Goal: Contribute content: Add original content to the website for others to see

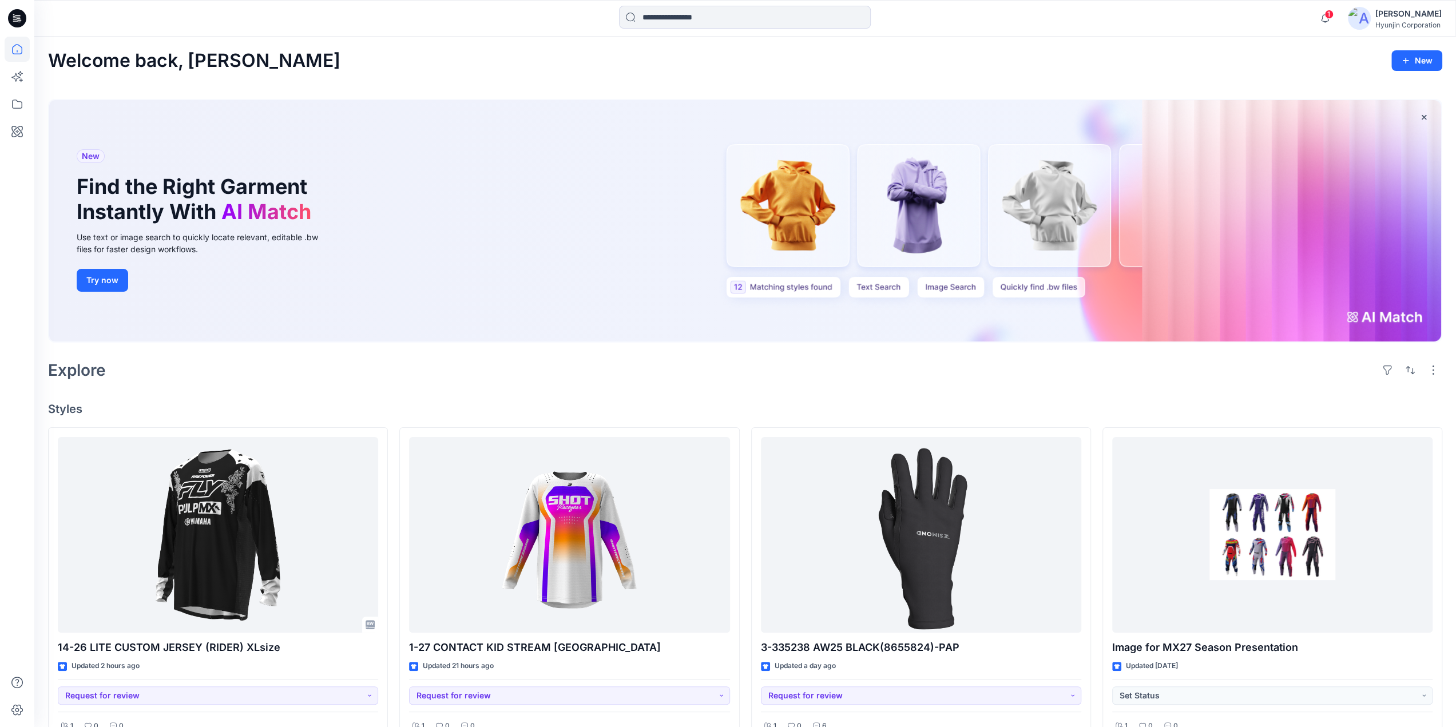
click at [1413, 25] on div "Hyunjin Corporation" at bounding box center [1409, 25] width 66 height 9
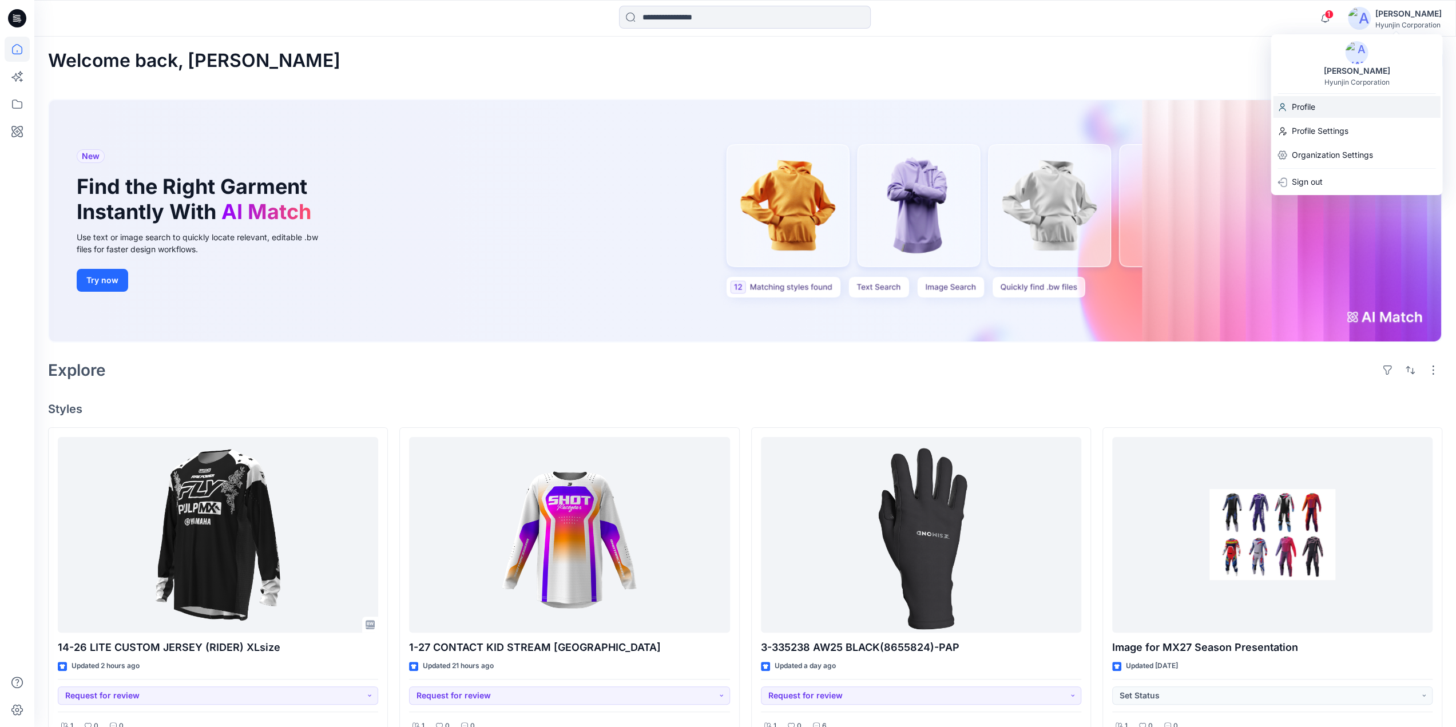
click at [1326, 111] on div "Profile" at bounding box center [1356, 107] width 167 height 22
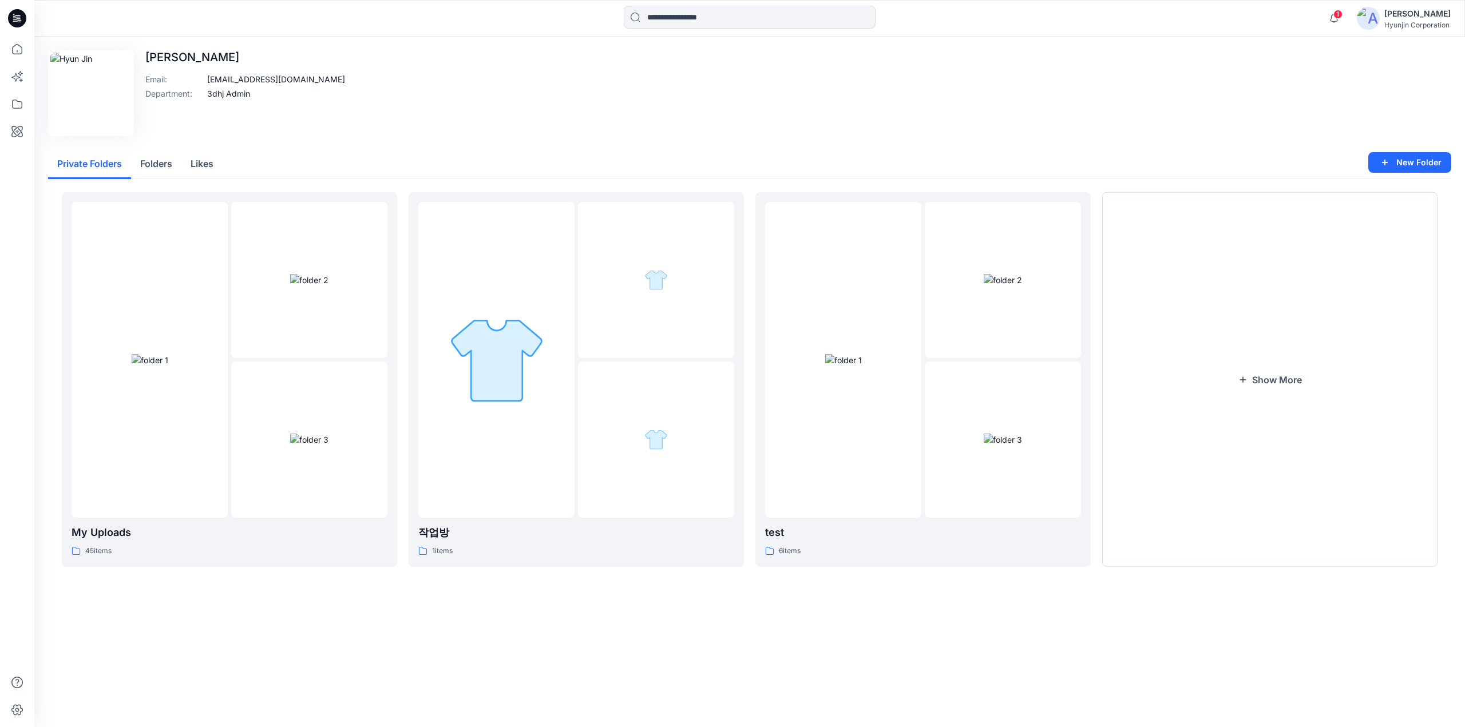
click at [1394, 23] on div "Hyunjin Corporation" at bounding box center [1417, 25] width 66 height 9
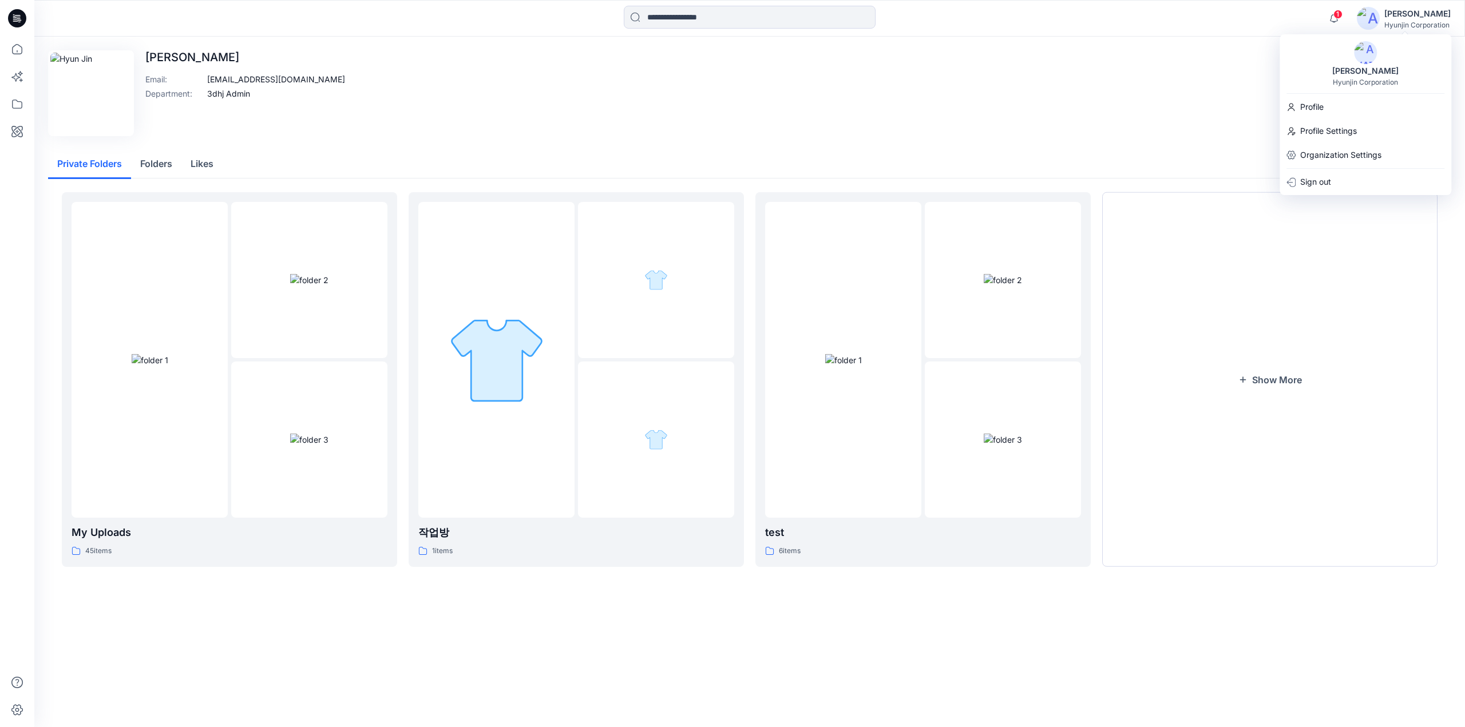
click at [1374, 68] on div "[PERSON_NAME]" at bounding box center [1365, 71] width 80 height 14
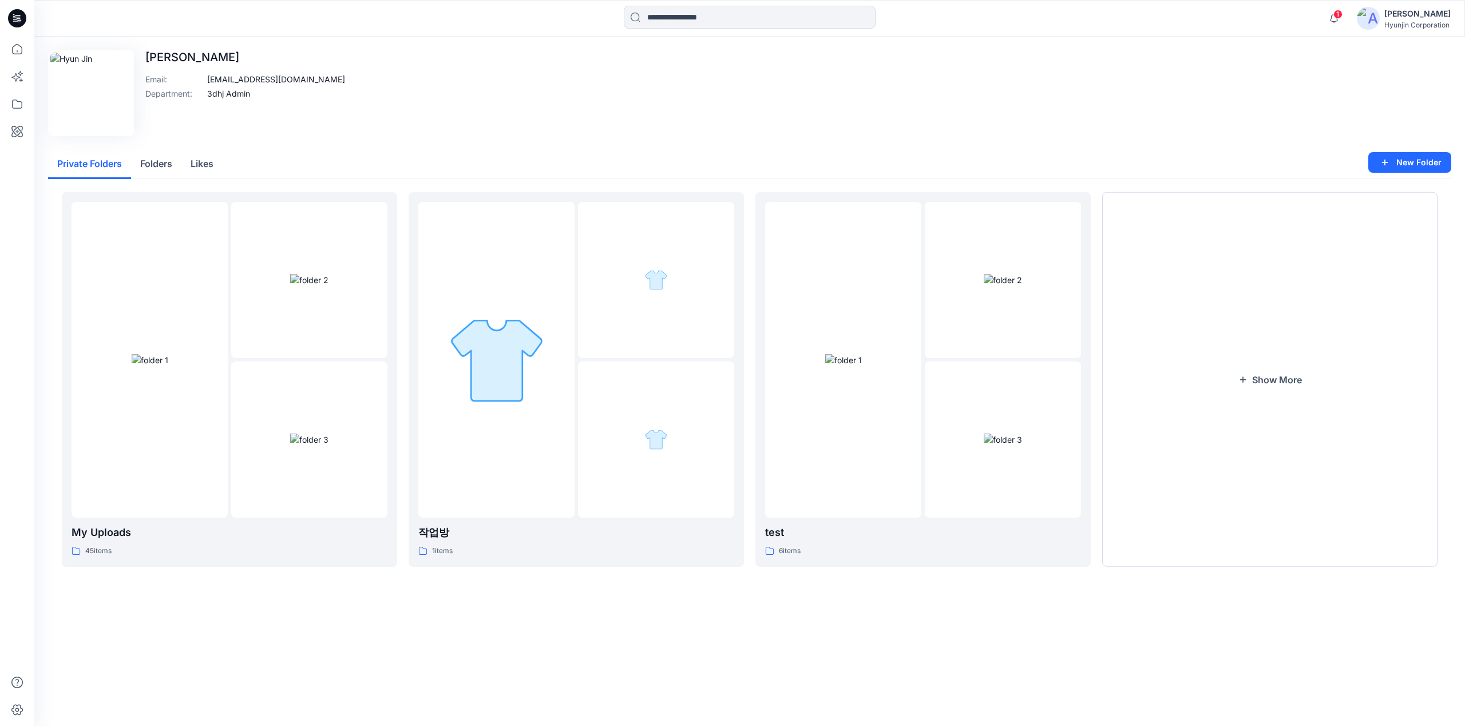
click at [1400, 26] on div "Hyunjin Corporation" at bounding box center [1417, 25] width 66 height 9
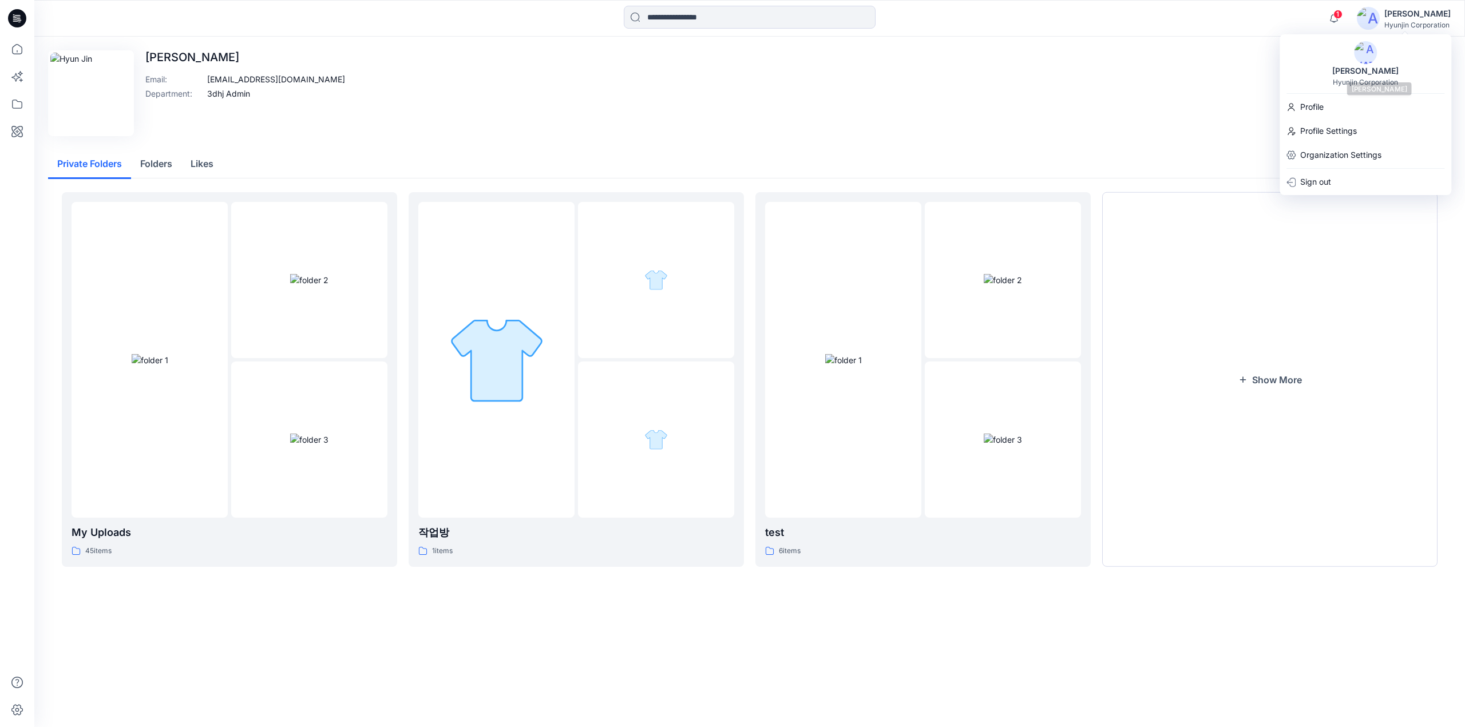
drag, startPoint x: 1358, startPoint y: 76, endPoint x: 1347, endPoint y: 85, distance: 14.3
click at [1358, 76] on div "[PERSON_NAME]" at bounding box center [1365, 71] width 80 height 14
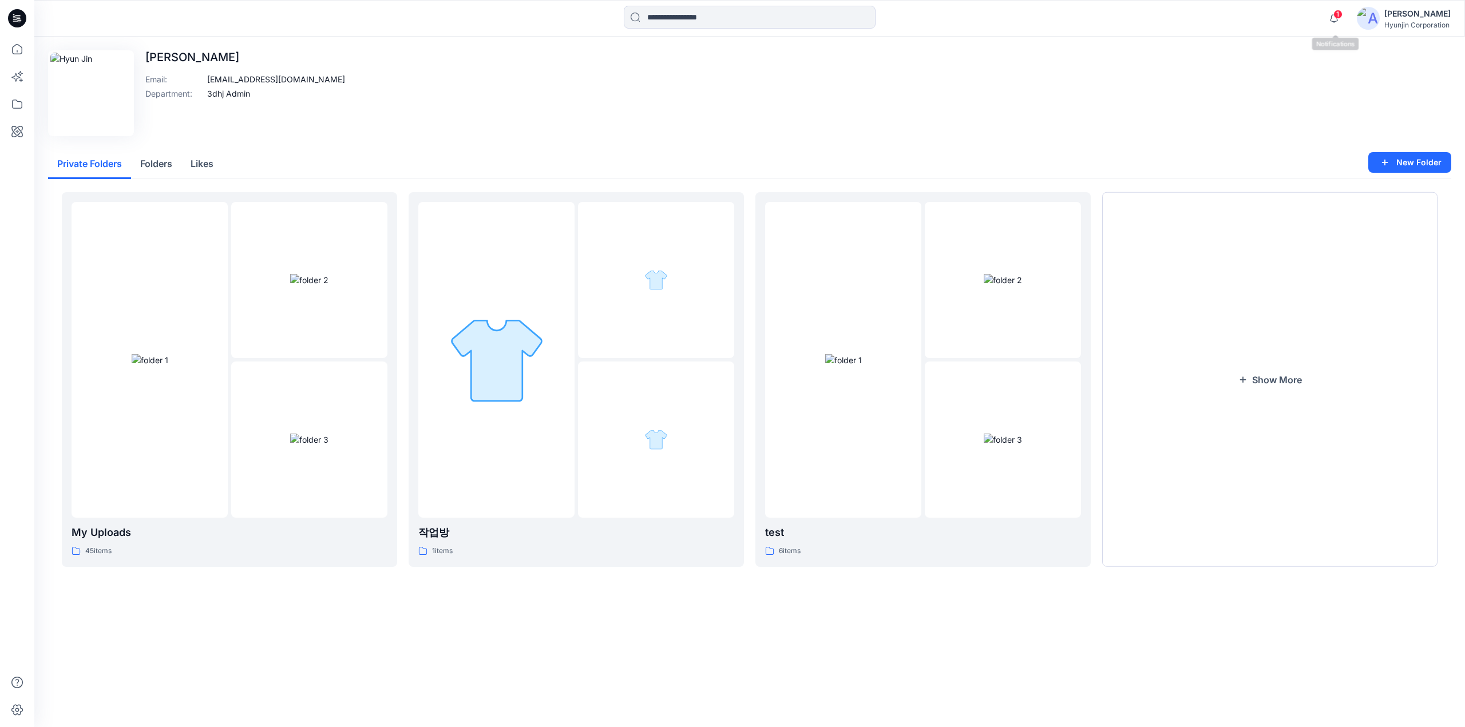
click at [1390, 23] on div "Hyunjin Corporation" at bounding box center [1417, 25] width 66 height 9
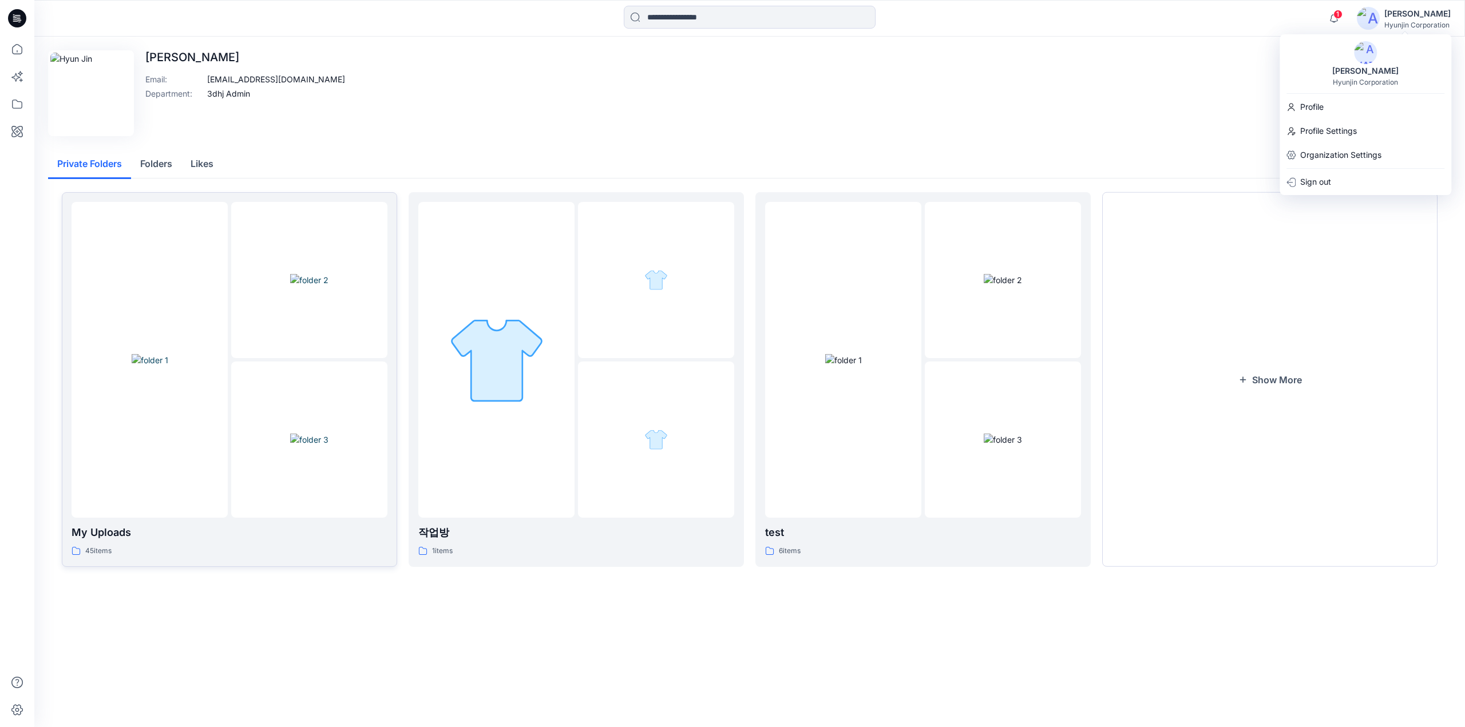
click at [308, 286] on img at bounding box center [309, 280] width 38 height 12
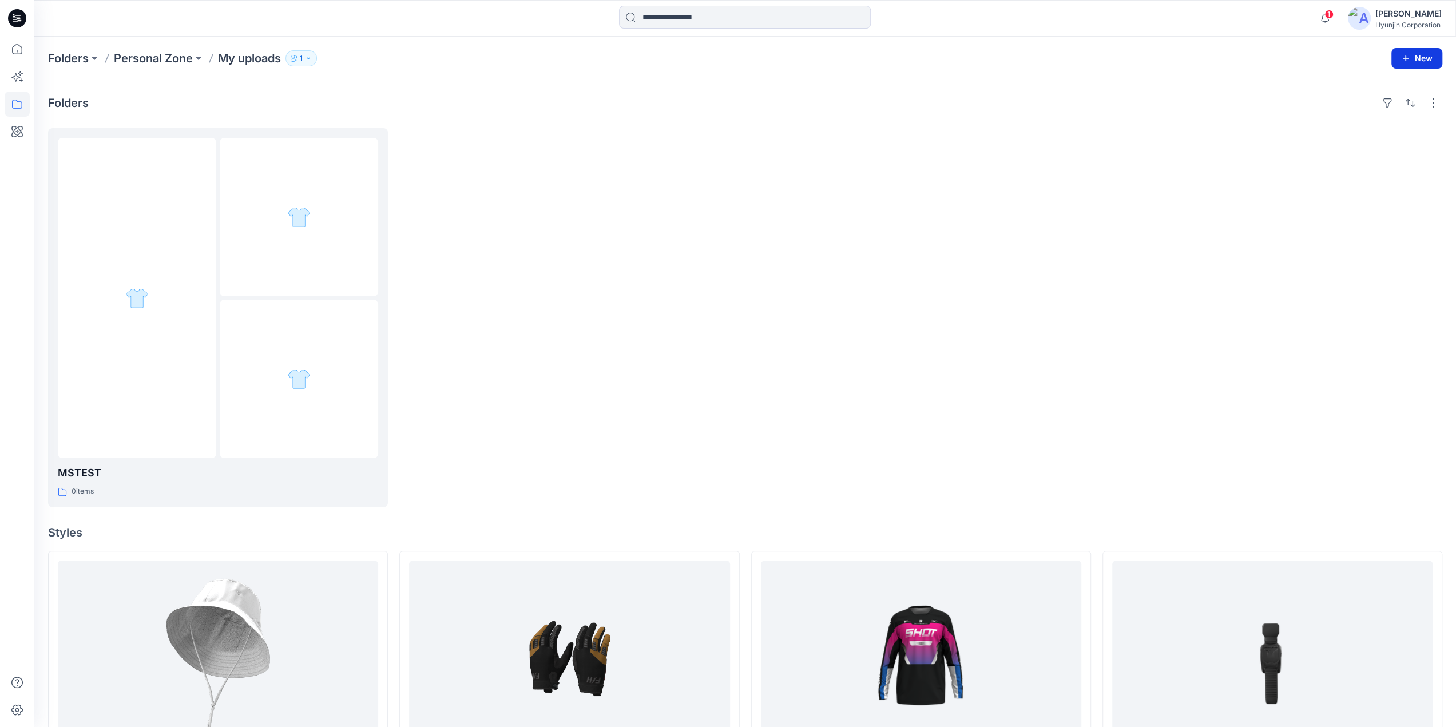
click at [1421, 57] on button "New" at bounding box center [1417, 58] width 51 height 21
click at [1358, 93] on button "New Style" at bounding box center [1391, 86] width 98 height 23
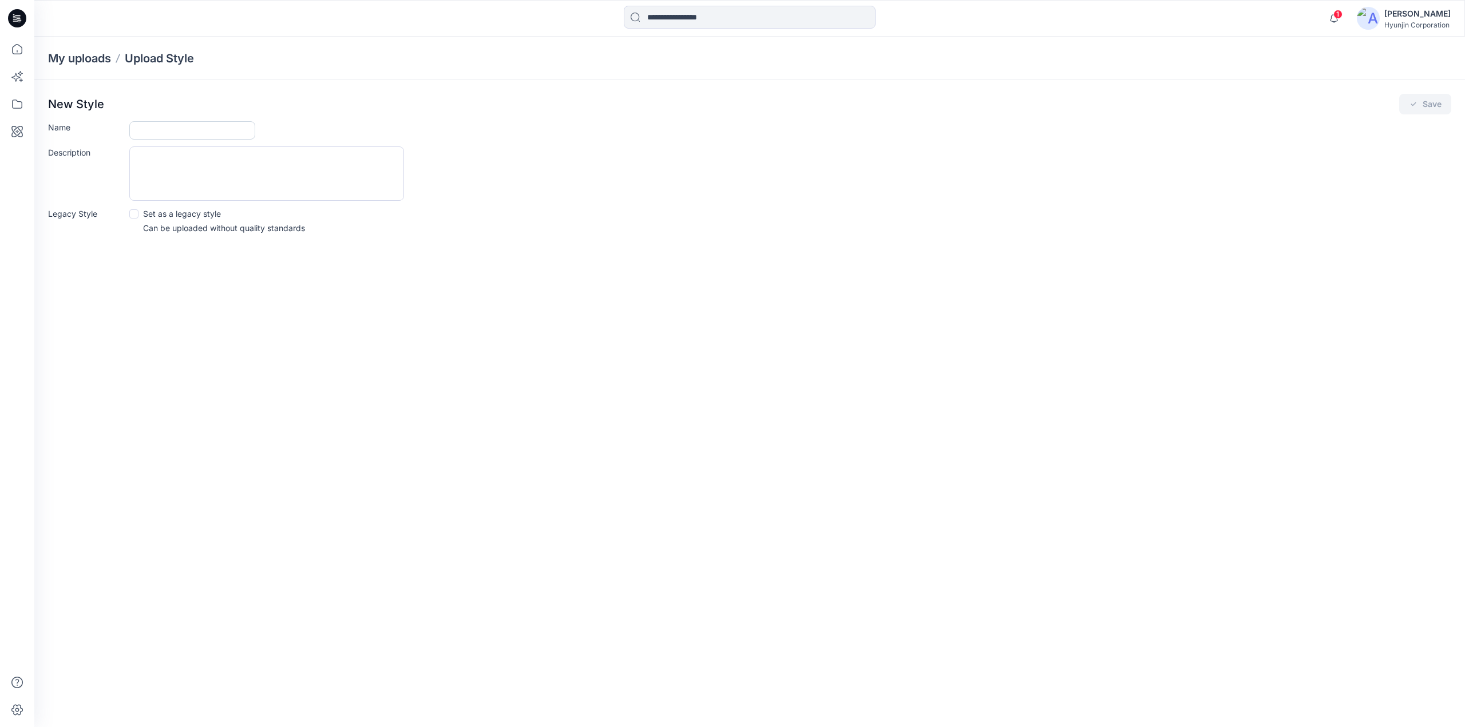
click at [191, 128] on input "Name" at bounding box center [192, 130] width 126 height 18
paste input "**********"
type input "**********"
click at [142, 169] on textarea "Description" at bounding box center [266, 173] width 275 height 54
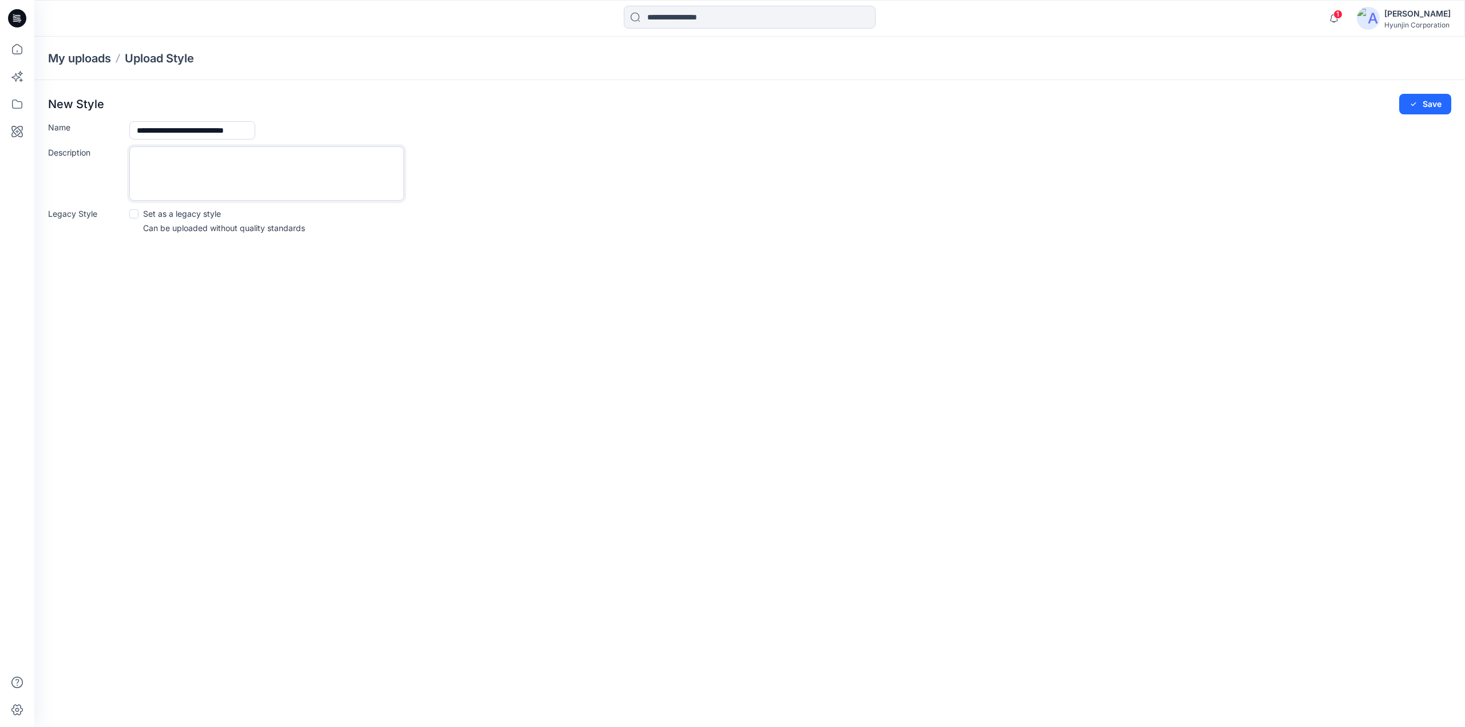
scroll to position [0, 0]
click at [1422, 111] on button "Save" at bounding box center [1425, 104] width 52 height 21
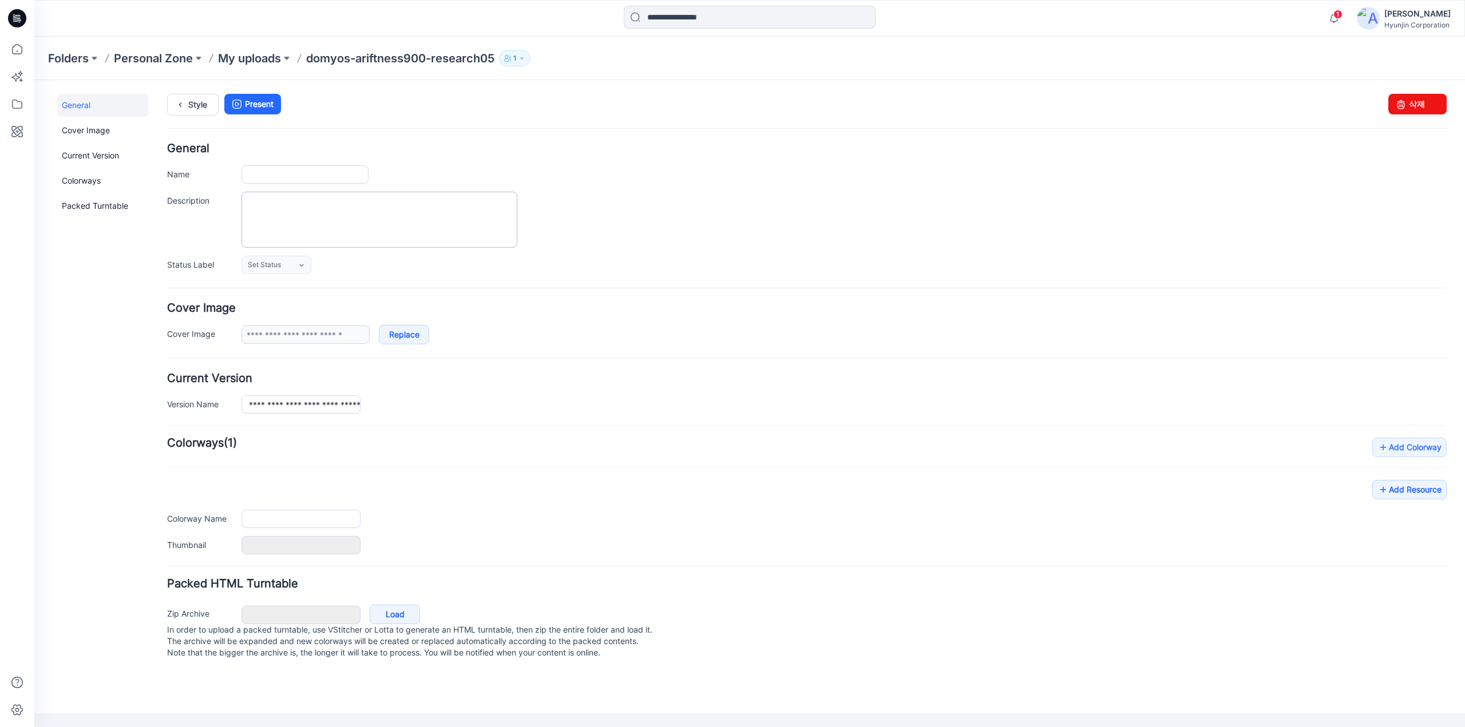
type input "**********"
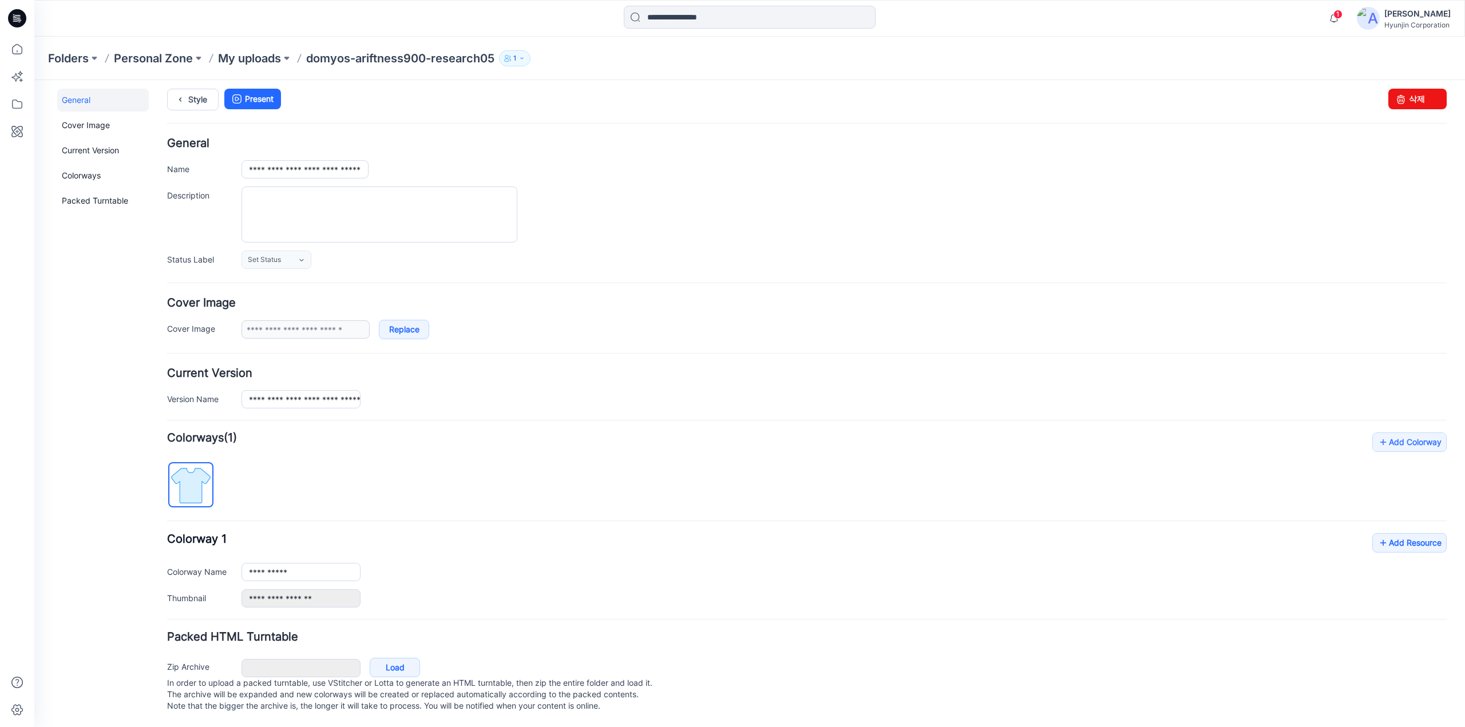
scroll to position [13, 0]
click at [375, 658] on link "Load" at bounding box center [395, 667] width 50 height 19
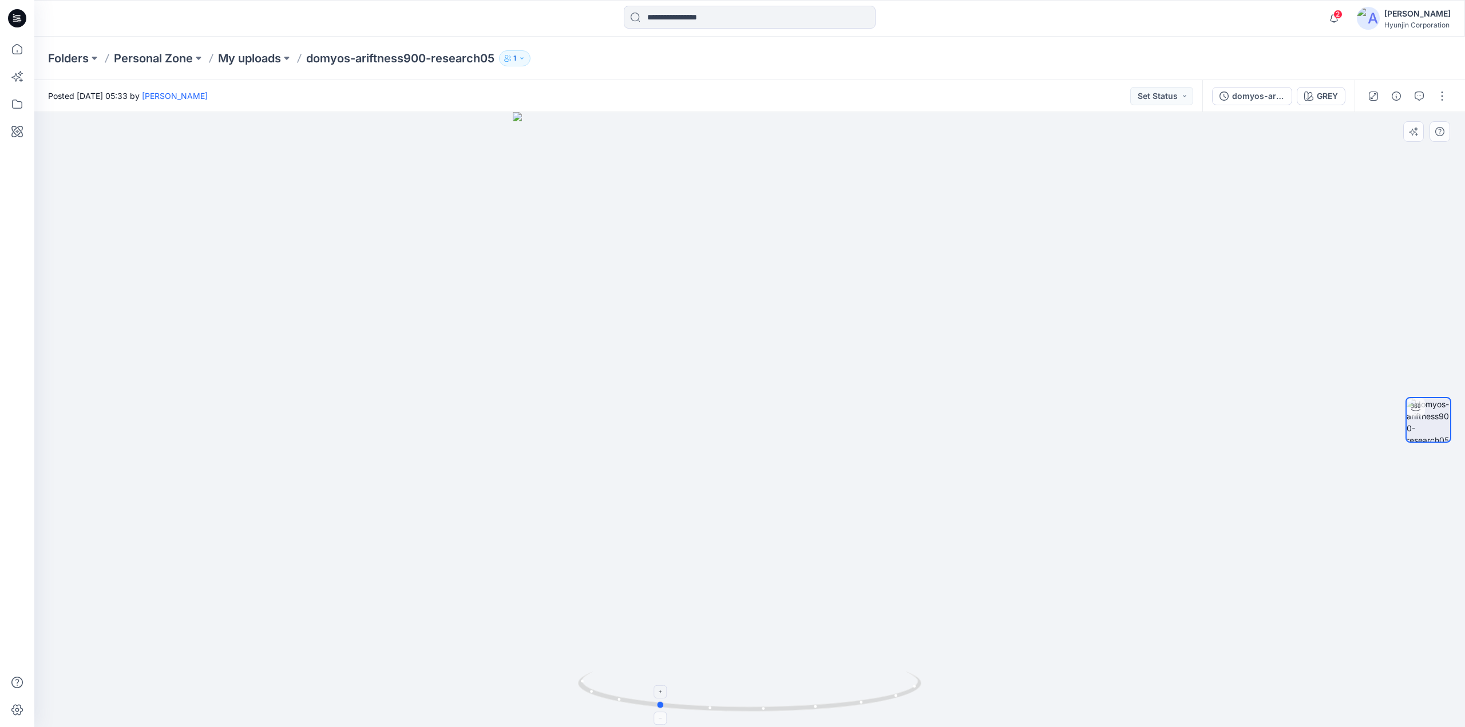
drag, startPoint x: 830, startPoint y: 662, endPoint x: 739, endPoint y: 683, distance: 93.4
click at [739, 683] on div at bounding box center [749, 419] width 1430 height 615
click at [1441, 102] on button "button" at bounding box center [1442, 96] width 18 height 18
click at [1371, 154] on p "Edit" at bounding box center [1369, 155] width 14 height 12
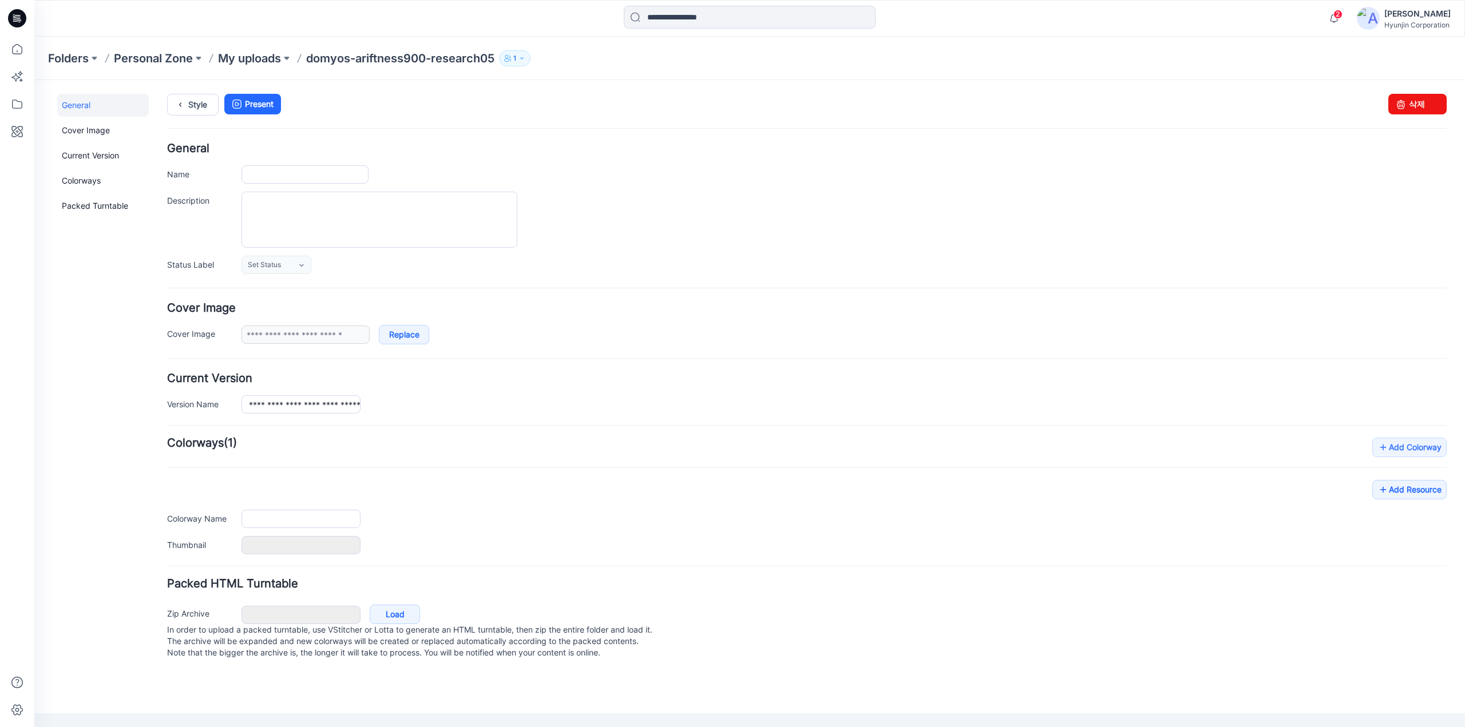
type input "**********"
type input "****"
type input "**********"
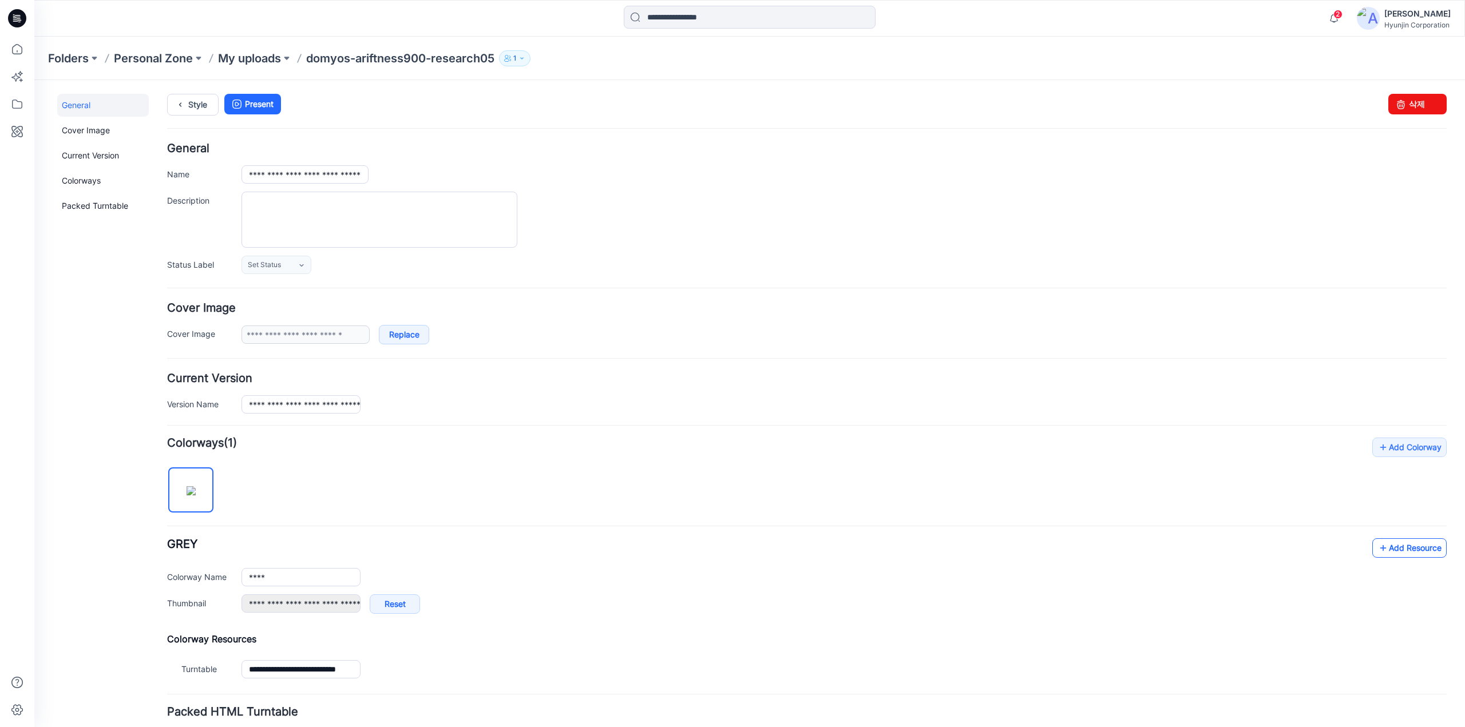
click at [1377, 549] on icon at bounding box center [1382, 548] width 11 height 18
click at [1404, 538] on link "Add Resource" at bounding box center [1409, 547] width 74 height 19
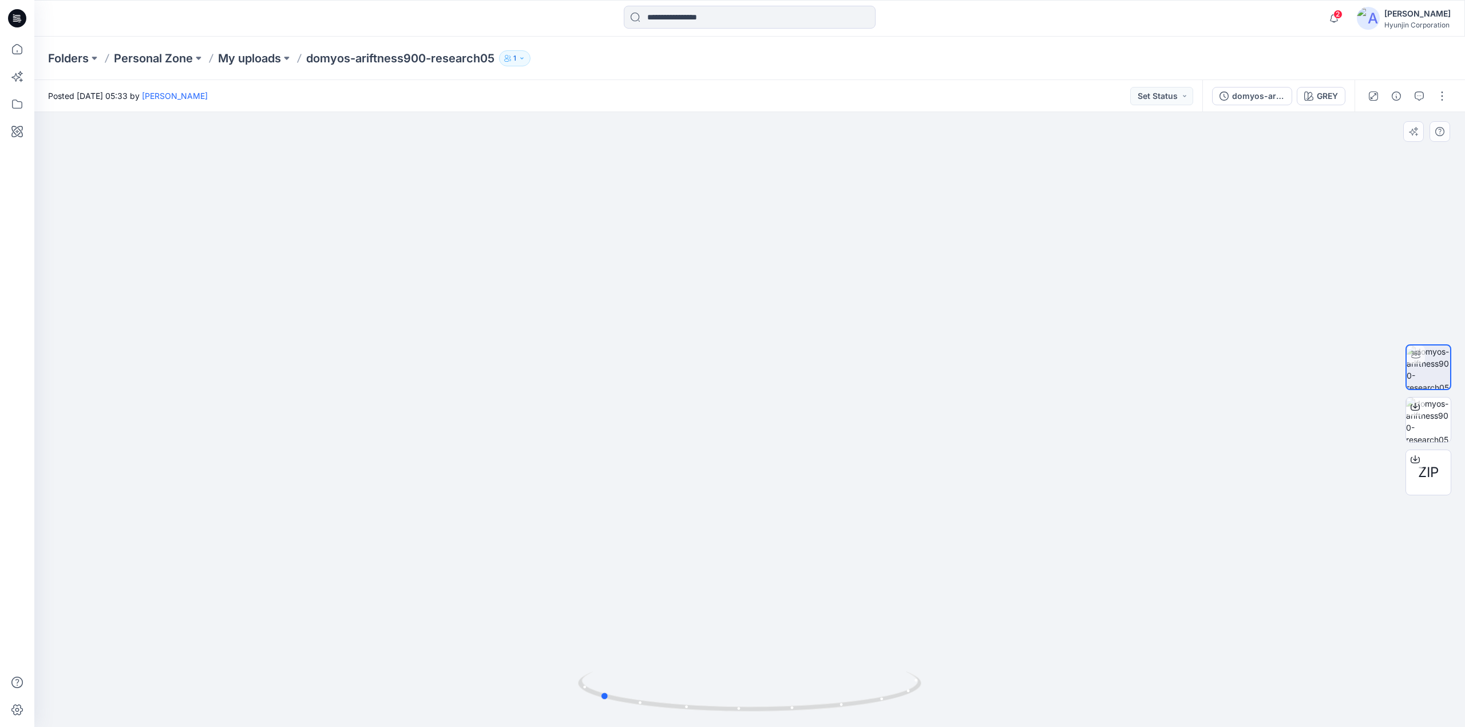
drag, startPoint x: 705, startPoint y: 340, endPoint x: 580, endPoint y: 337, distance: 125.4
click at [580, 337] on div at bounding box center [749, 419] width 1430 height 615
click at [1442, 102] on button "button" at bounding box center [1442, 96] width 18 height 18
click at [1384, 152] on button "Edit" at bounding box center [1393, 154] width 105 height 21
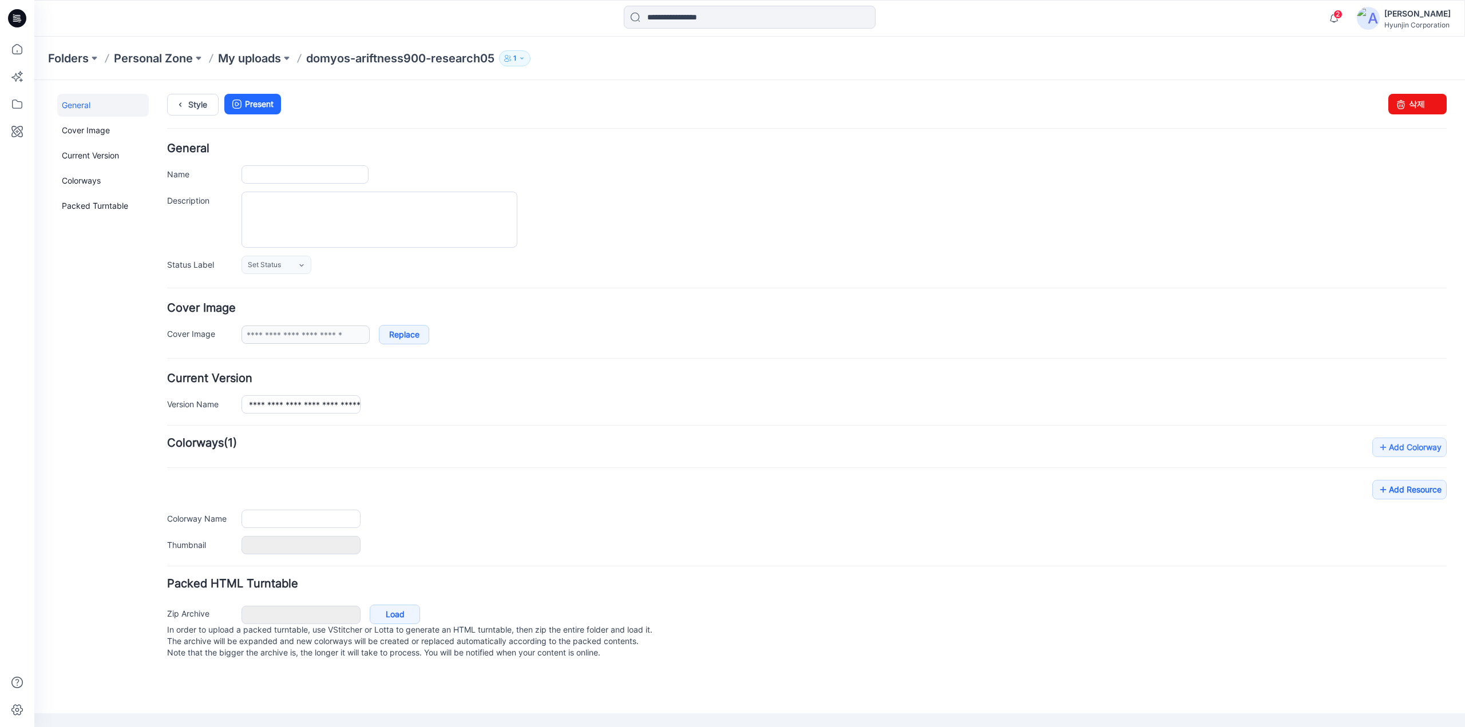
type input "**********"
type input "****"
type input "**********"
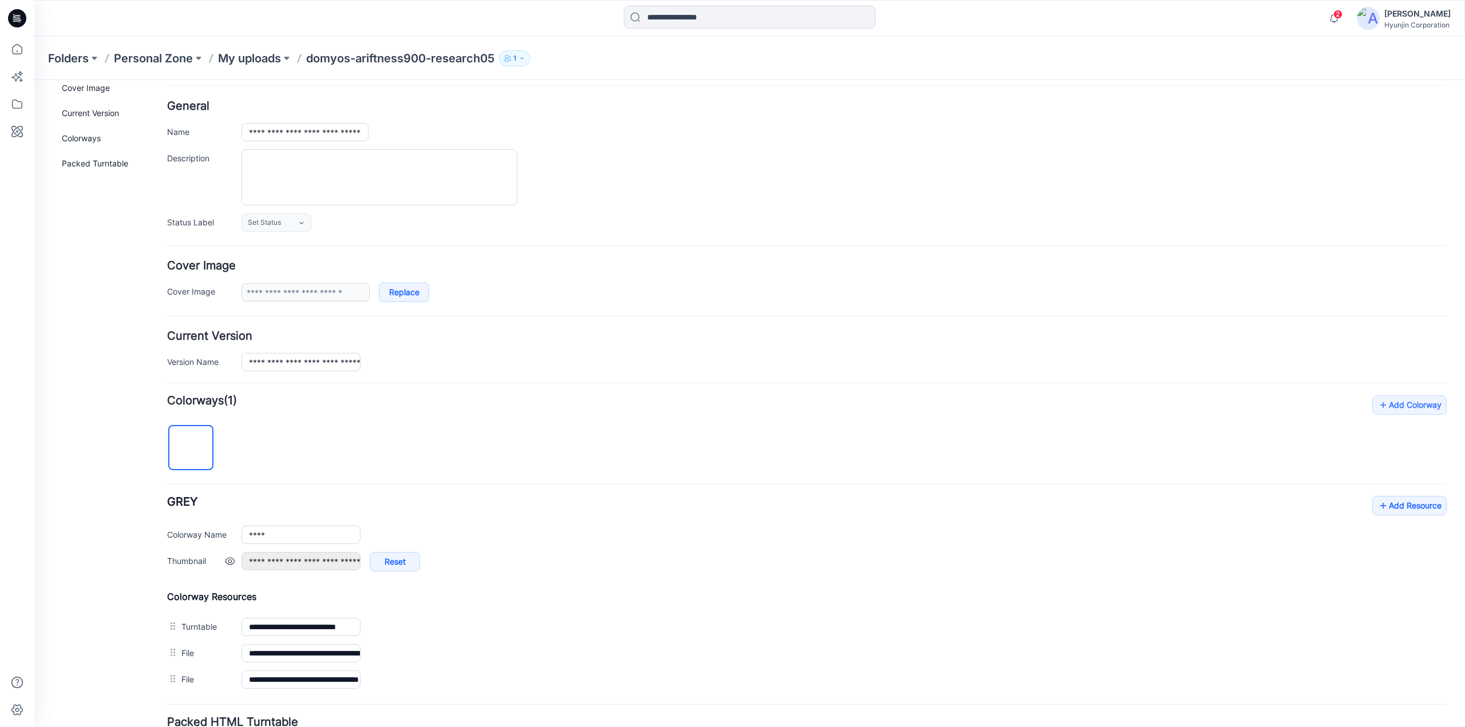
scroll to position [114, 0]
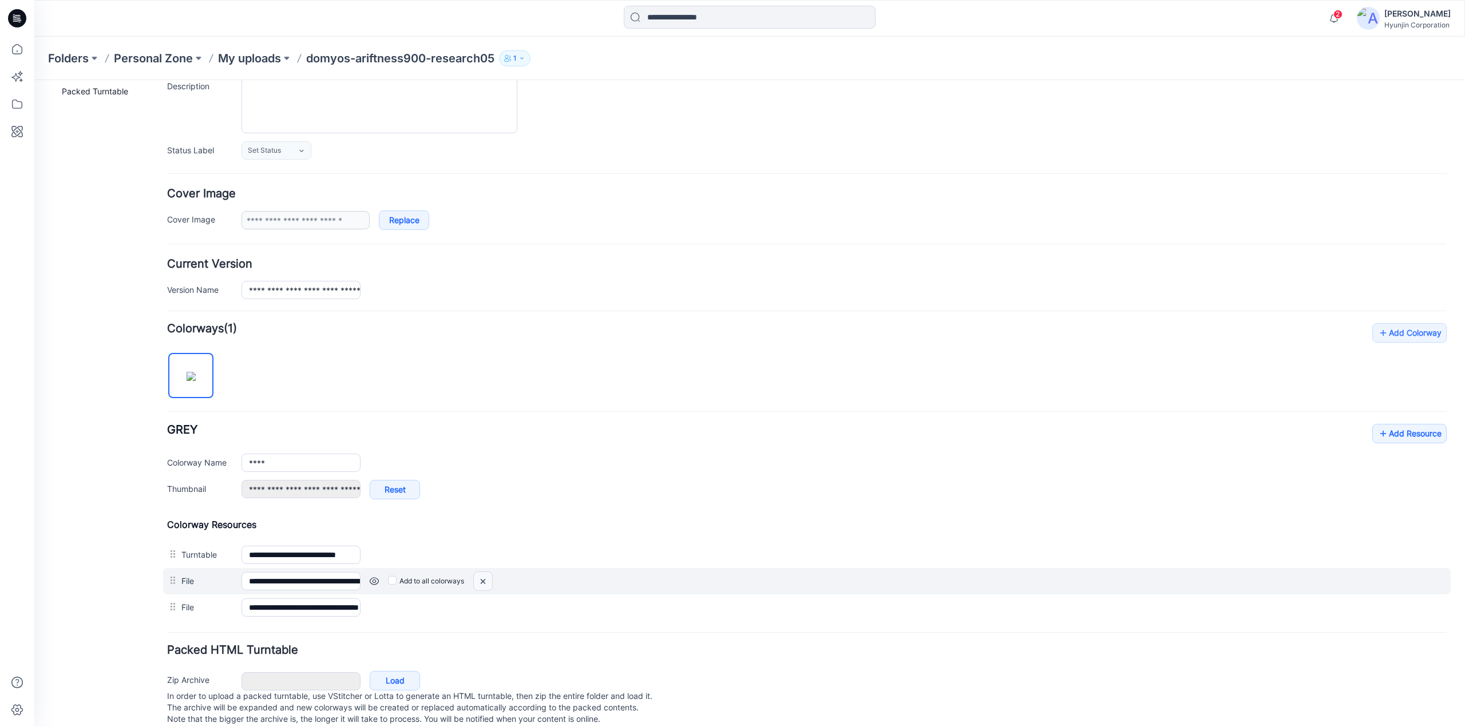
drag, startPoint x: 491, startPoint y: 577, endPoint x: 823, endPoint y: 130, distance: 557.1
click at [491, 577] on img at bounding box center [483, 581] width 18 height 19
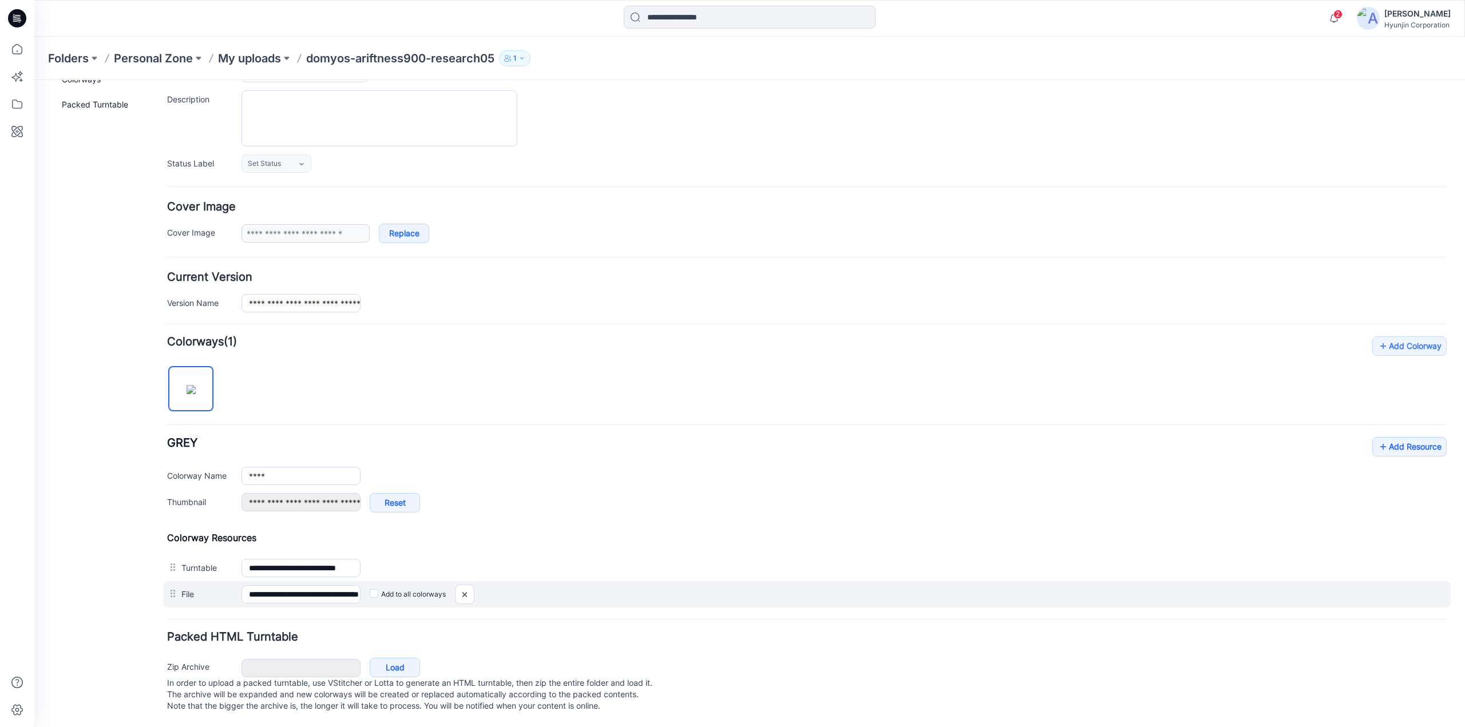
scroll to position [109, 0]
drag, startPoint x: 466, startPoint y: 586, endPoint x: 817, endPoint y: 130, distance: 575.7
click at [466, 586] on img at bounding box center [464, 594] width 18 height 19
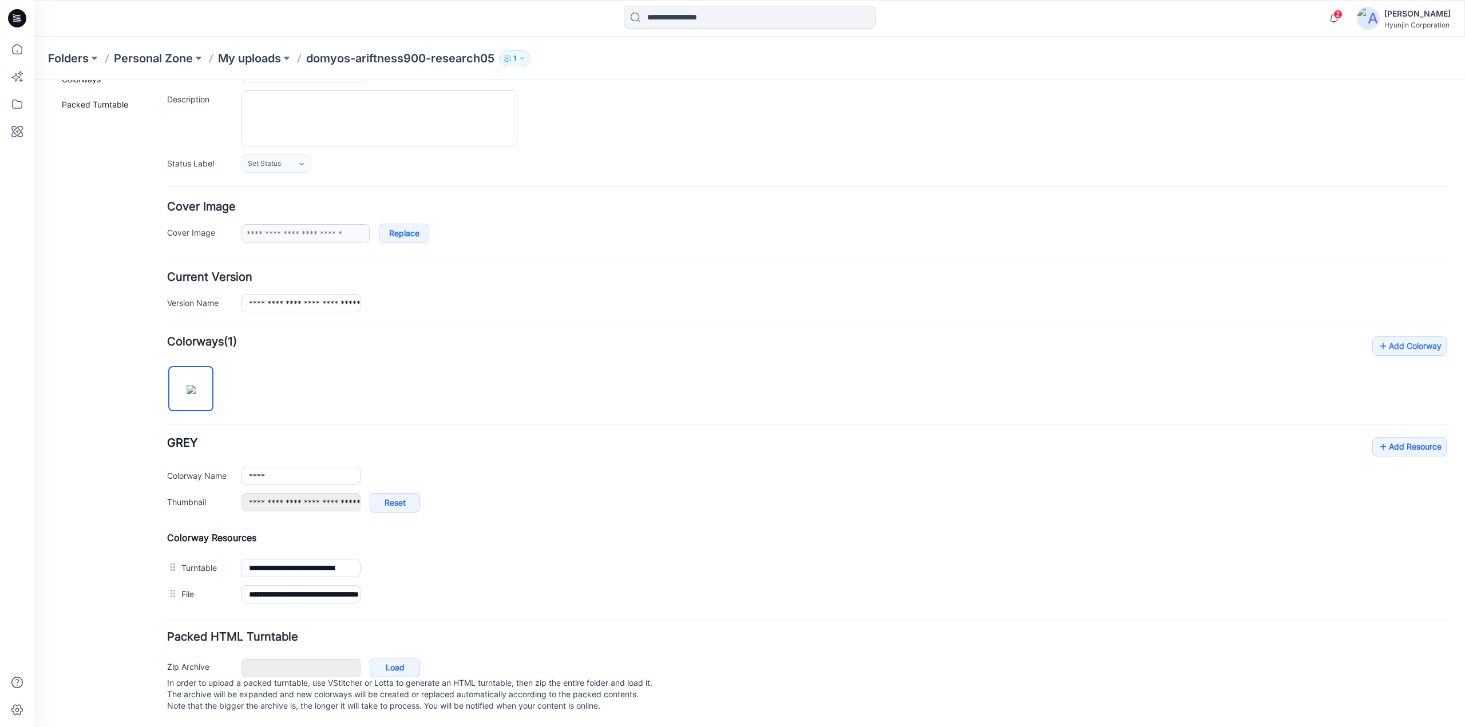
scroll to position [83, 0]
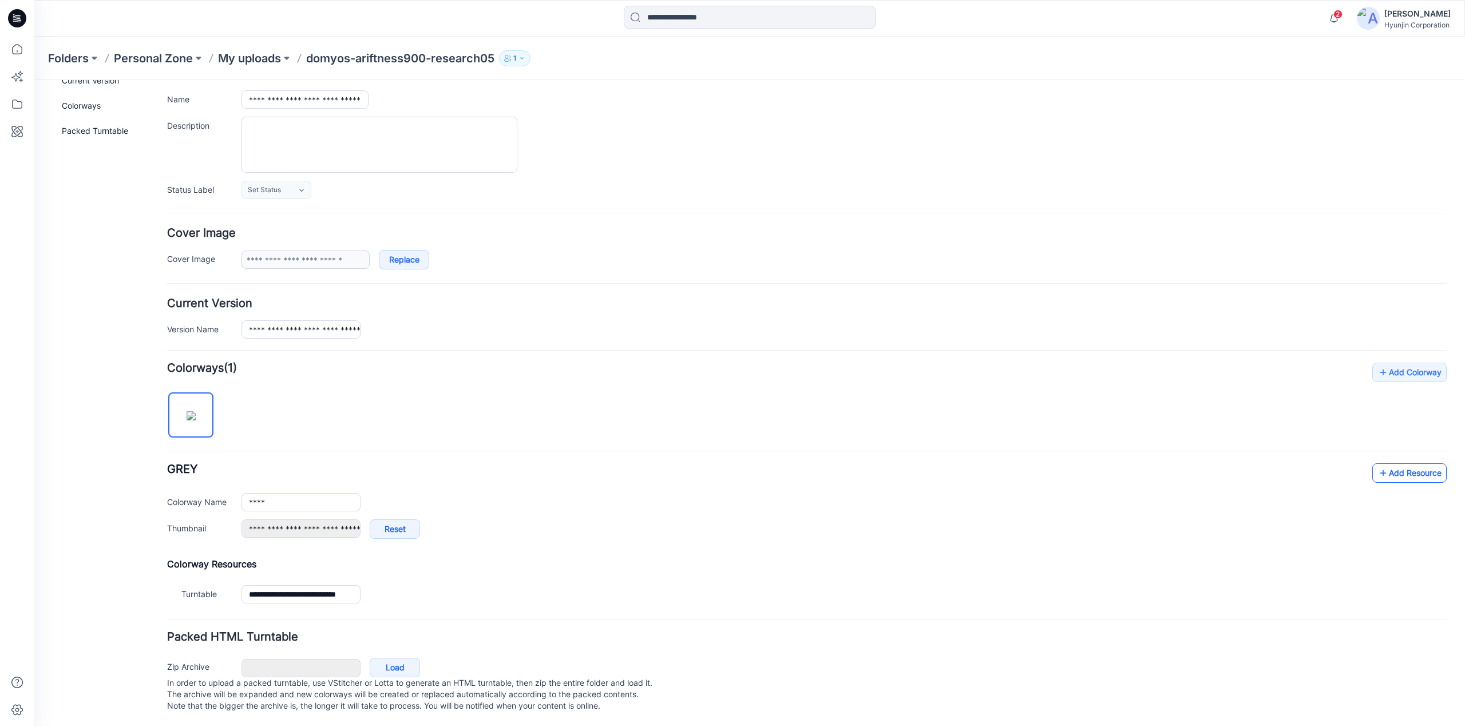
click at [1402, 464] on link "Add Resource" at bounding box center [1409, 472] width 74 height 19
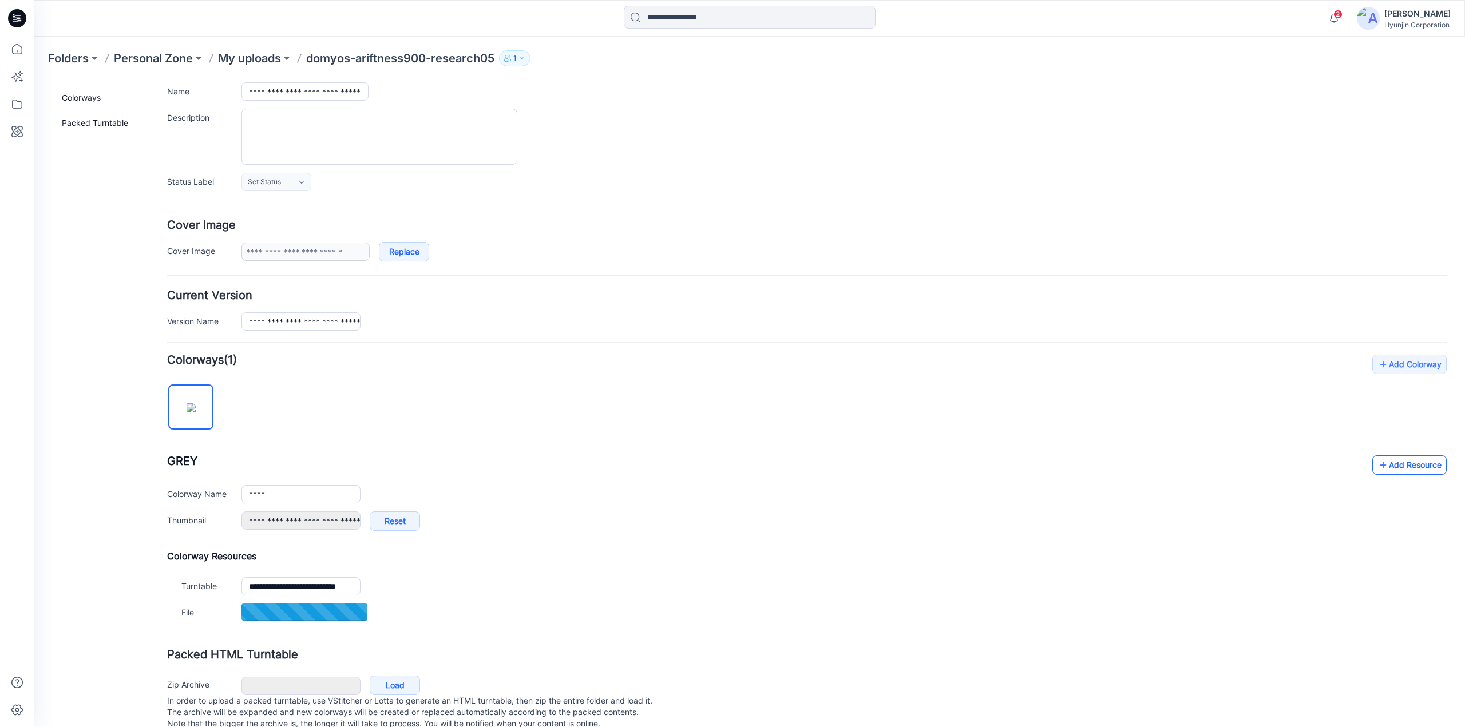
click at [1396, 463] on link "Add Resource" at bounding box center [1409, 464] width 74 height 19
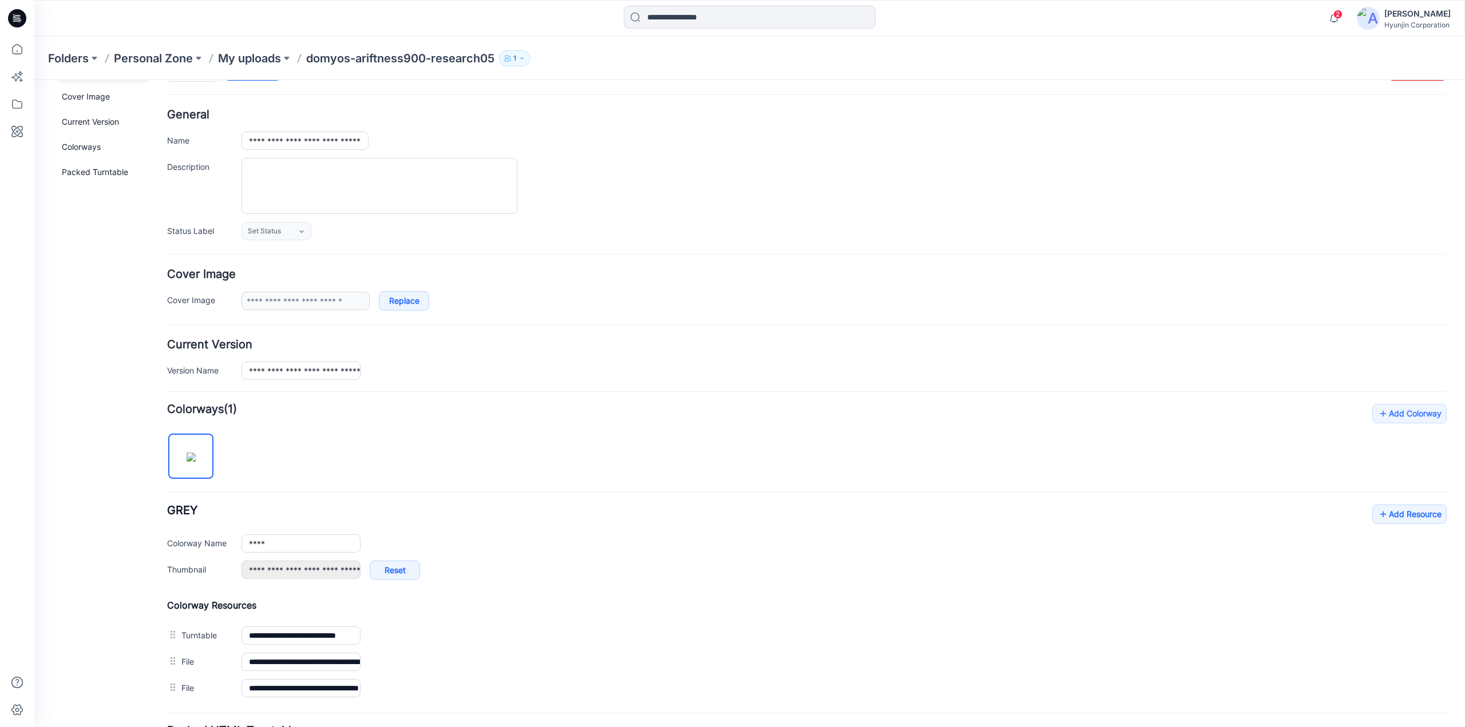
scroll to position [0, 0]
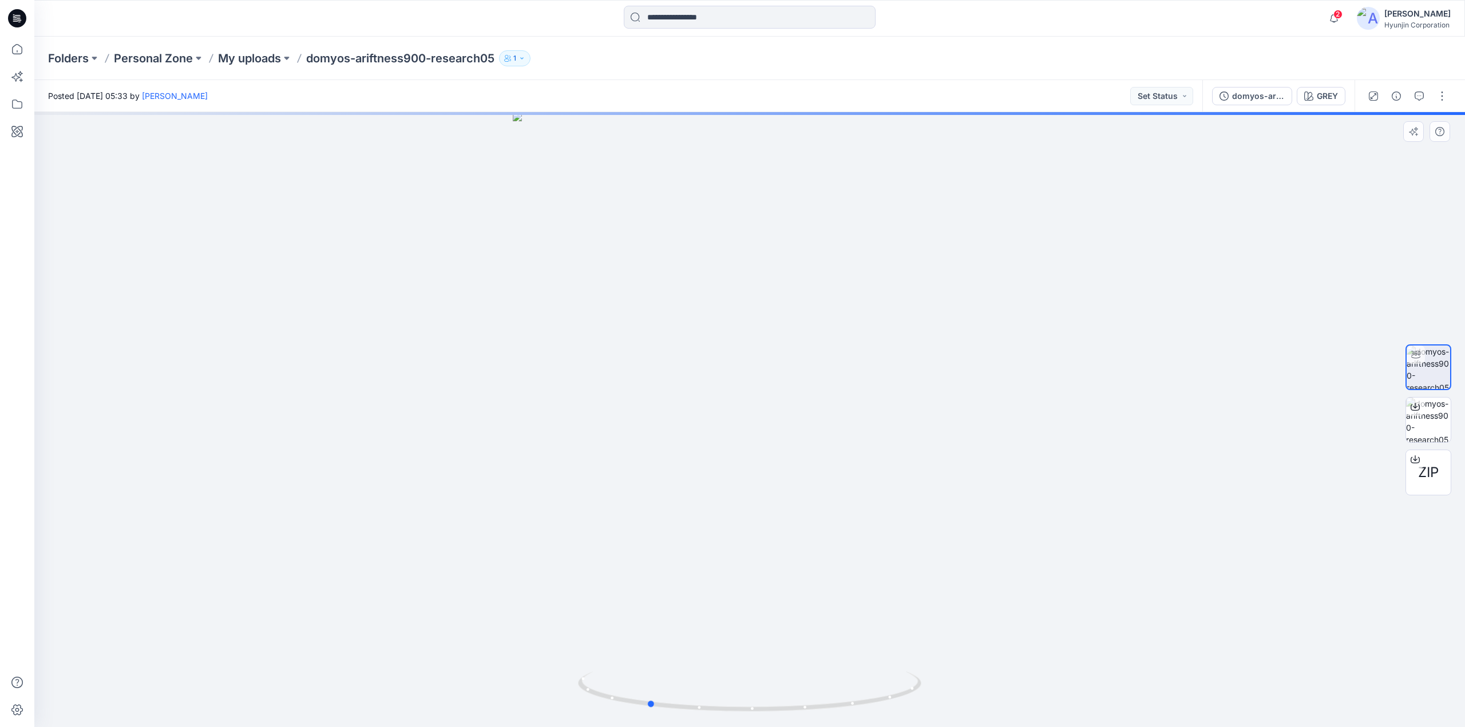
drag, startPoint x: 903, startPoint y: 297, endPoint x: 715, endPoint y: 313, distance: 188.9
click at [752, 313] on div at bounding box center [749, 419] width 1430 height 615
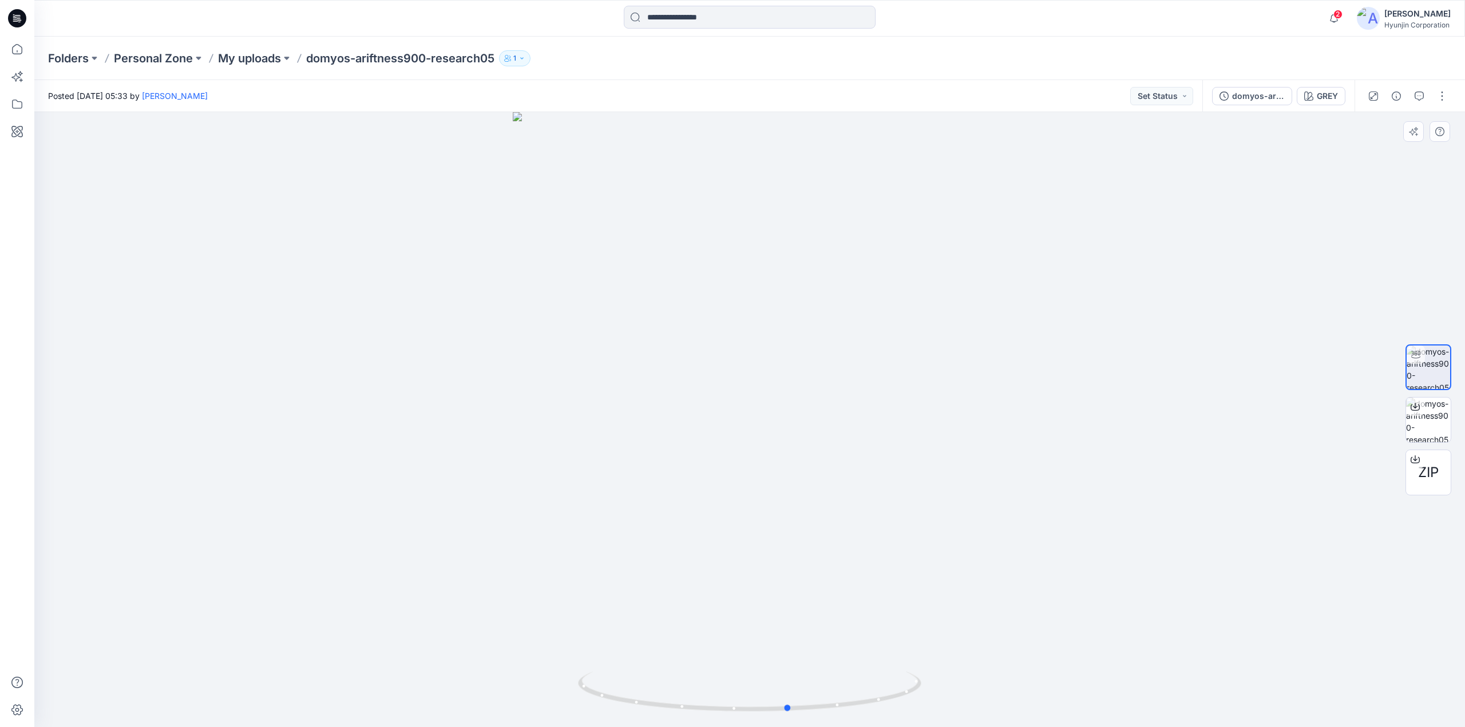
drag, startPoint x: 715, startPoint y: 313, endPoint x: 914, endPoint y: 345, distance: 201.1
click at [914, 345] on div at bounding box center [749, 419] width 1430 height 615
click at [1437, 94] on button "button" at bounding box center [1442, 96] width 18 height 18
click at [1376, 147] on button "Edit" at bounding box center [1393, 154] width 105 height 21
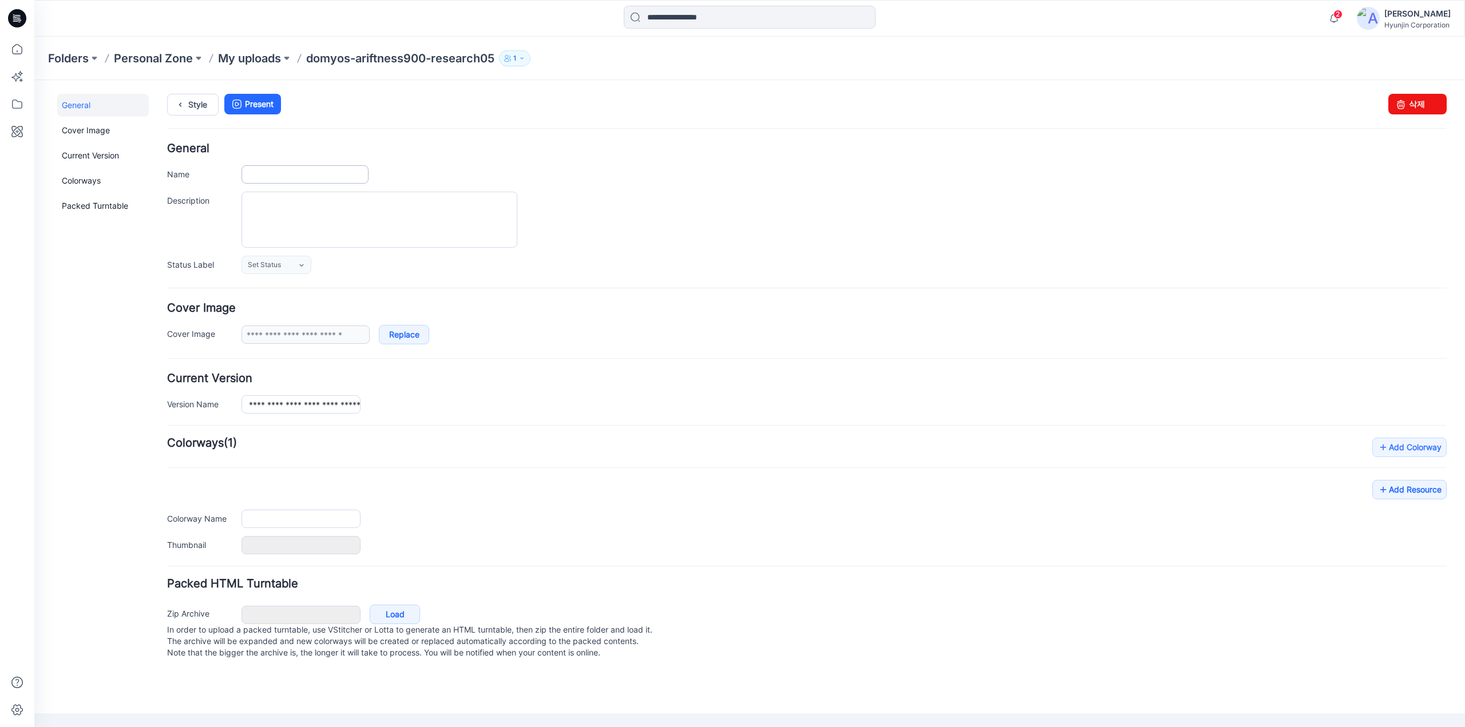
type input "**********"
type input "****"
type input "**********"
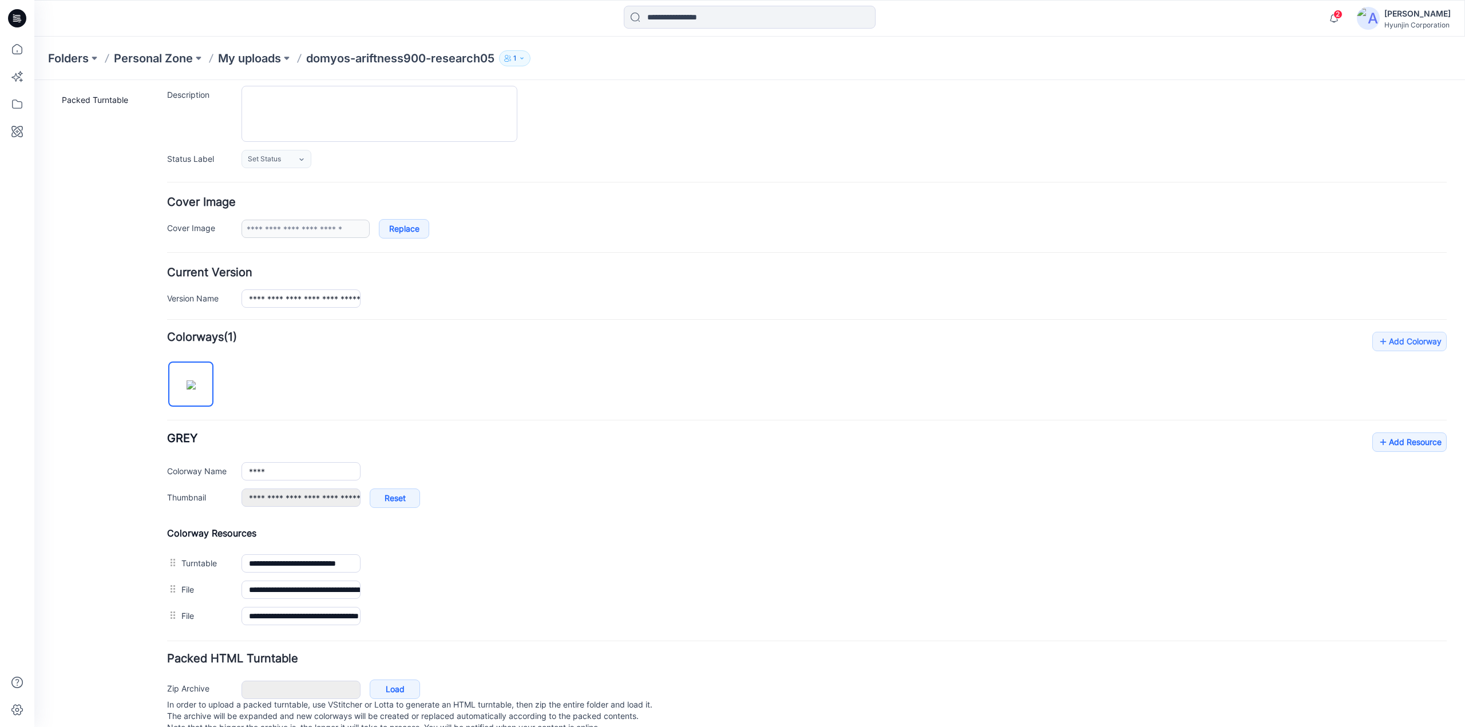
scroll to position [114, 0]
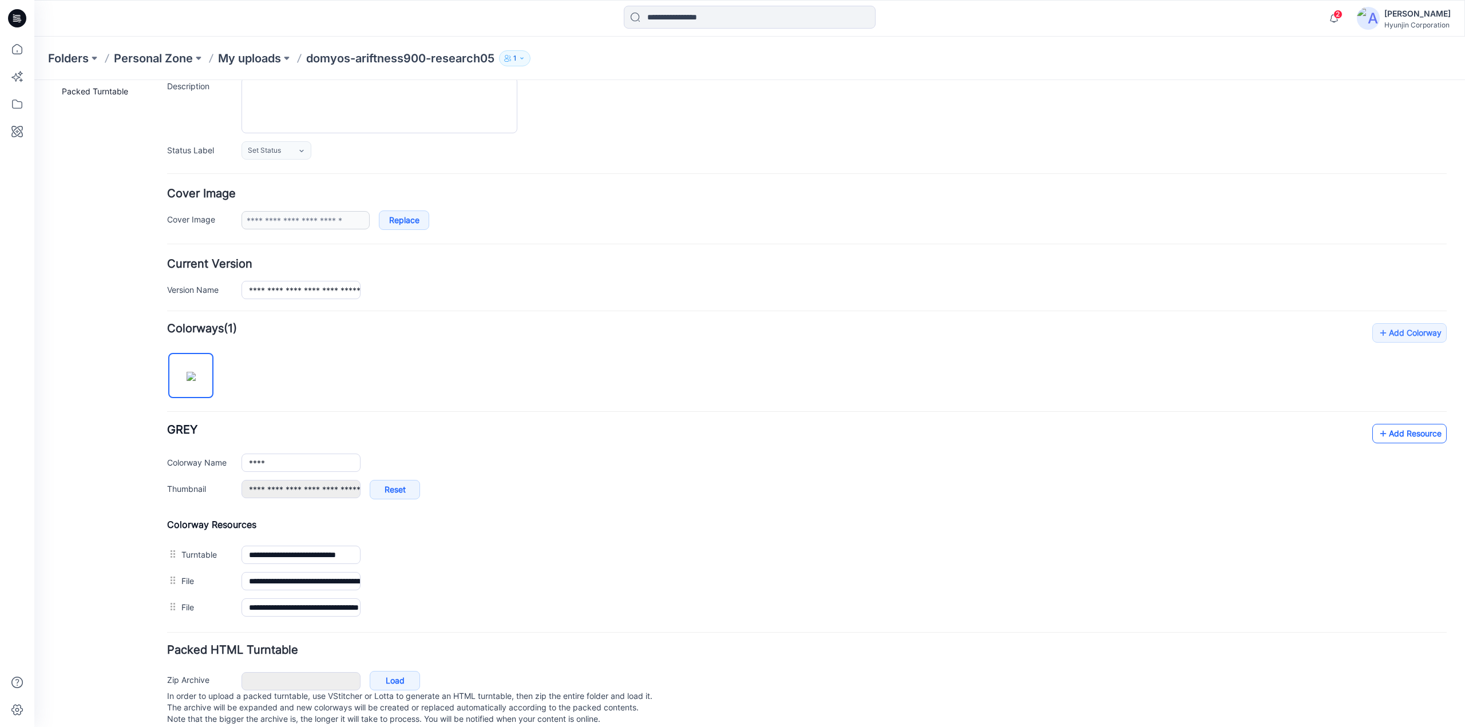
click at [1393, 440] on link "Add Resource" at bounding box center [1409, 433] width 74 height 19
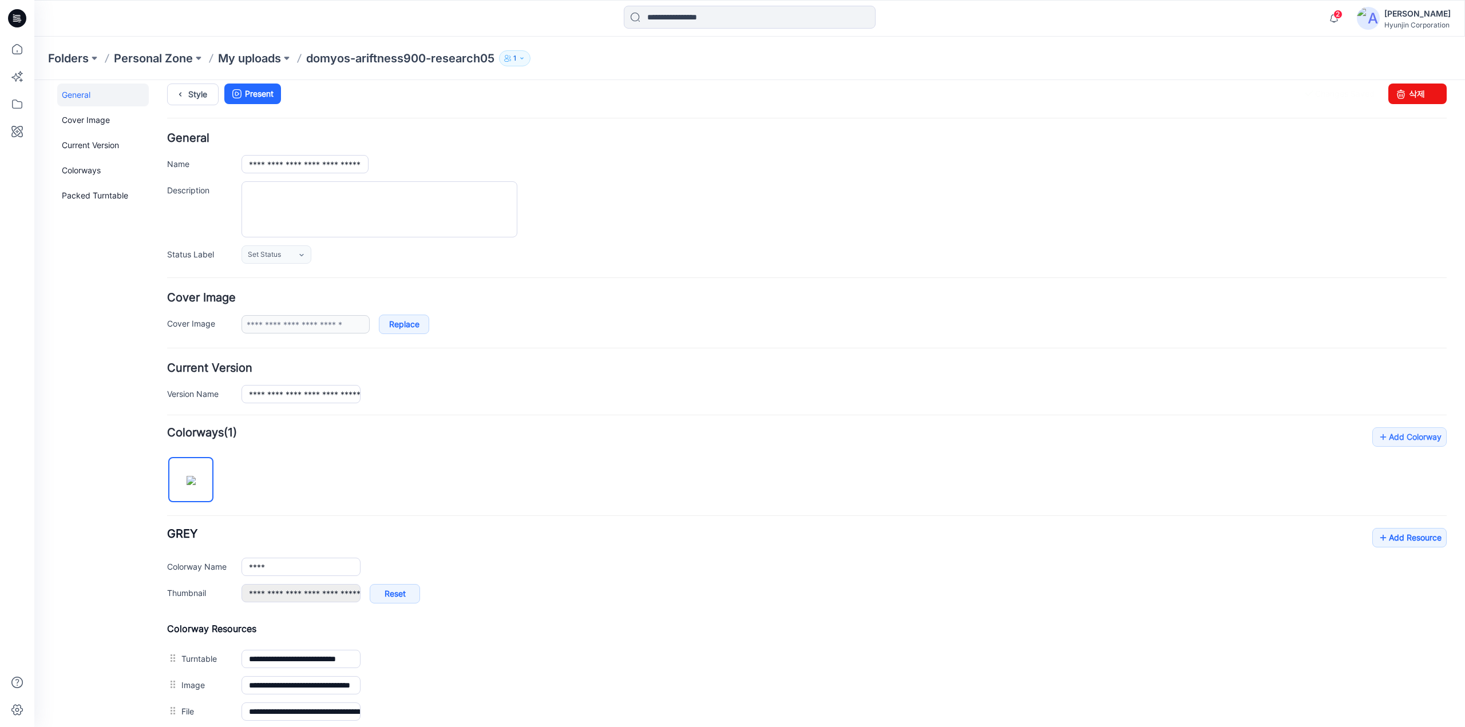
scroll to position [0, 0]
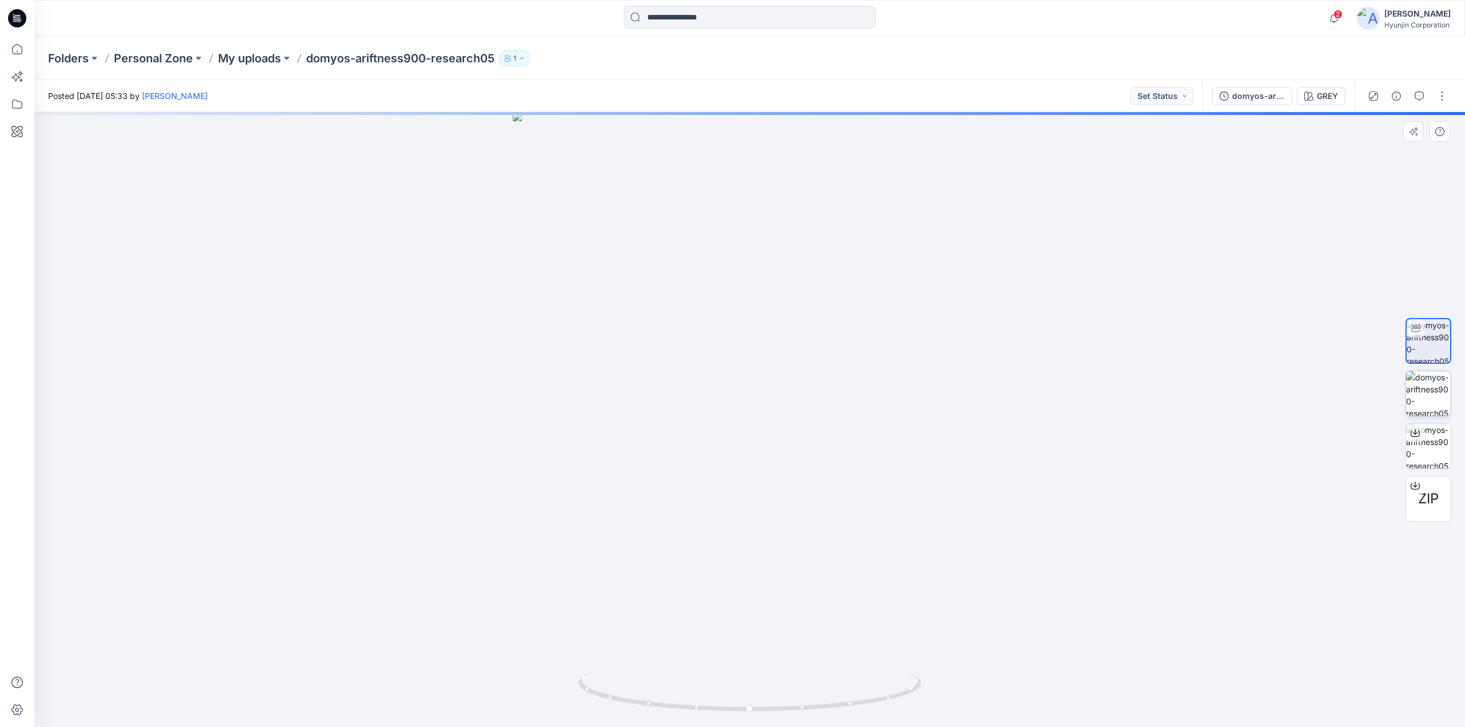
click at [1413, 397] on img at bounding box center [1428, 393] width 45 height 45
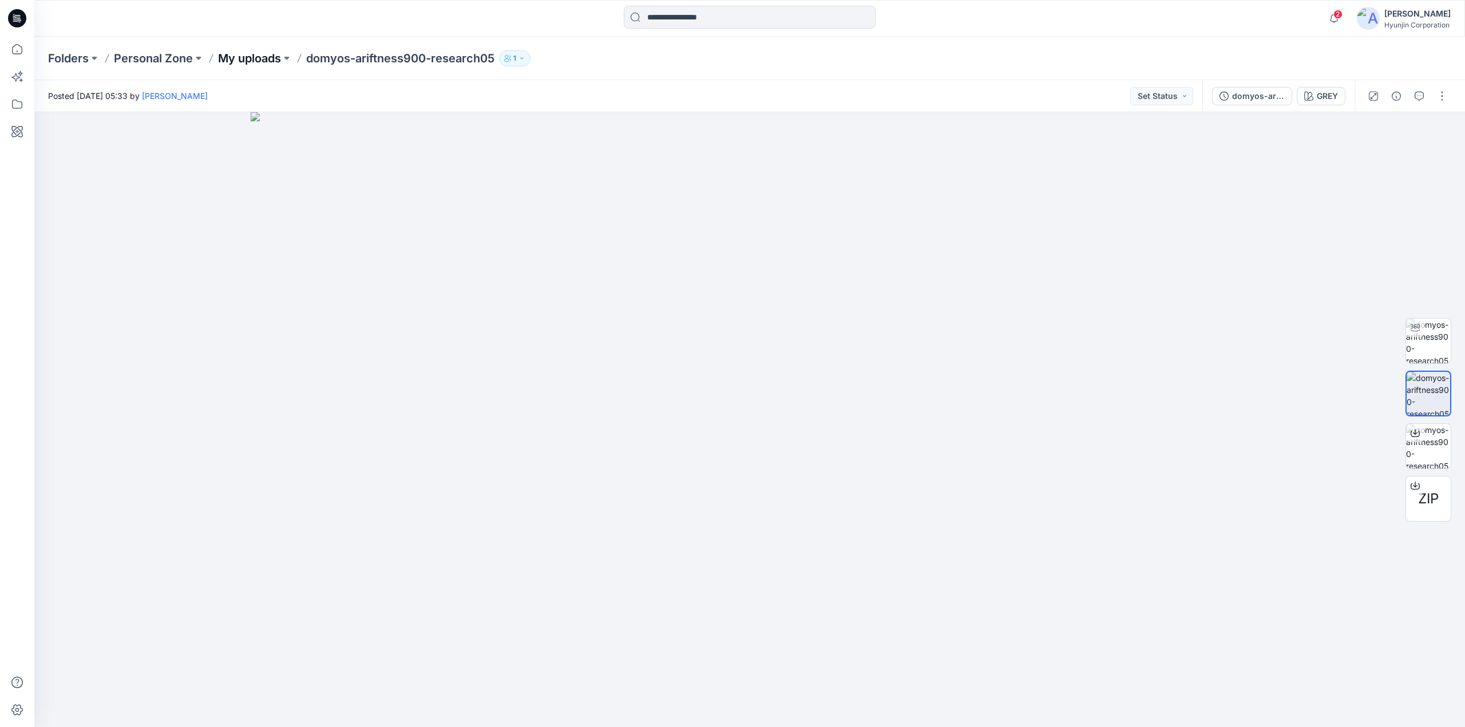
click at [255, 64] on p "My uploads" at bounding box center [249, 58] width 63 height 16
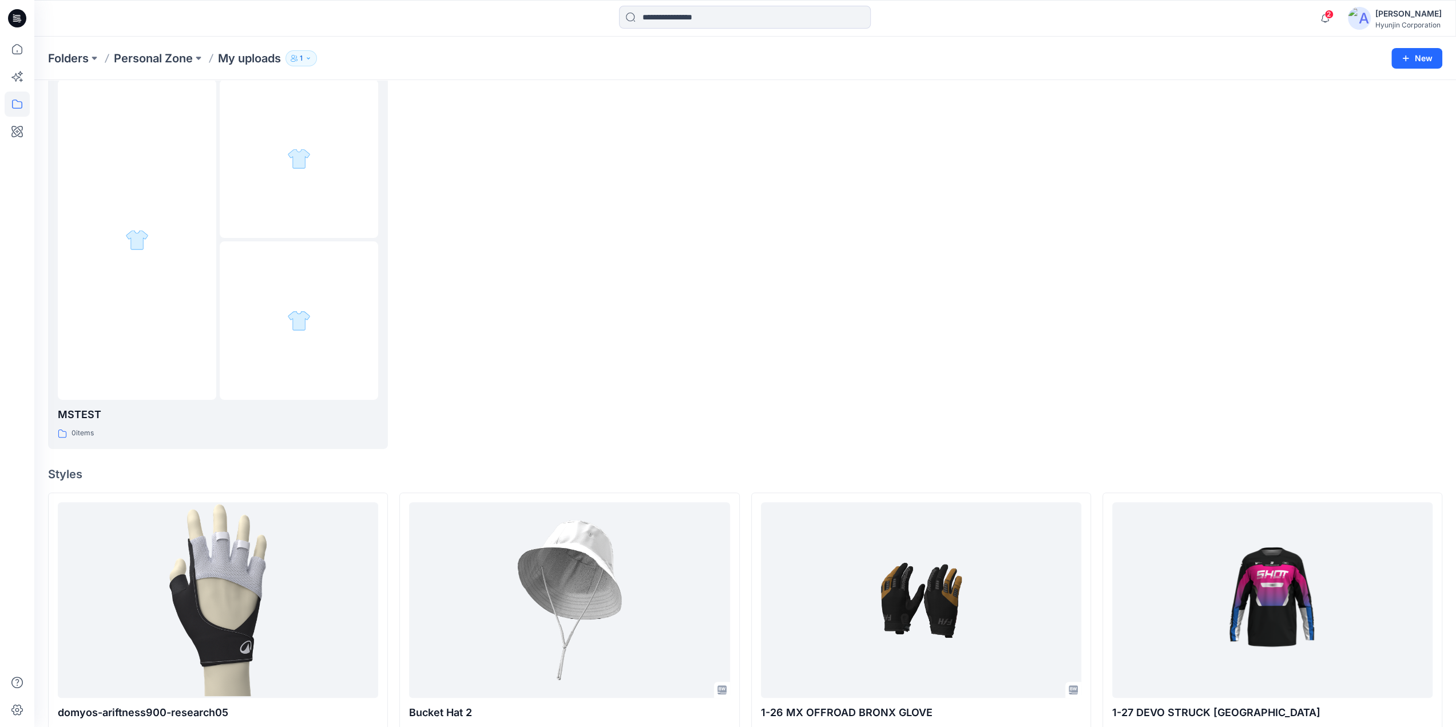
scroll to position [229, 0]
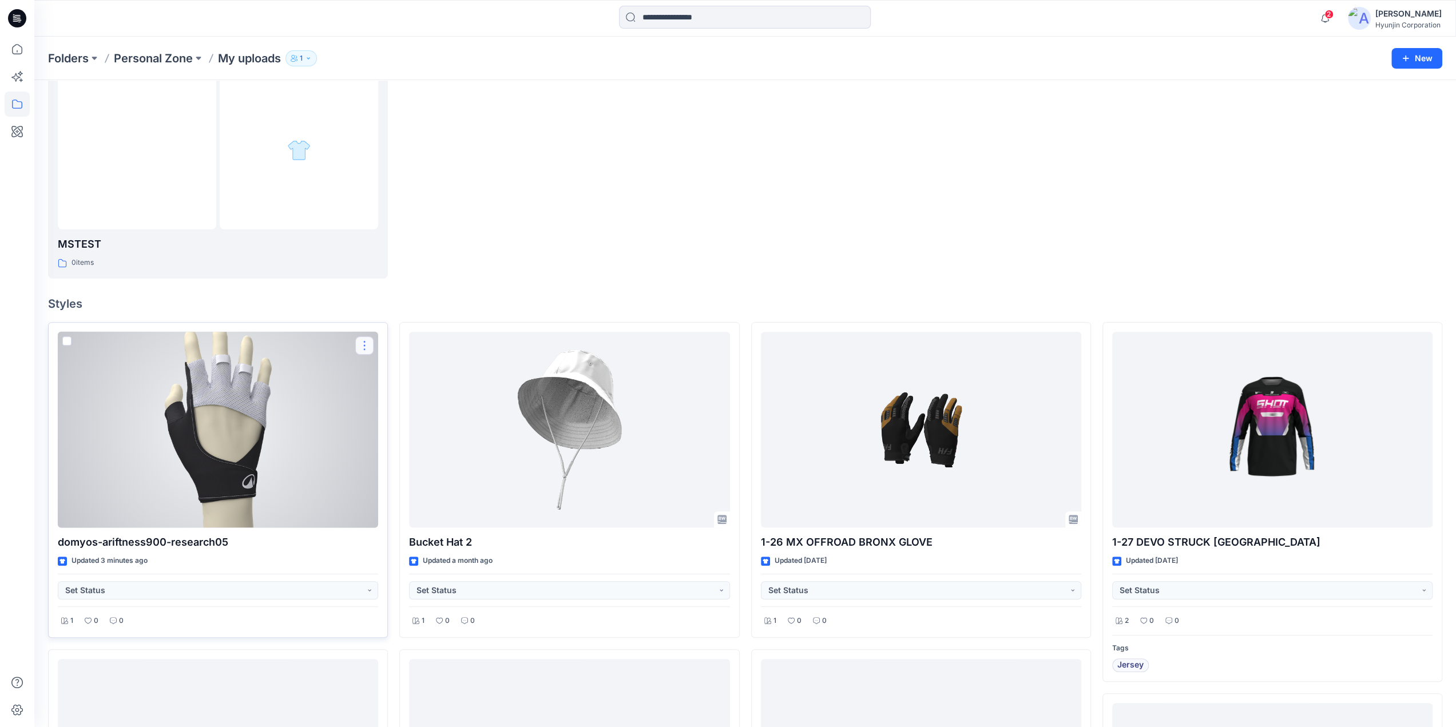
click at [364, 348] on button "button" at bounding box center [364, 345] width 18 height 18
click at [405, 461] on p "Move to" at bounding box center [393, 456] width 31 height 12
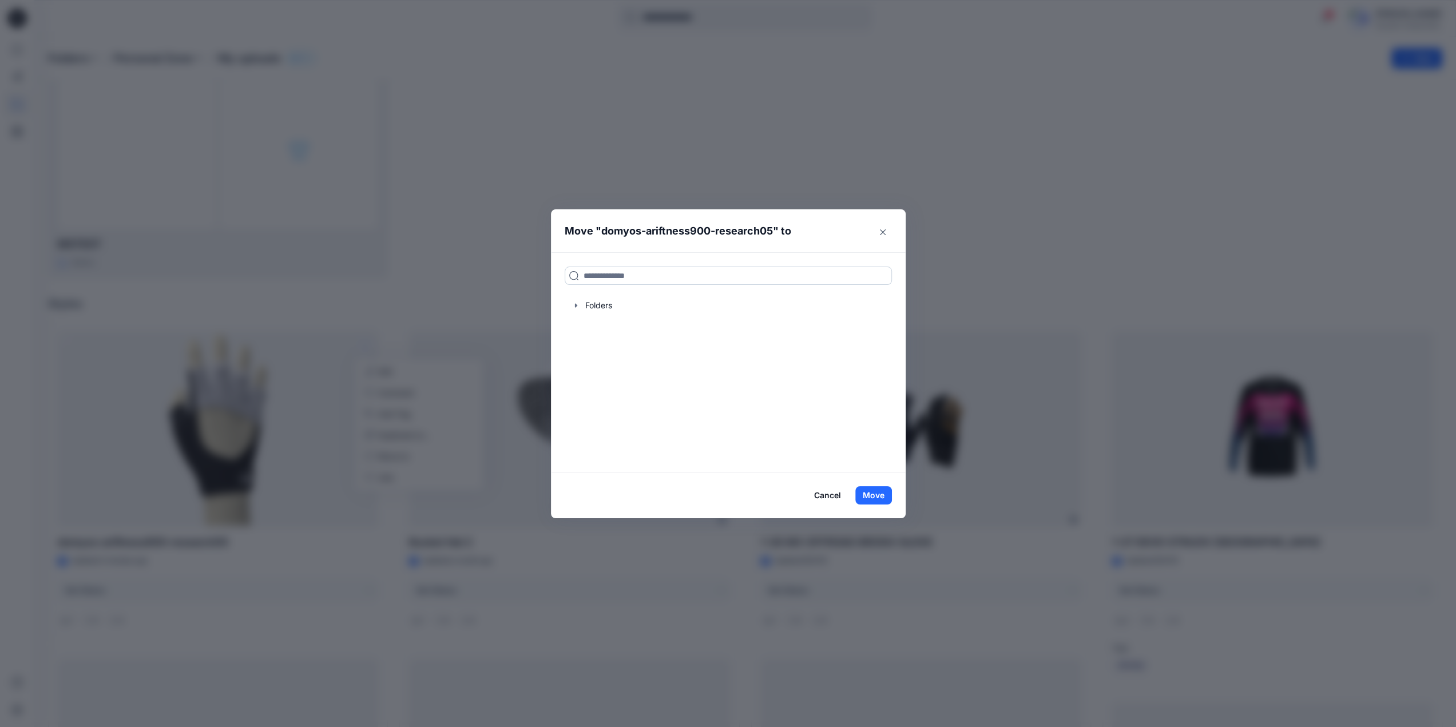
click at [619, 272] on input at bounding box center [728, 276] width 327 height 18
paste input "**********"
type input "**********"
click at [619, 303] on mark "AIR FITNESS GLOVES 900 Buyer File" at bounding box center [653, 300] width 141 height 15
click at [867, 496] on button "Move" at bounding box center [873, 495] width 37 height 18
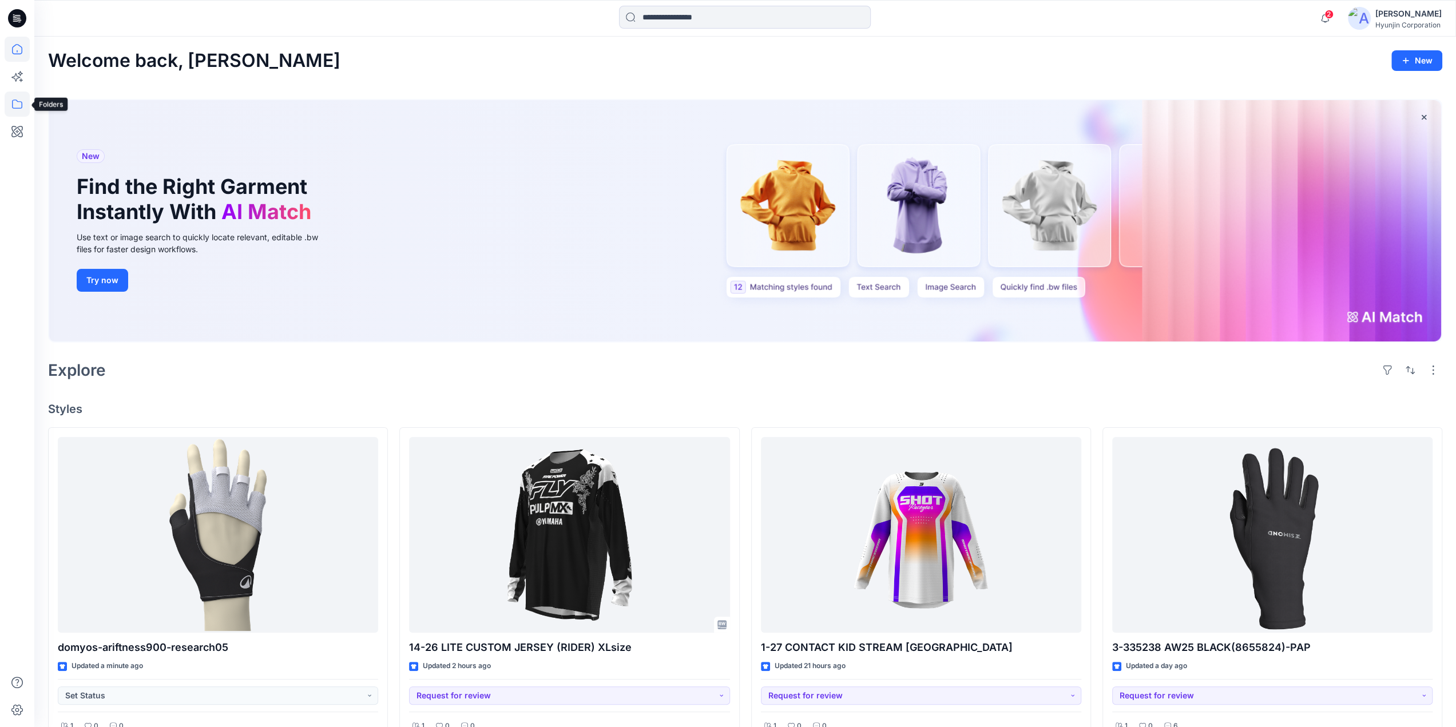
click at [13, 105] on icon at bounding box center [17, 104] width 10 height 9
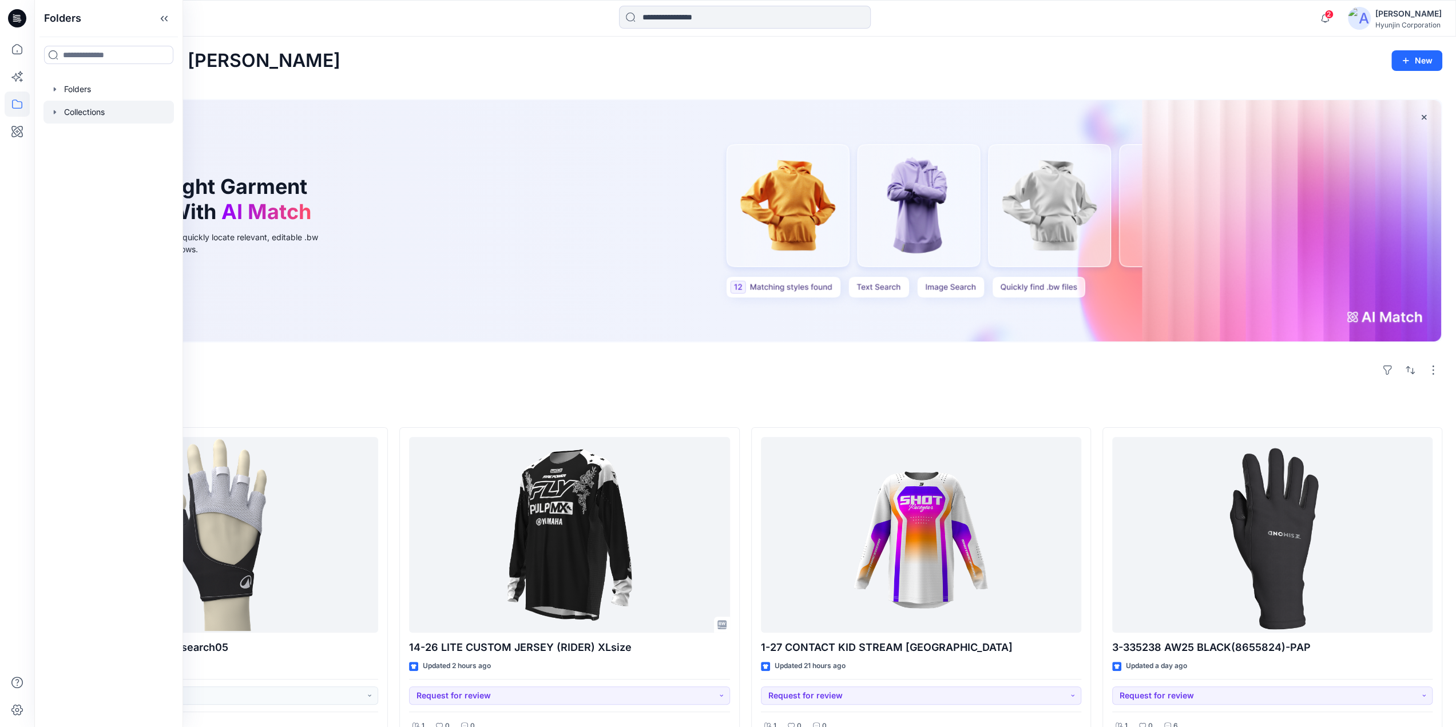
click at [60, 117] on div at bounding box center [108, 112] width 130 height 23
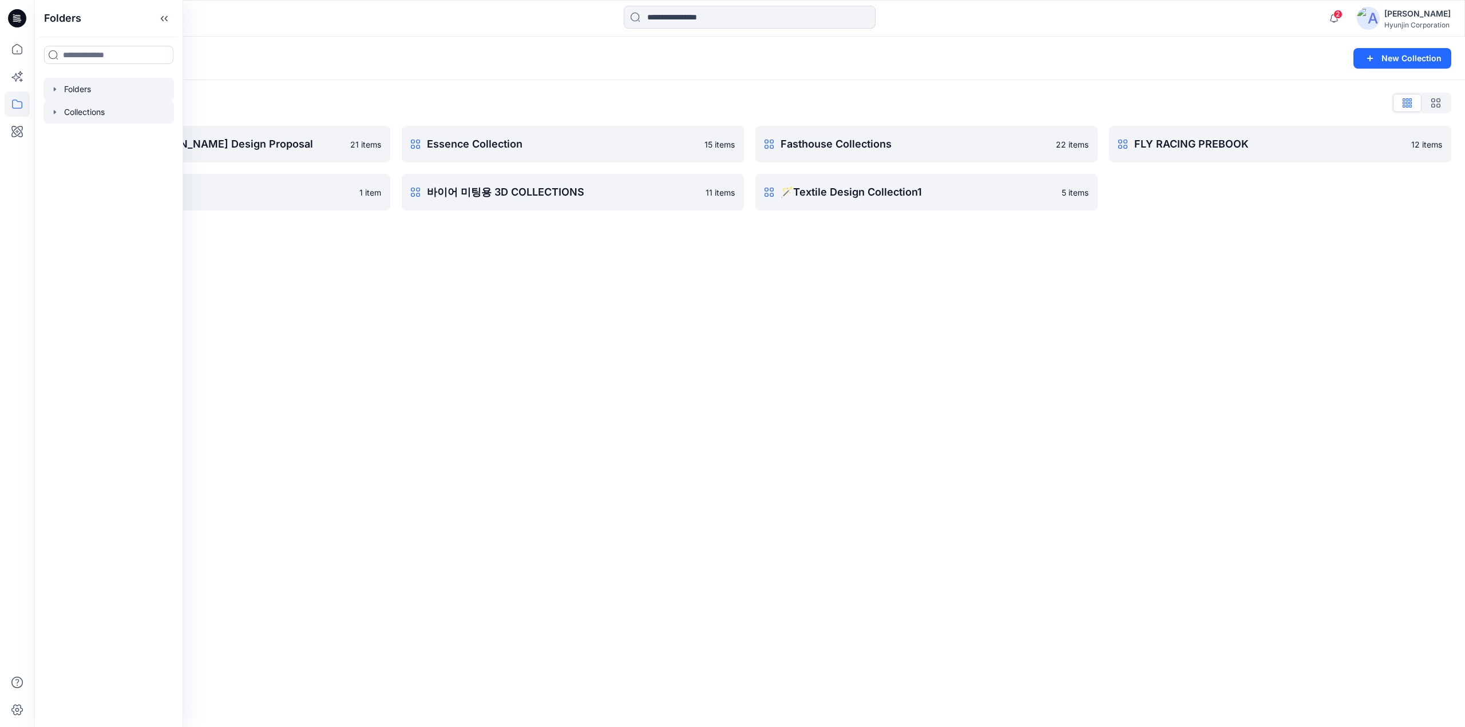
click at [108, 97] on div at bounding box center [108, 89] width 130 height 23
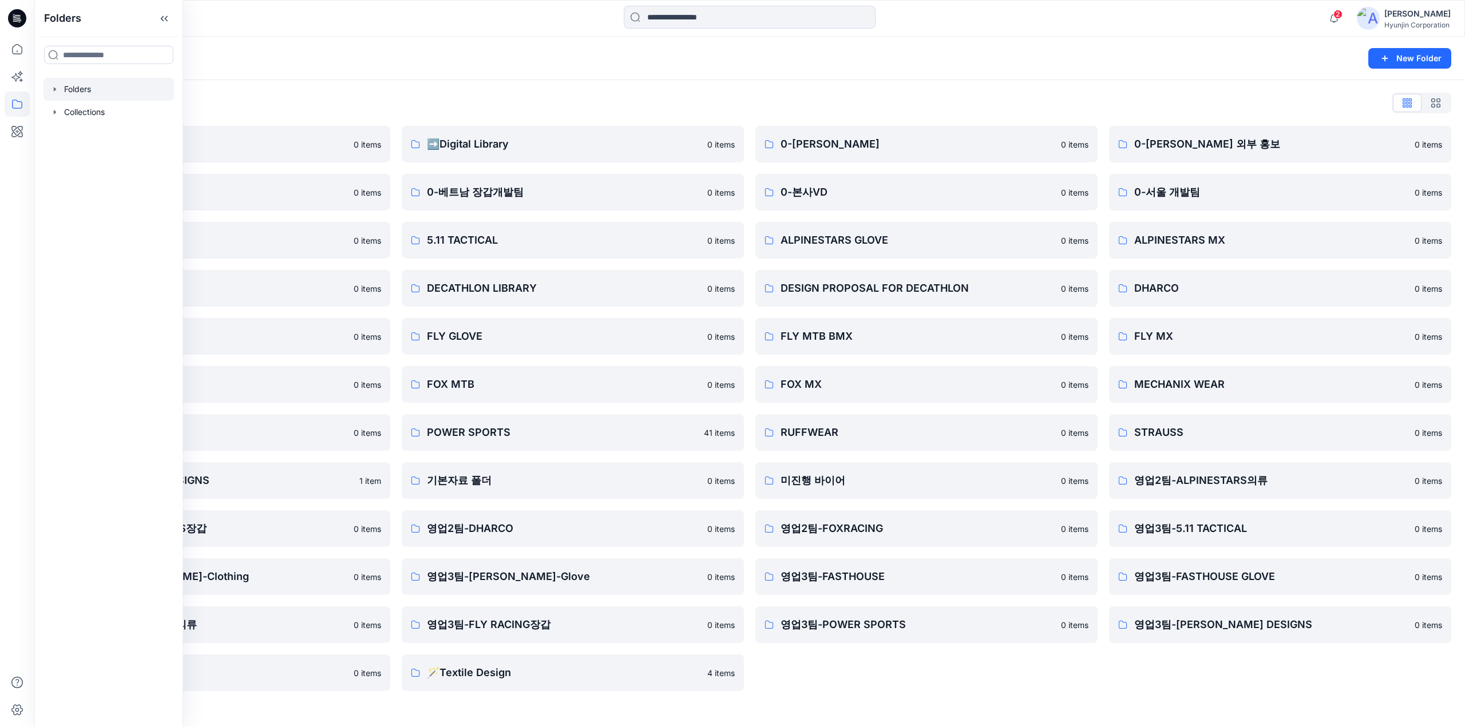
click at [842, 678] on div "0-[PERSON_NAME] 0 items 0-본사VD 0 items ALPINESTARS GLOVE 0 items DESIGN PROPOSA…" at bounding box center [926, 408] width 342 height 565
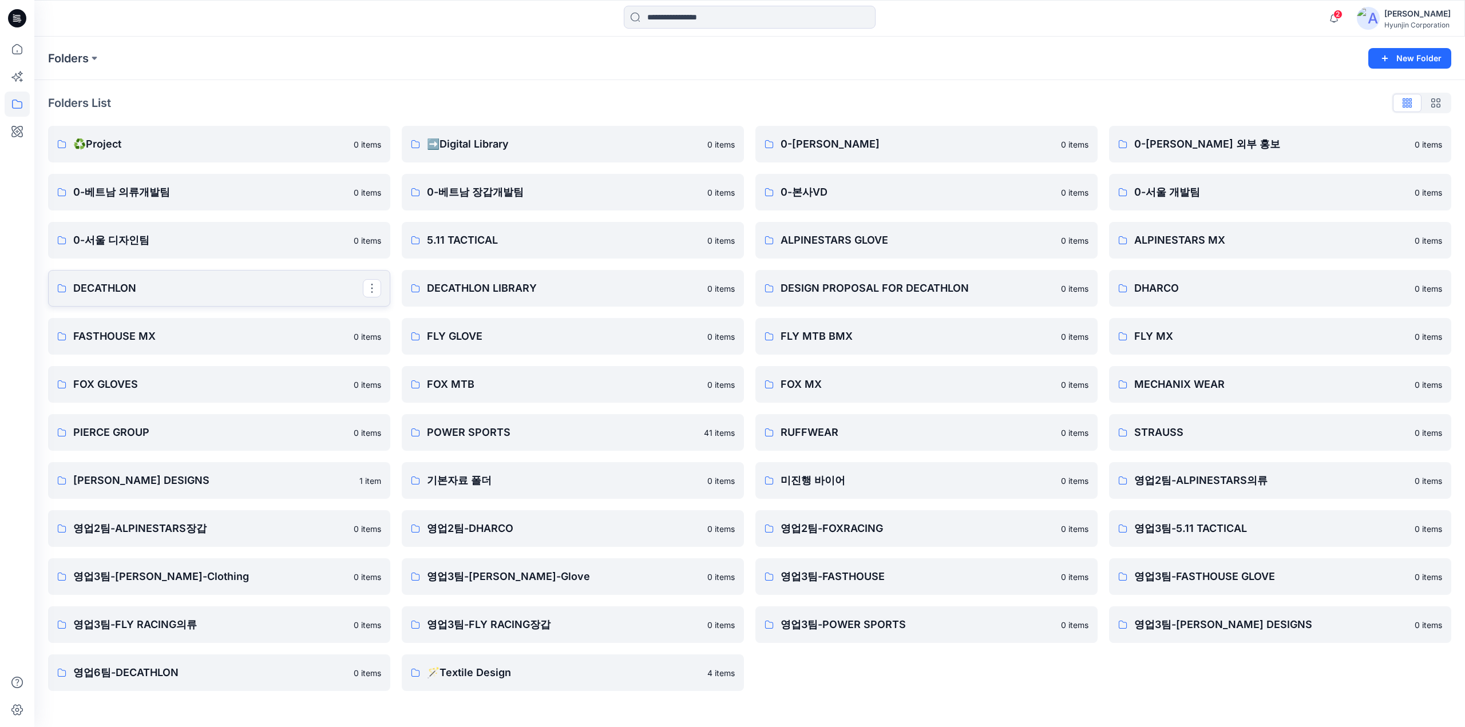
click at [151, 289] on p "DECATHLON" at bounding box center [218, 288] width 290 height 16
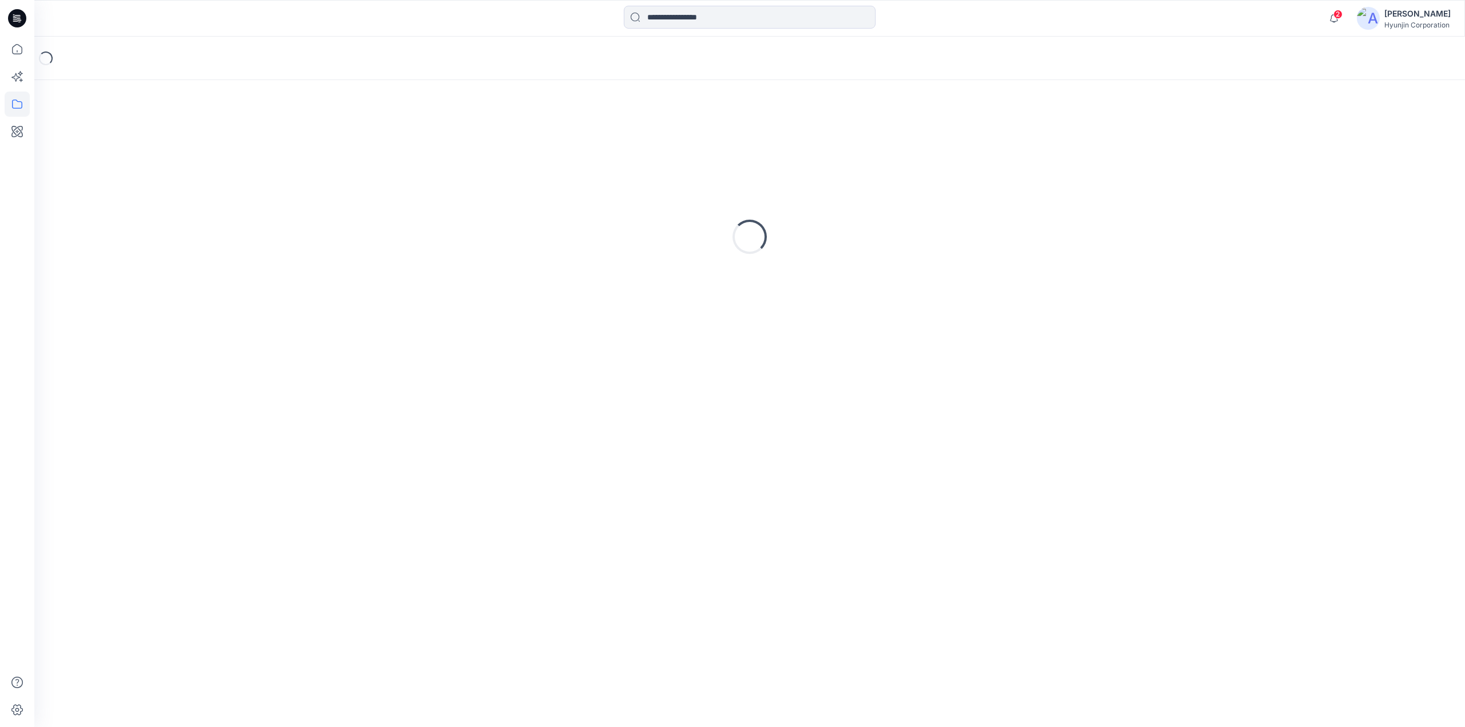
click at [151, 289] on div "Loading..." at bounding box center [749, 237] width 1403 height 286
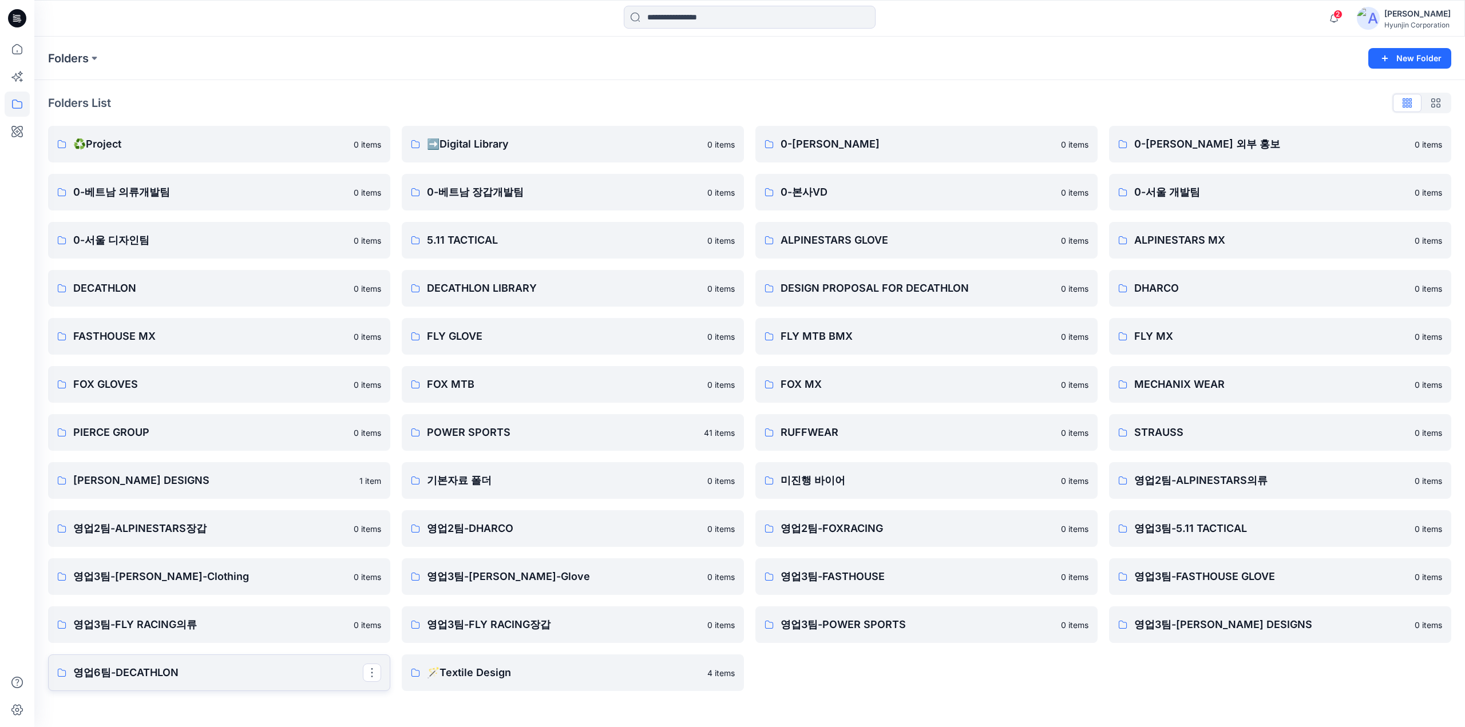
click at [192, 684] on link "영업6팀-DECATHLON" at bounding box center [219, 673] width 342 height 37
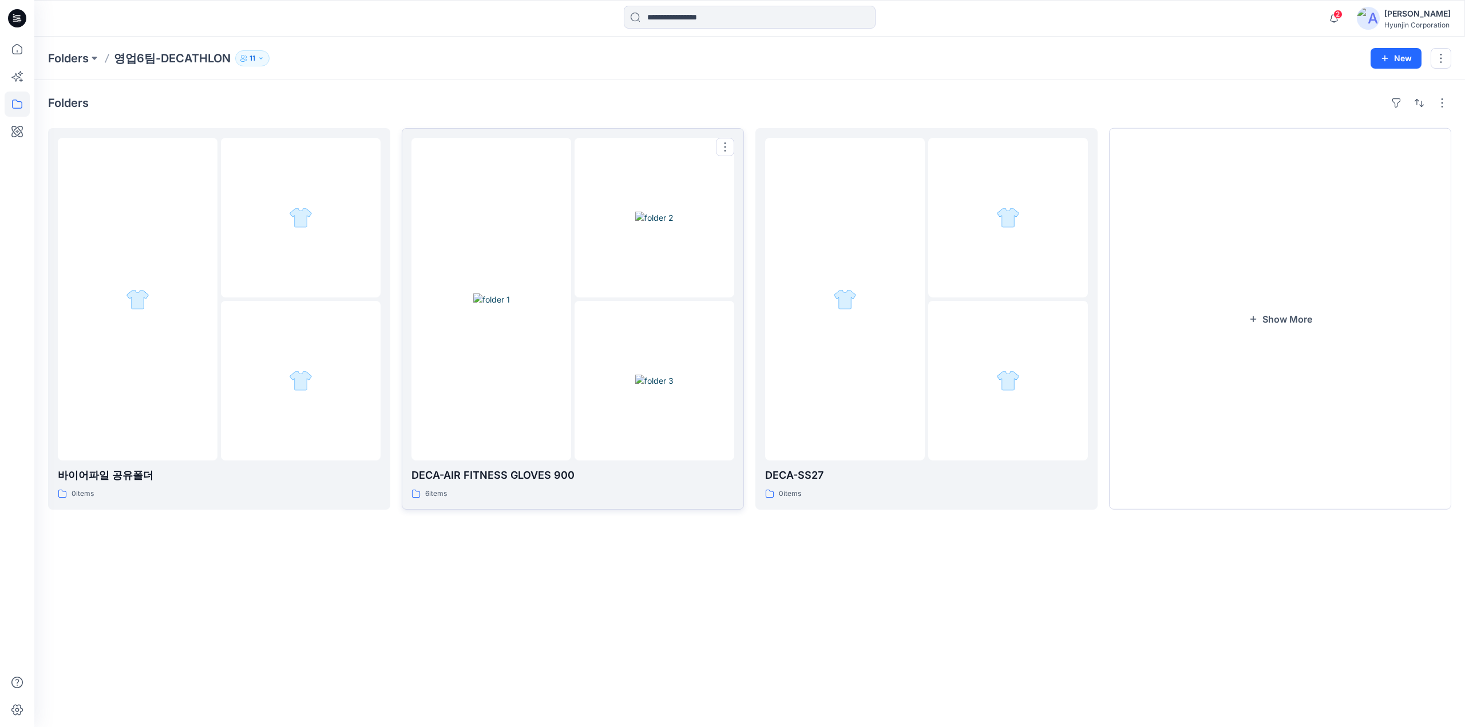
click at [673, 381] on img at bounding box center [654, 381] width 38 height 12
click at [675, 381] on div "Folders 바이어파일 공유폴더 0 items DECA-AIR FITNESS GLOVES 900 6 items DECA-SS27 0 item…" at bounding box center [749, 403] width 1430 height 647
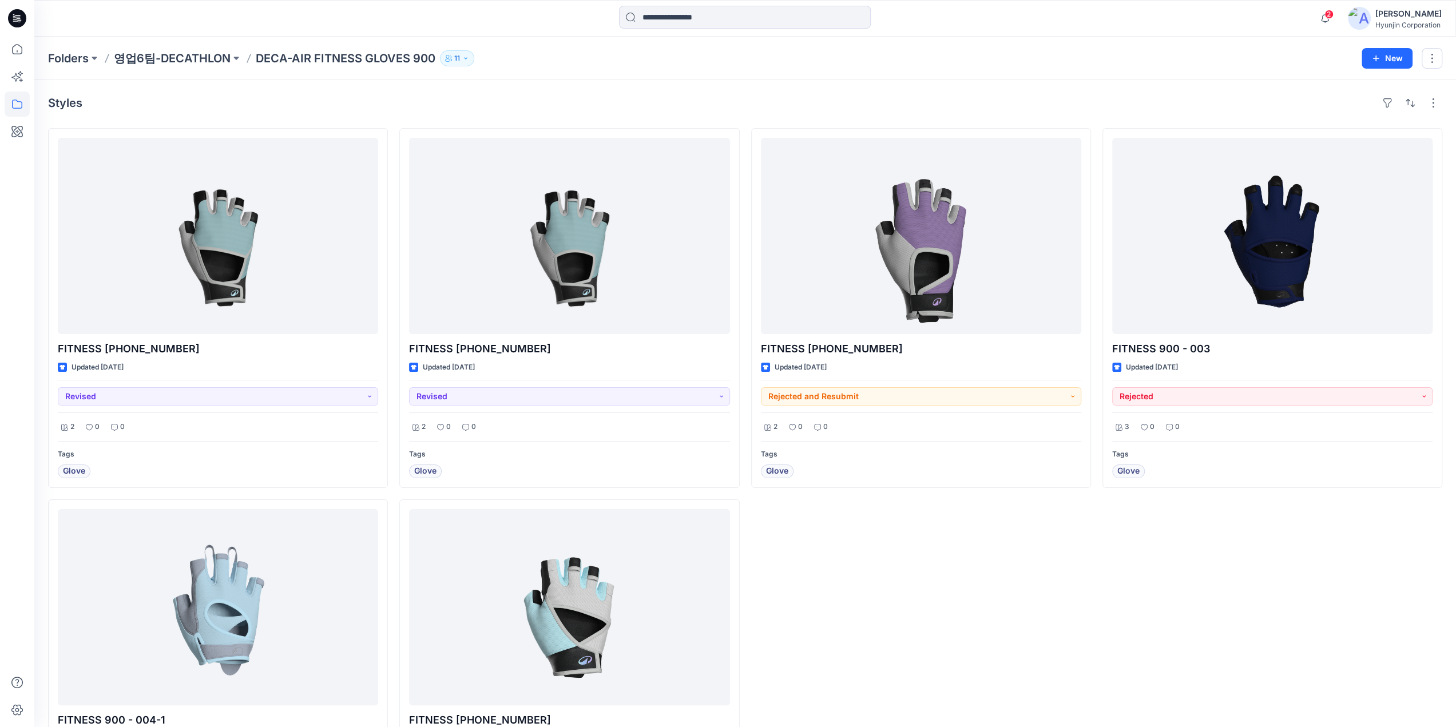
scroll to position [57, 0]
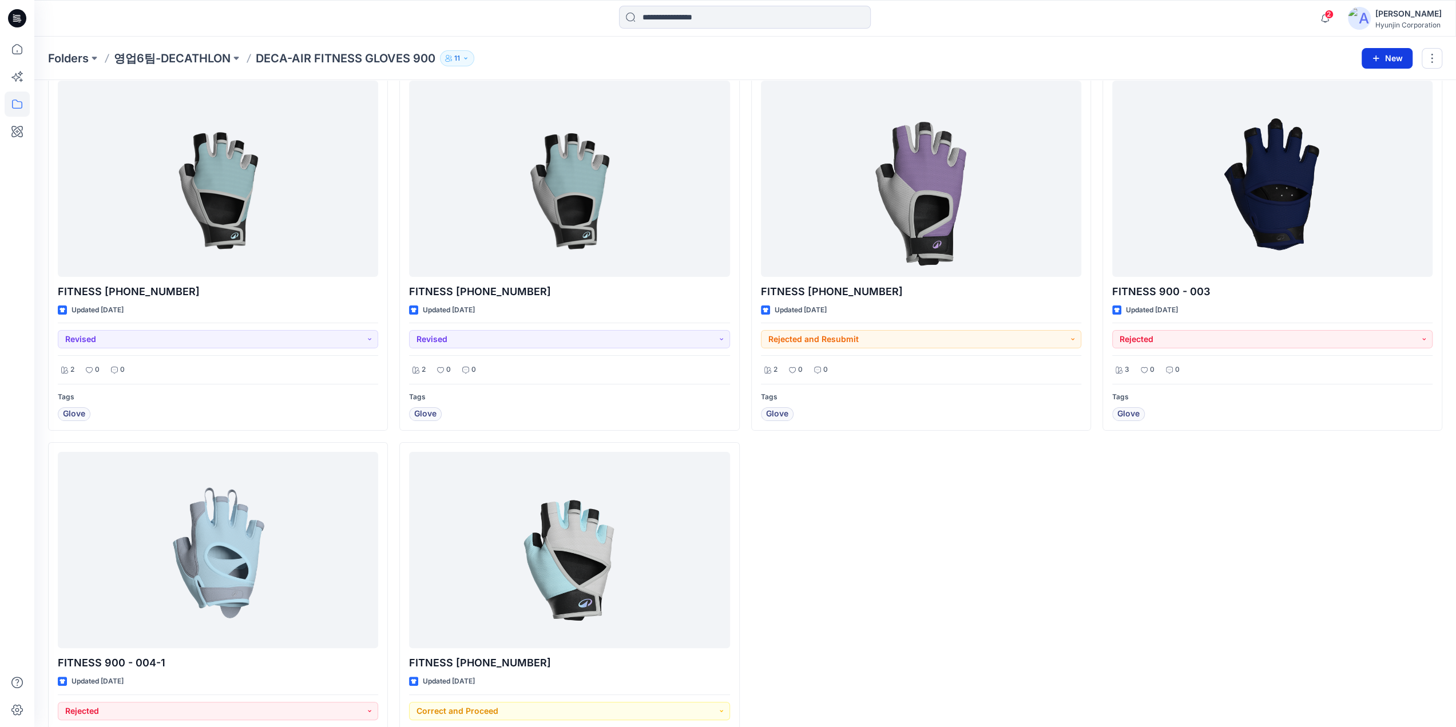
click at [1390, 58] on button "New" at bounding box center [1387, 58] width 51 height 21
click at [1357, 112] on p "New Folder" at bounding box center [1354, 108] width 42 height 12
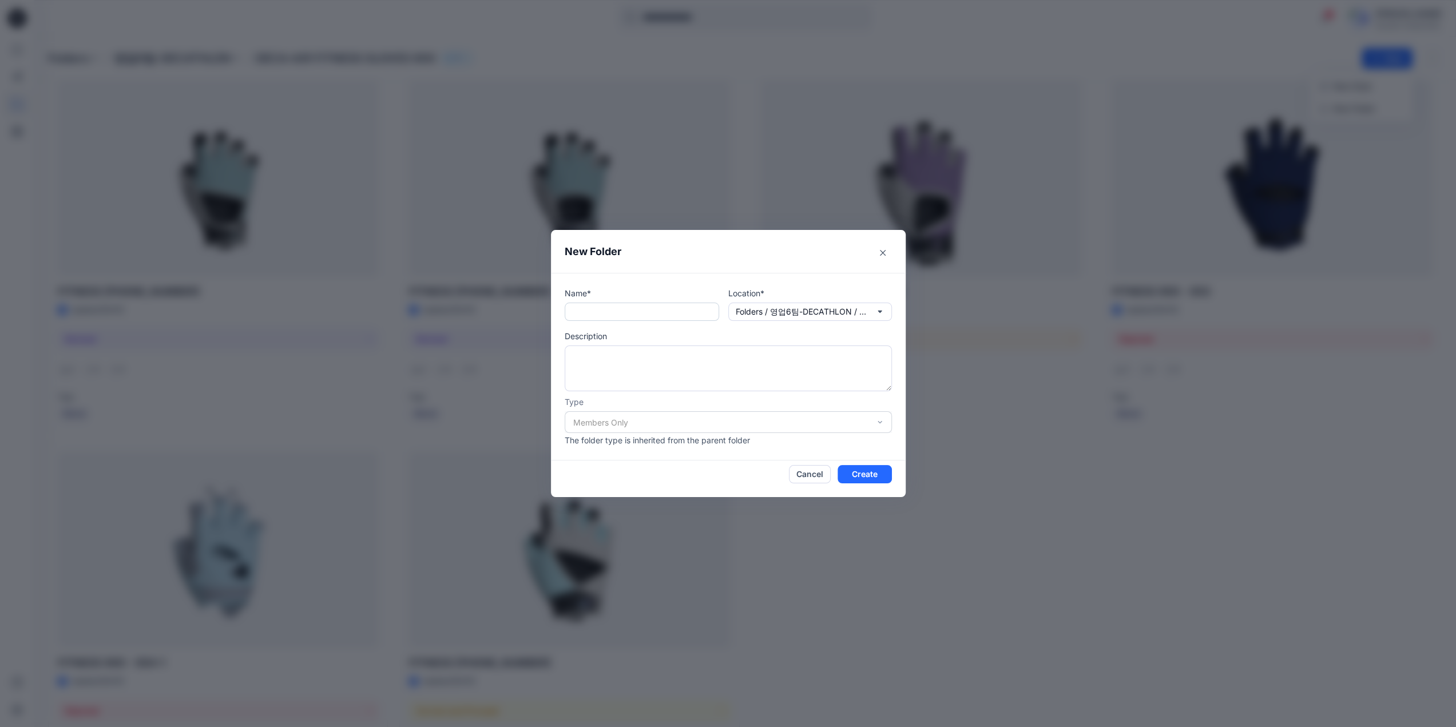
drag, startPoint x: 596, startPoint y: 297, endPoint x: 594, endPoint y: 304, distance: 7.0
click at [596, 296] on p "Name*" at bounding box center [642, 293] width 154 height 12
click at [594, 305] on input "text" at bounding box center [642, 312] width 154 height 18
paste input "**********"
type input "**********"
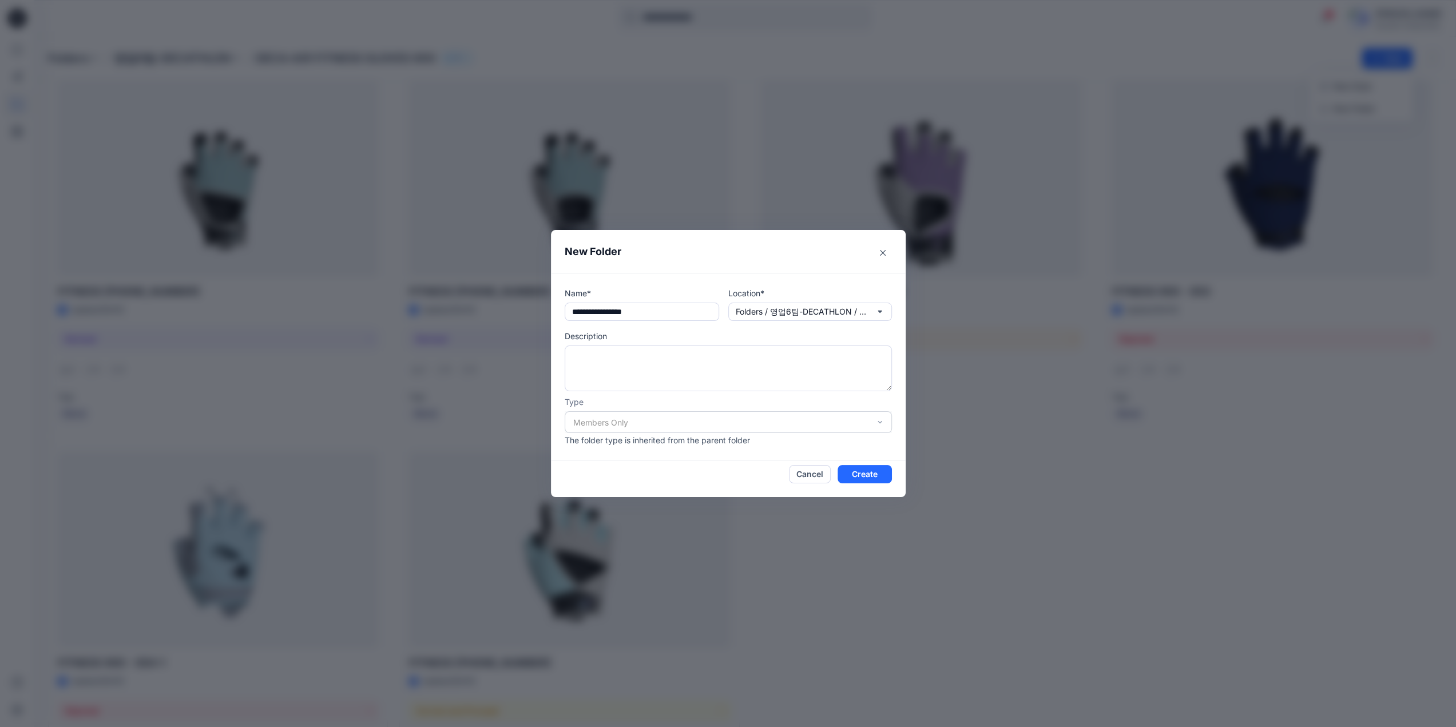
click at [695, 425] on div "Members Only" at bounding box center [728, 422] width 327 height 22
click at [865, 475] on button "Create" at bounding box center [865, 474] width 54 height 18
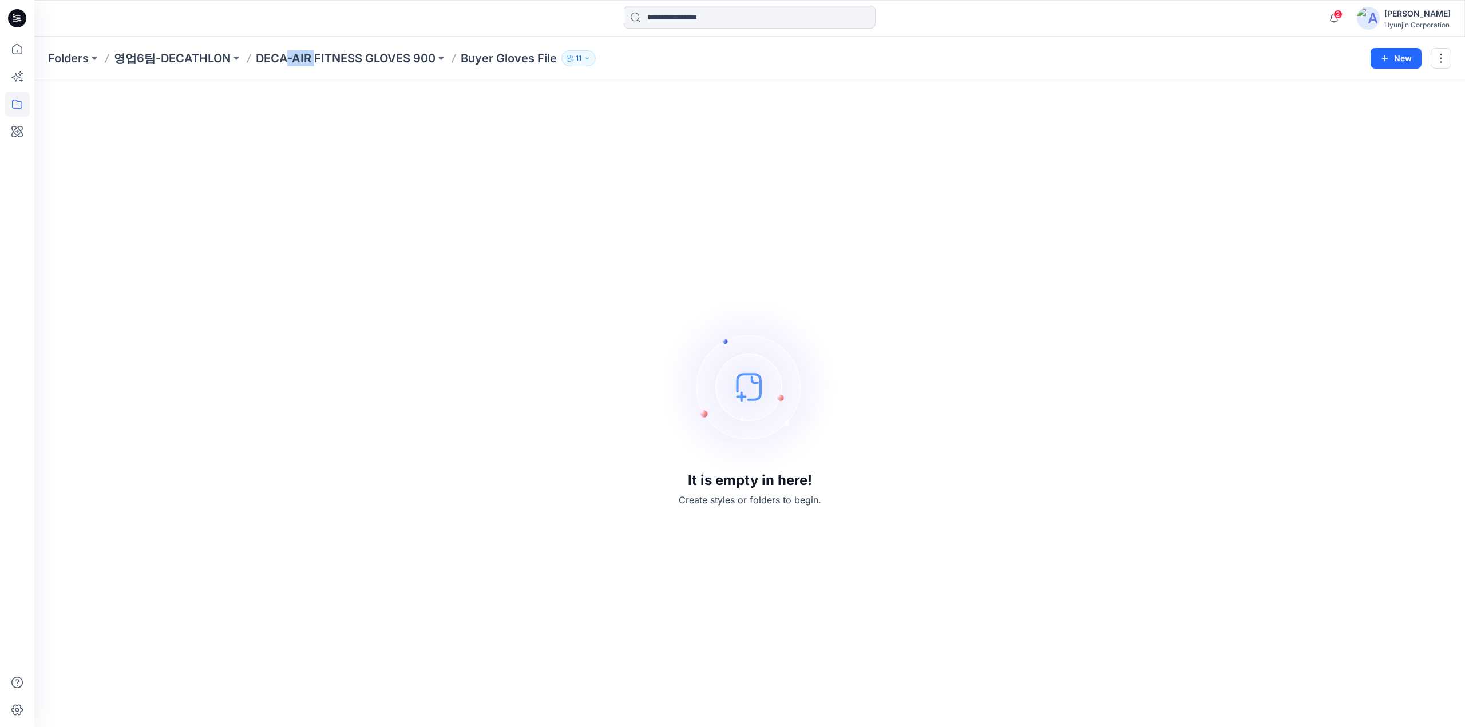
drag, startPoint x: 287, startPoint y: 73, endPoint x: 296, endPoint y: 72, distance: 8.7
click at [310, 72] on div "Folders 영업6팀-DECATHLON DECA-AIR FITNESS GLOVES 900 Buyer Gloves File 11 New" at bounding box center [749, 58] width 1430 height 43
click at [287, 78] on div "Folders 영업6팀-DECATHLON DECA-AIR FITNESS GLOVES 900 Buyer Gloves File 11 New" at bounding box center [749, 58] width 1430 height 43
drag, startPoint x: 292, startPoint y: 69, endPoint x: 434, endPoint y: 65, distance: 142.0
click at [434, 65] on div "Folders 영업6팀-DECATHLON DECA-AIR FITNESS GLOVES 900 Buyer Gloves File 11 New" at bounding box center [749, 58] width 1430 height 43
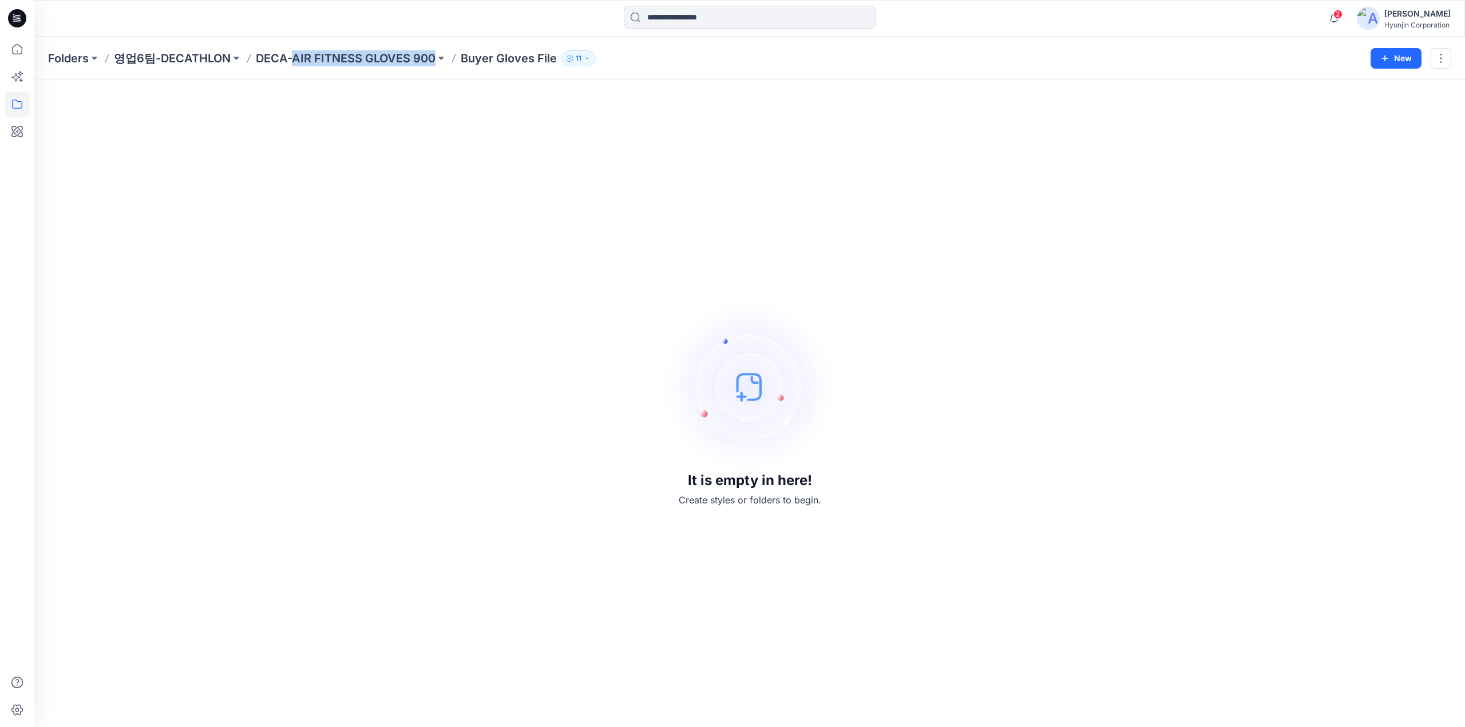
copy p "AIR FITNESS GLOVES 900"
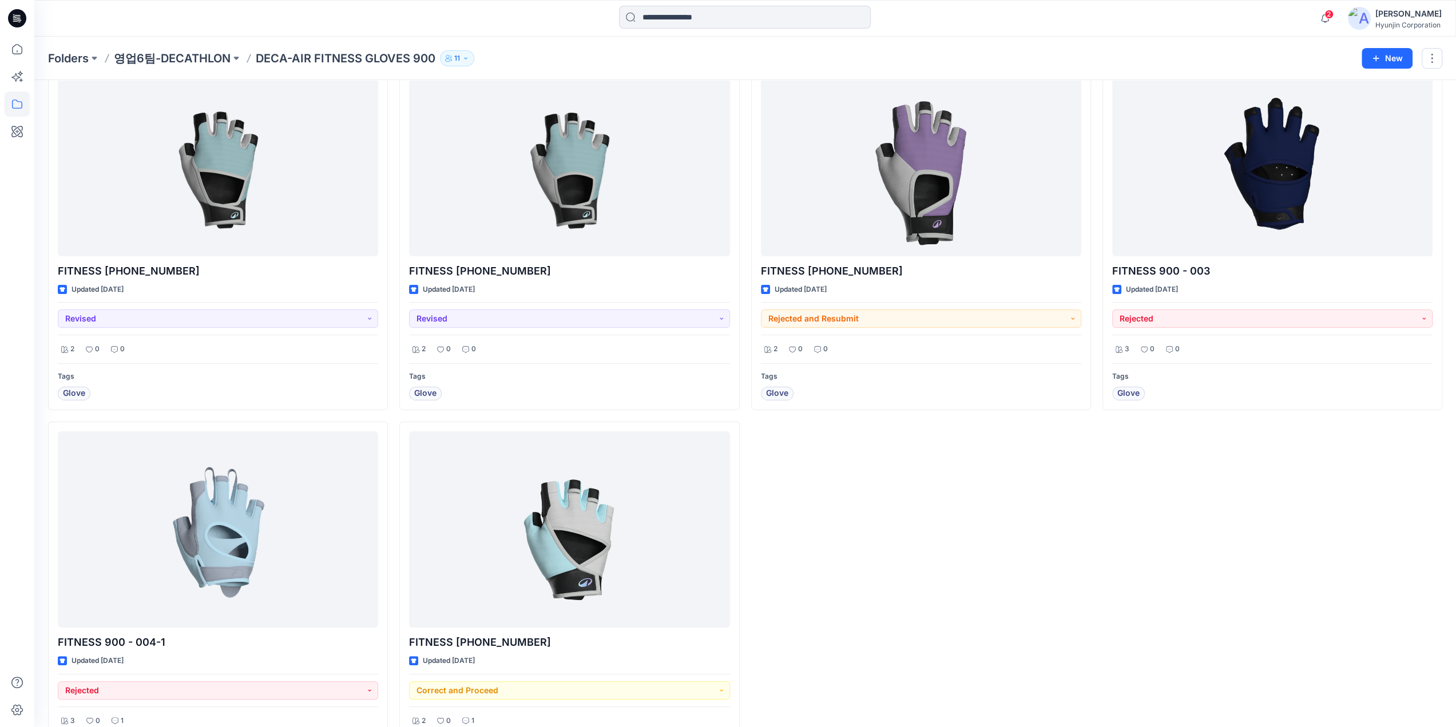
scroll to position [144, 0]
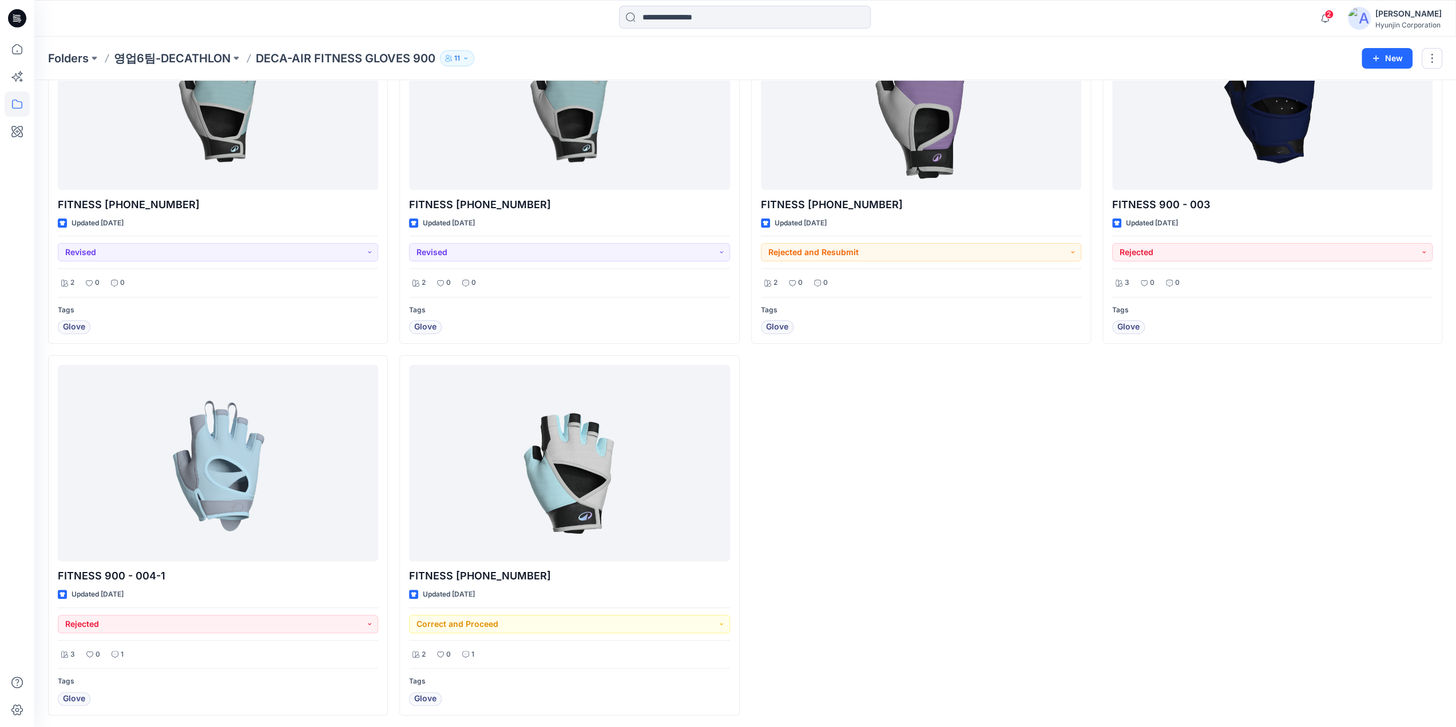
click at [830, 552] on div "FITNESS 900-008-1 Updated 13 days ago Rejected and Resubmit 2 0 0 Tags Glove" at bounding box center [921, 350] width 340 height 732
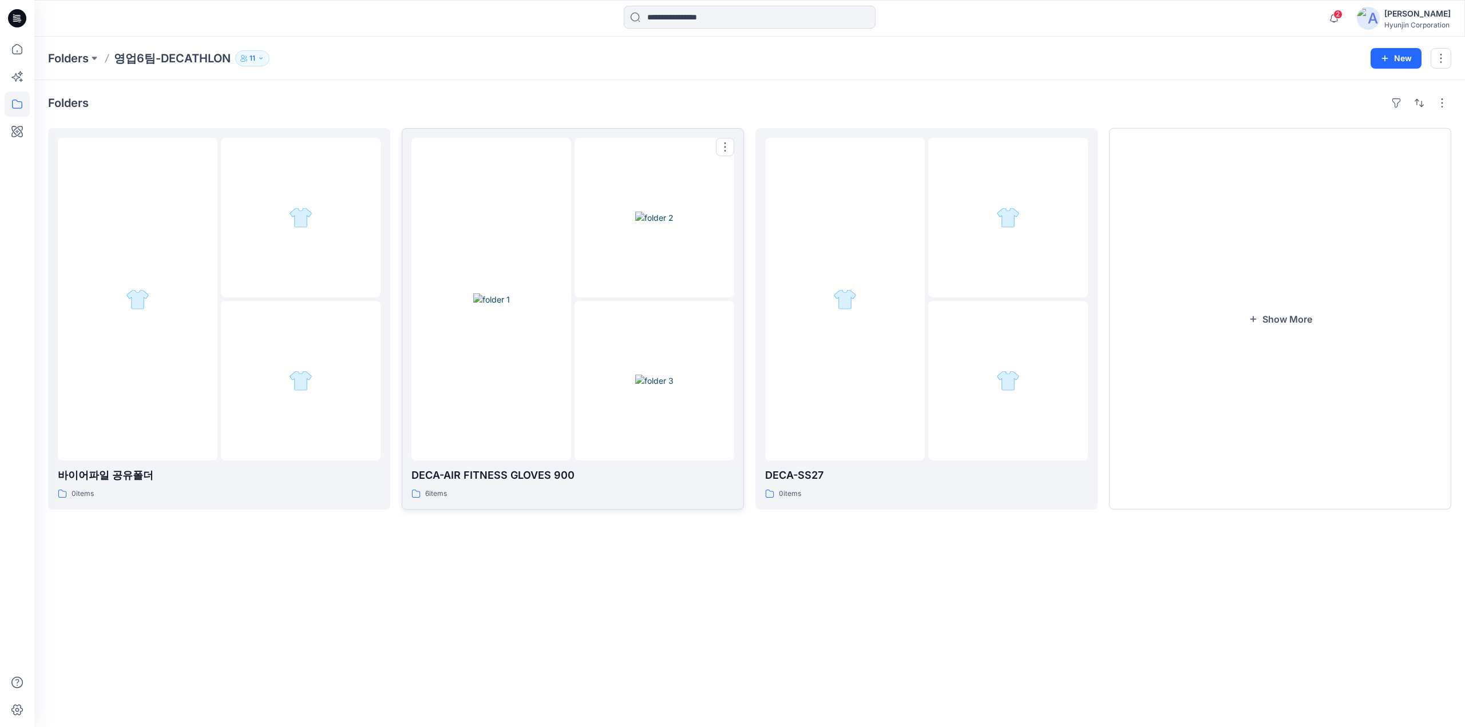
click at [514, 382] on div at bounding box center [491, 299] width 160 height 323
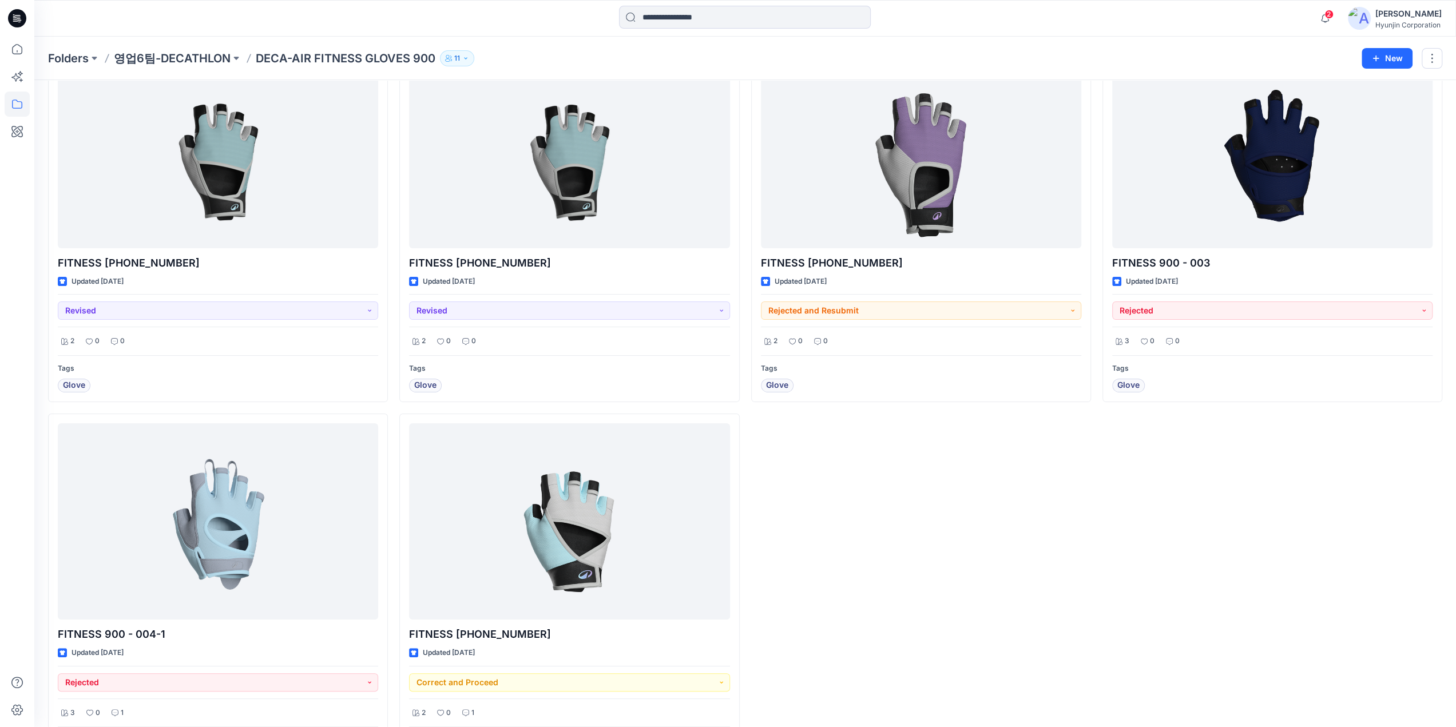
scroll to position [144, 0]
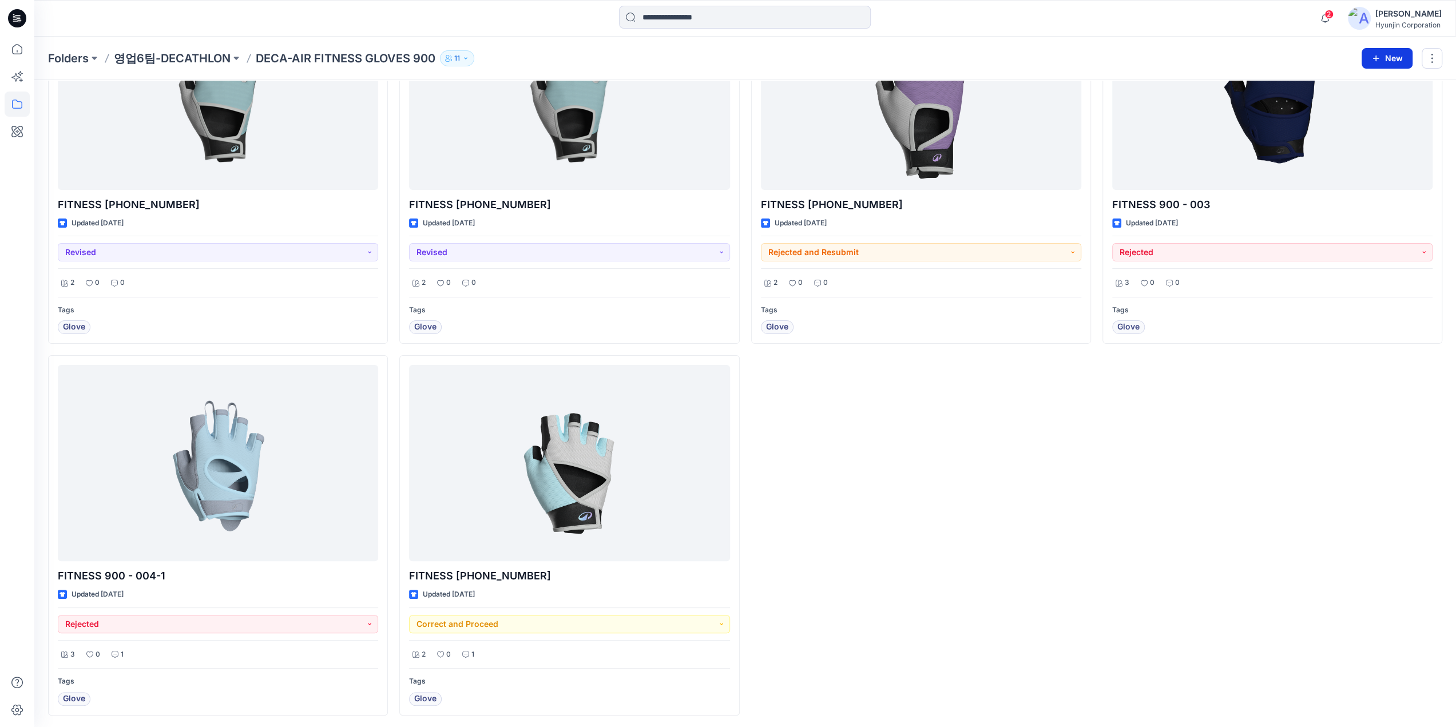
click at [1385, 54] on button "New" at bounding box center [1387, 58] width 51 height 21
click at [1342, 110] on p "New Folder" at bounding box center [1354, 108] width 42 height 12
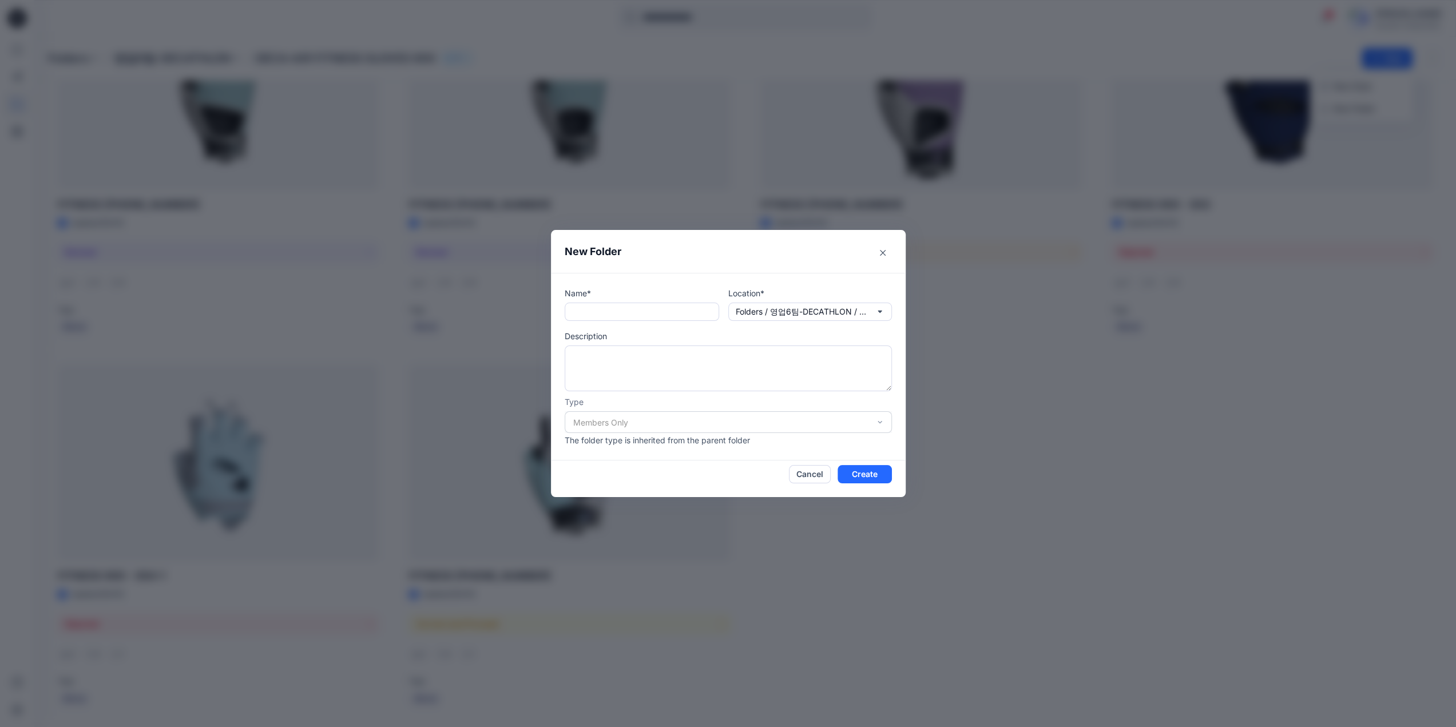
click at [629, 327] on div "Name* Location* Folders / 영업6팀-DECATHLON / DECA-AIR FITNESS GLOVES 900 Descript…" at bounding box center [728, 366] width 327 height 159
click at [631, 308] on input "text" at bounding box center [642, 312] width 154 height 18
paste input "**********"
click at [710, 310] on input "**********" at bounding box center [642, 312] width 154 height 18
paste input "**********"
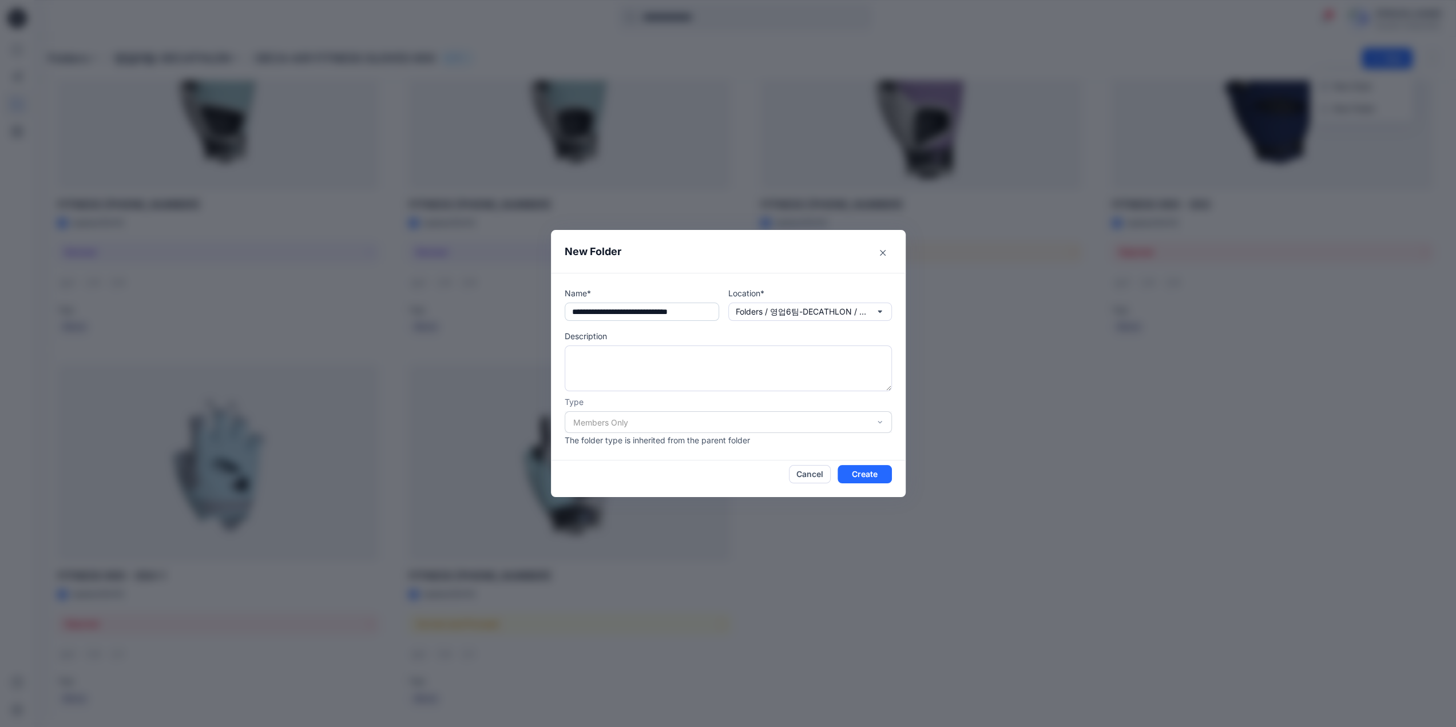
scroll to position [0, 0]
type input "**********"
click at [866, 471] on button "Create" at bounding box center [865, 474] width 54 height 18
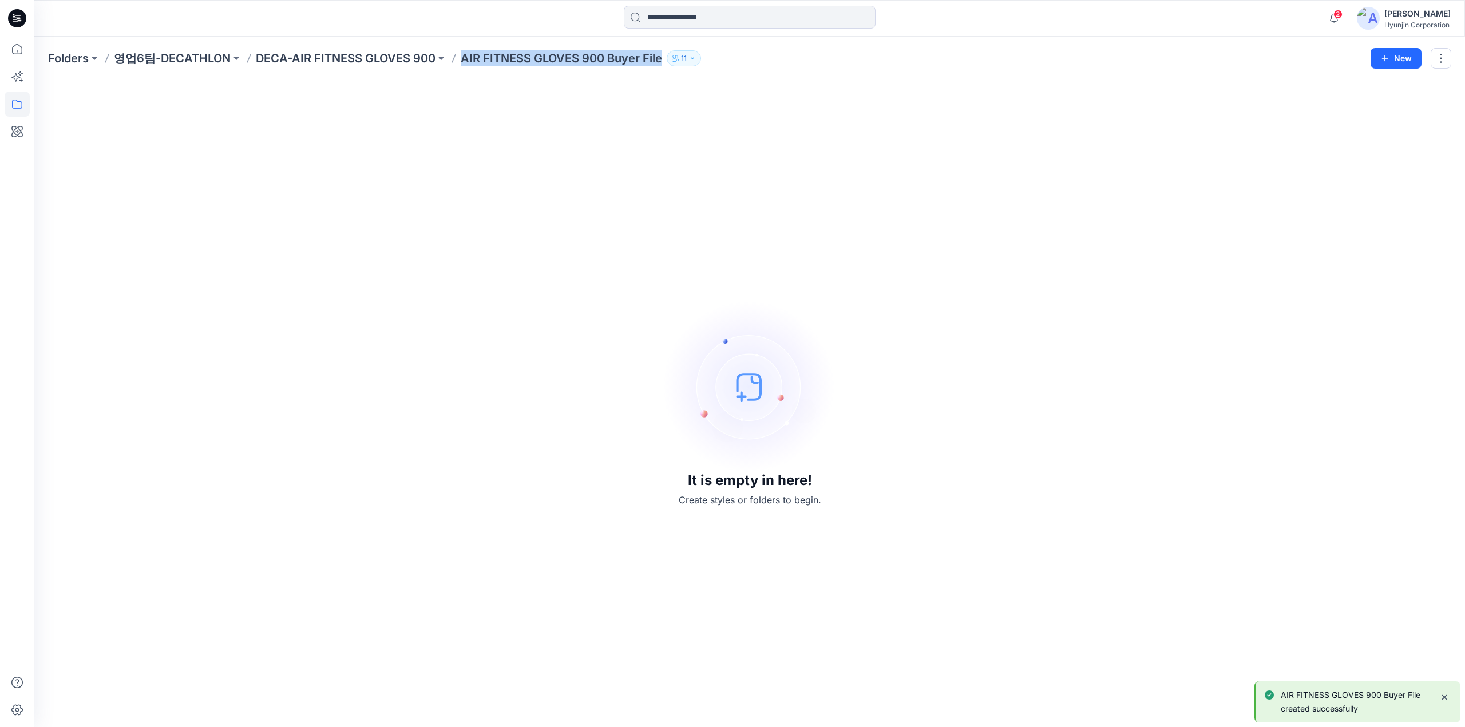
drag, startPoint x: 459, startPoint y: 60, endPoint x: 659, endPoint y: 69, distance: 199.9
click at [659, 69] on div "Folders 영업6팀-DECATHLON DECA-AIR FITNESS GLOVES 900 AIR FITNESS GLOVES 900 Buyer…" at bounding box center [749, 58] width 1430 height 43
copy p "AIR FITNESS GLOVES 900 Buyer File"
click at [909, 325] on div "It is empty in here! Create styles or folders to begin." at bounding box center [749, 404] width 1403 height 620
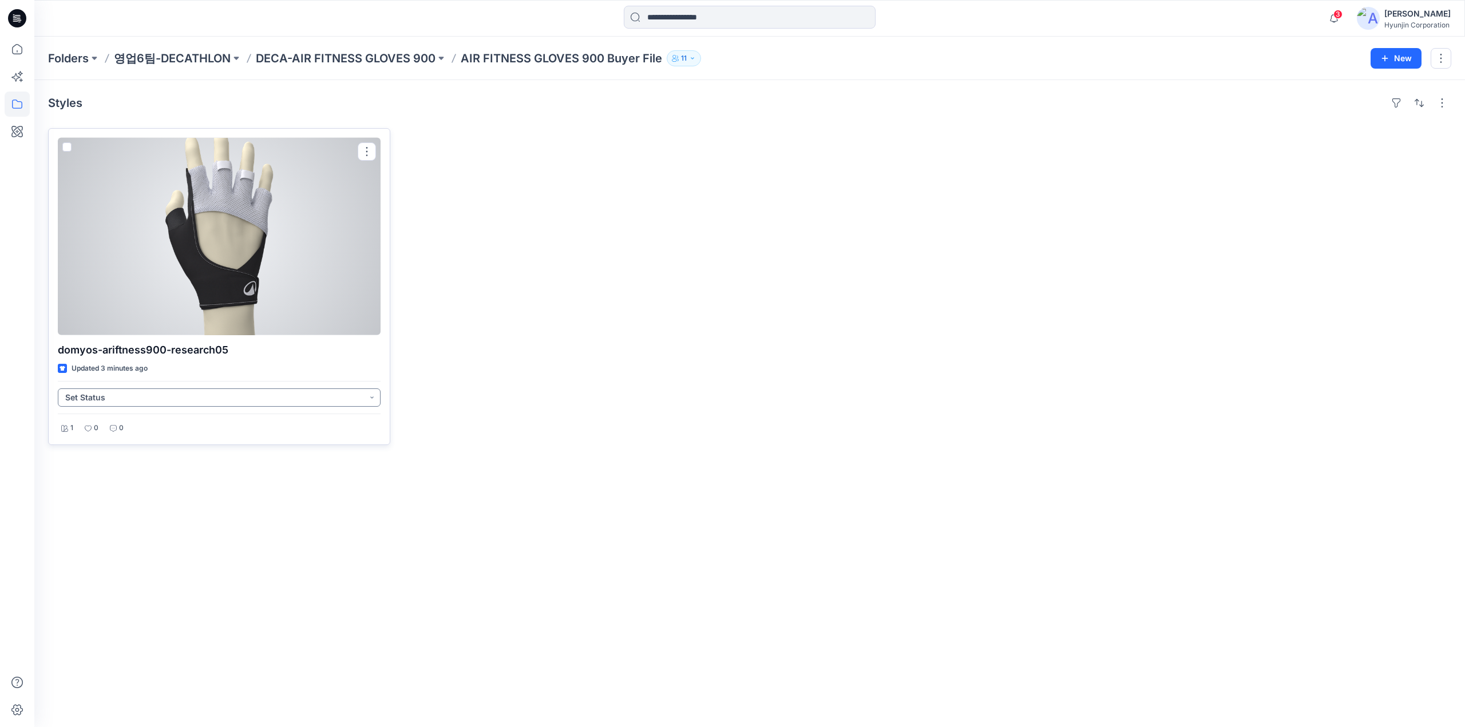
click at [246, 397] on button "Set Status" at bounding box center [219, 398] width 323 height 18
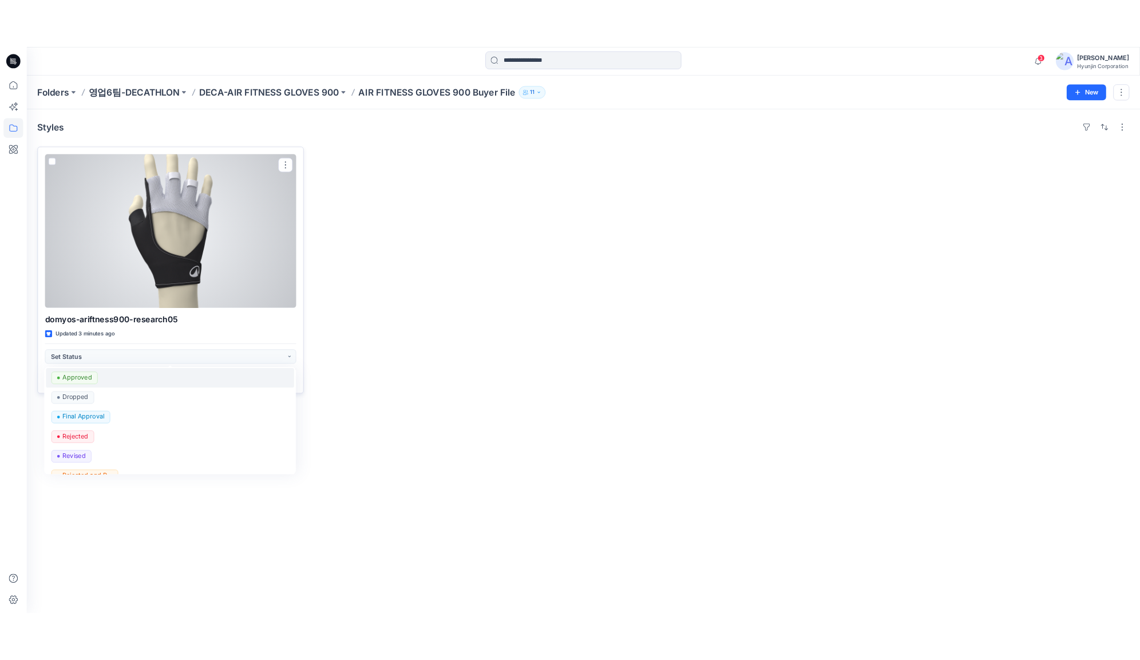
scroll to position [144, 0]
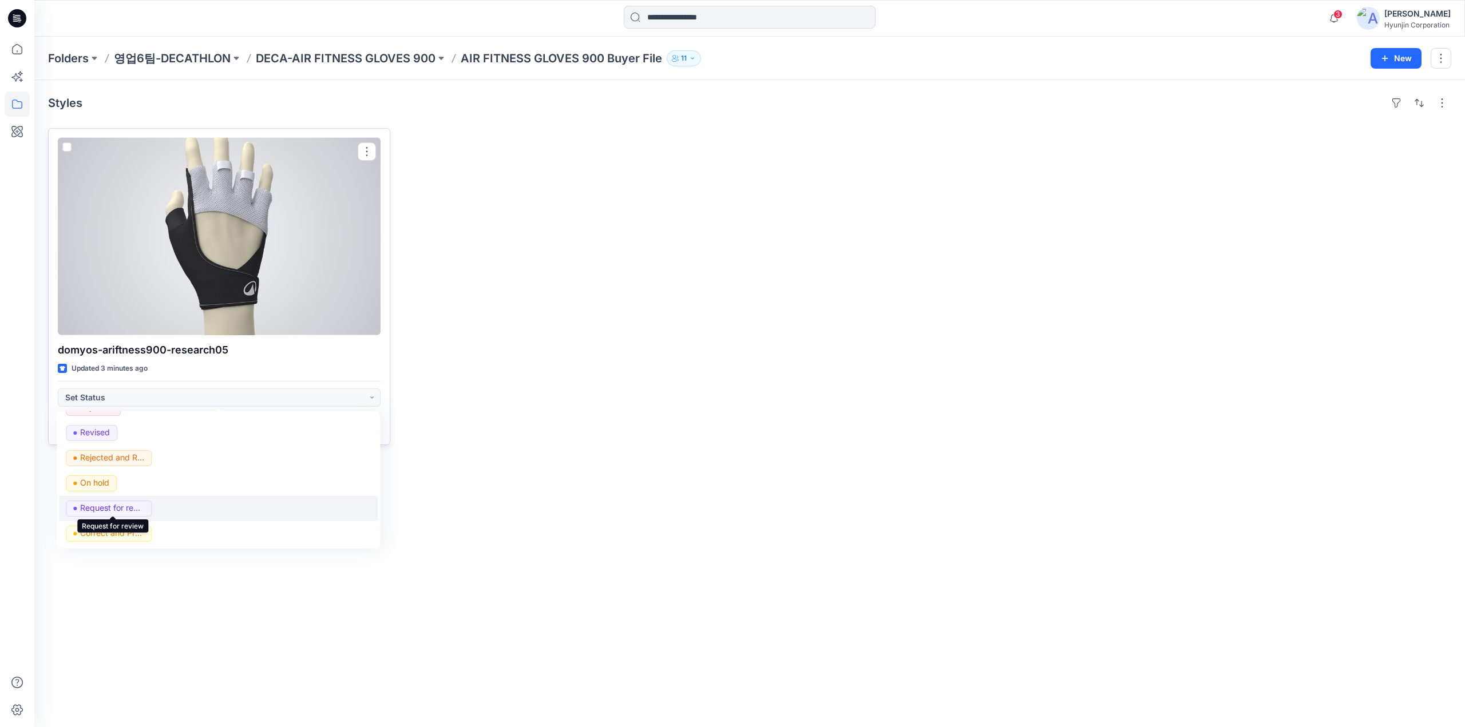
click at [140, 511] on p "Request for review" at bounding box center [113, 508] width 64 height 15
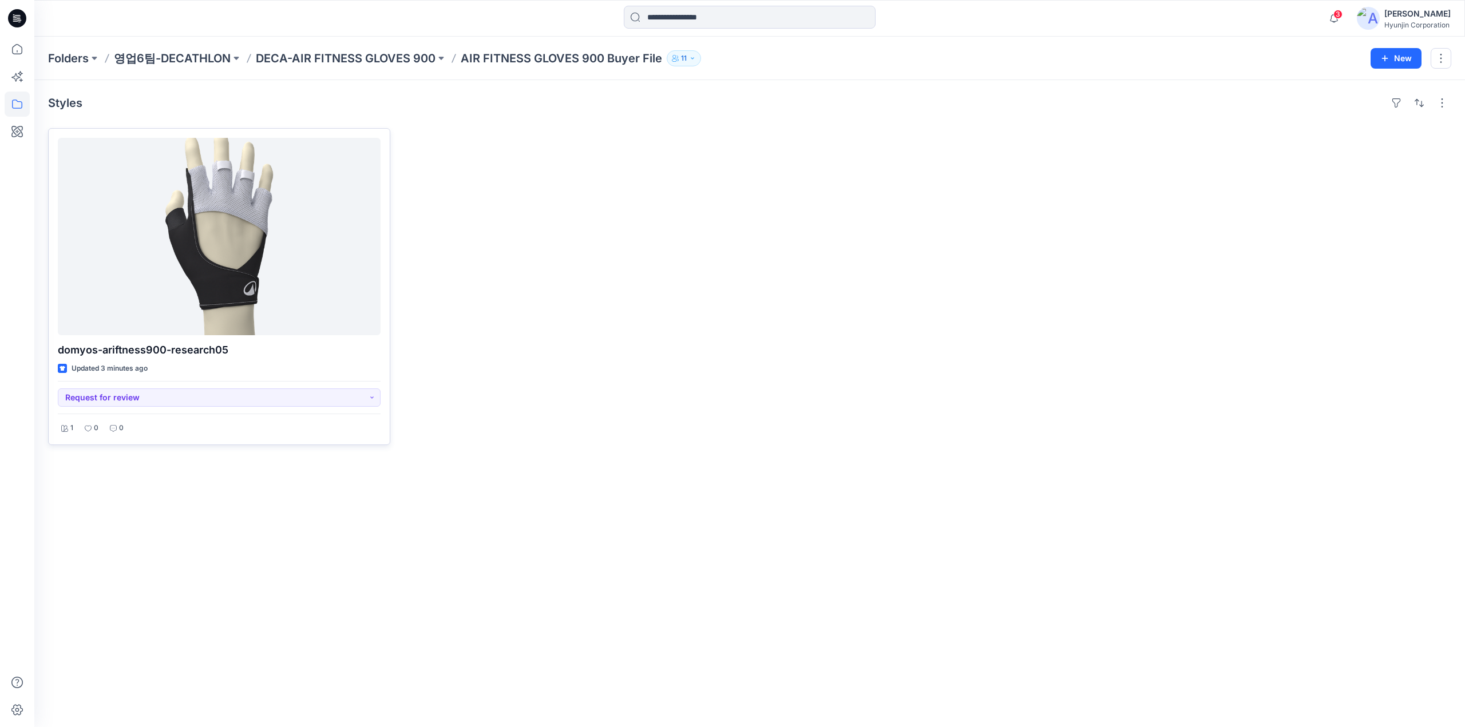
click at [666, 530] on div "Styles domyos-ariftness900-research05 Updated 3 minutes ago Request for review …" at bounding box center [749, 403] width 1430 height 647
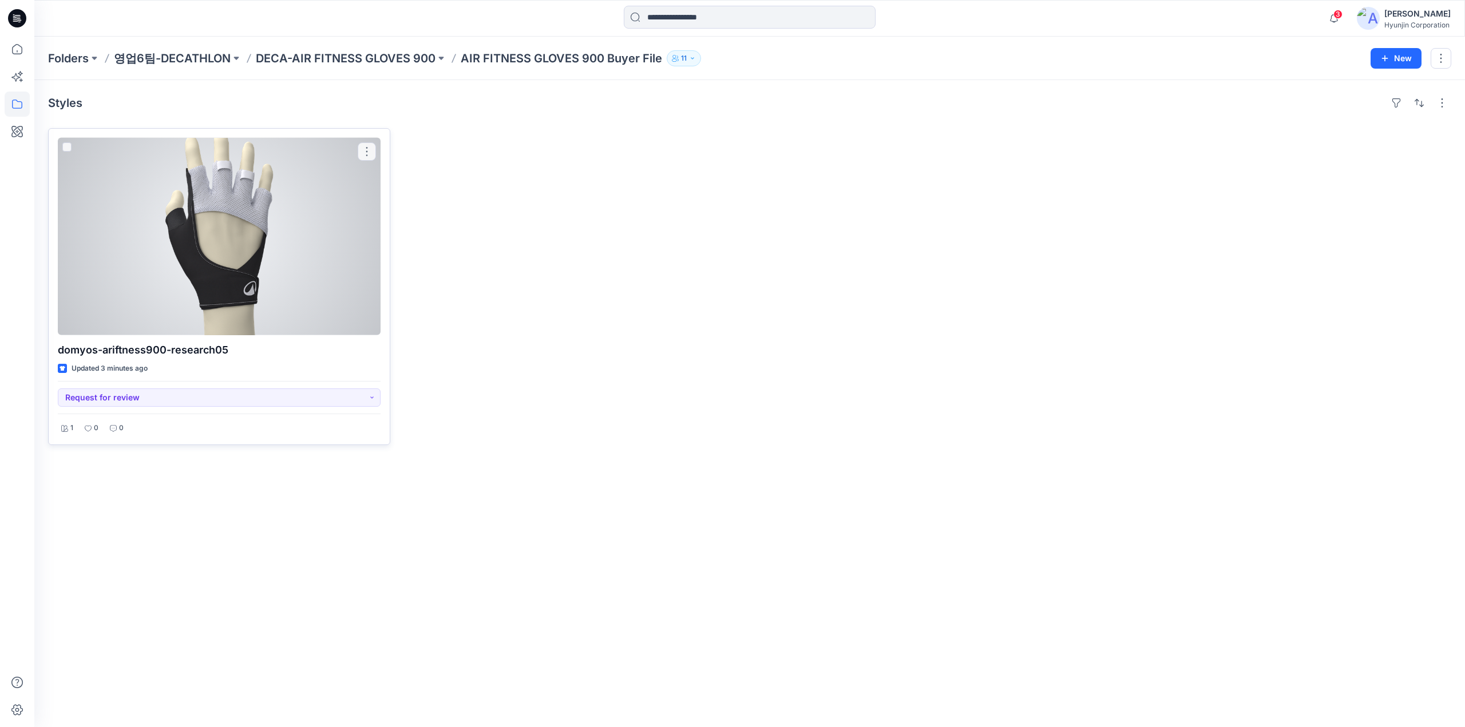
click at [205, 211] on div at bounding box center [219, 236] width 323 height 197
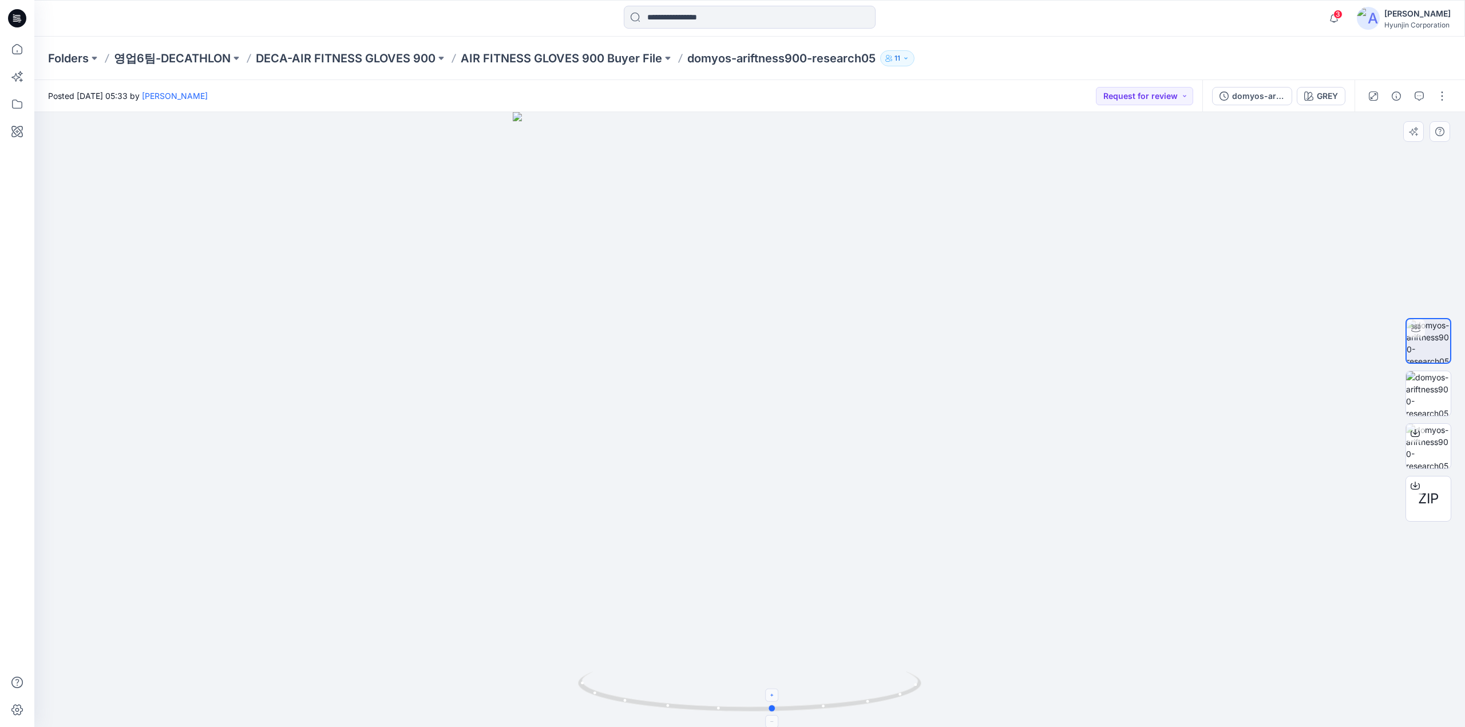
drag, startPoint x: 750, startPoint y: 699, endPoint x: 786, endPoint y: 699, distance: 36.1
click at [786, 699] on icon at bounding box center [751, 693] width 346 height 43
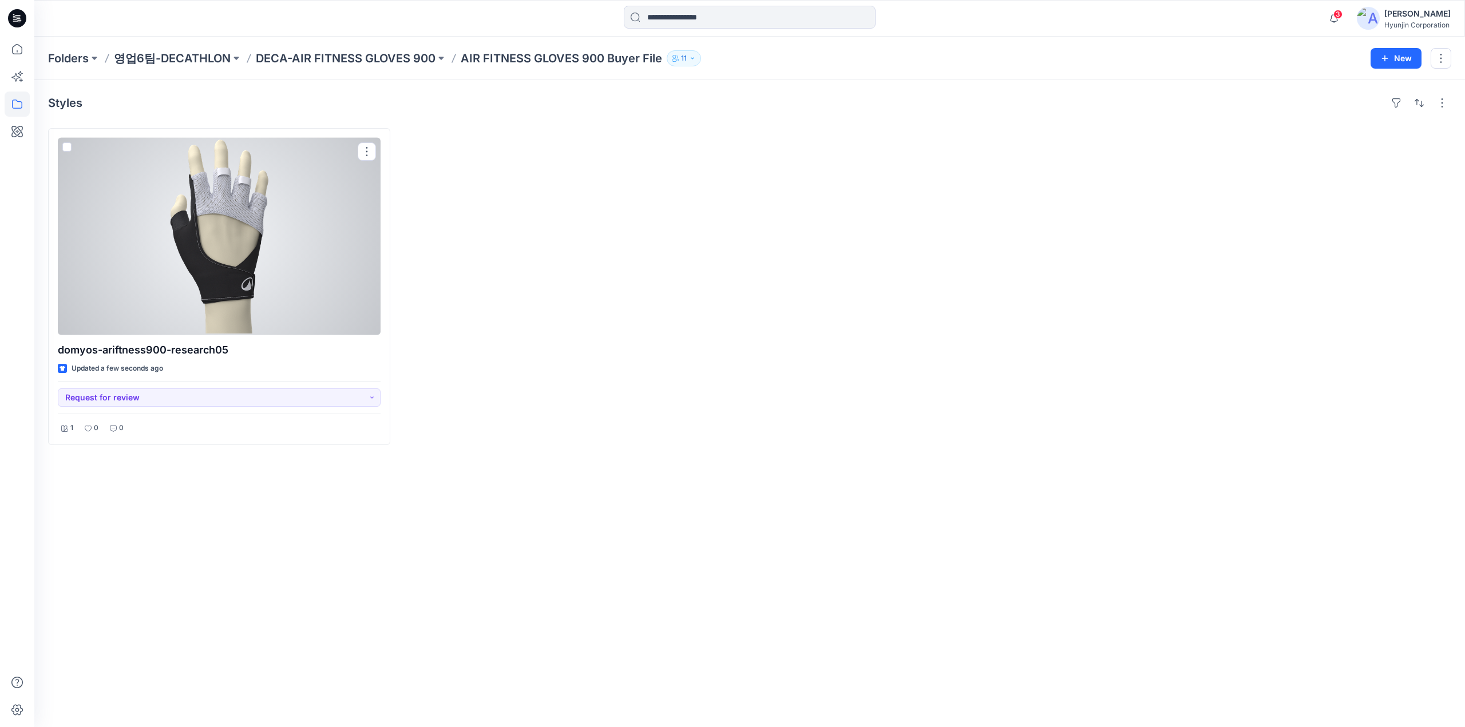
drag, startPoint x: 261, startPoint y: 295, endPoint x: 269, endPoint y: 291, distance: 8.2
click at [261, 295] on div at bounding box center [219, 236] width 323 height 197
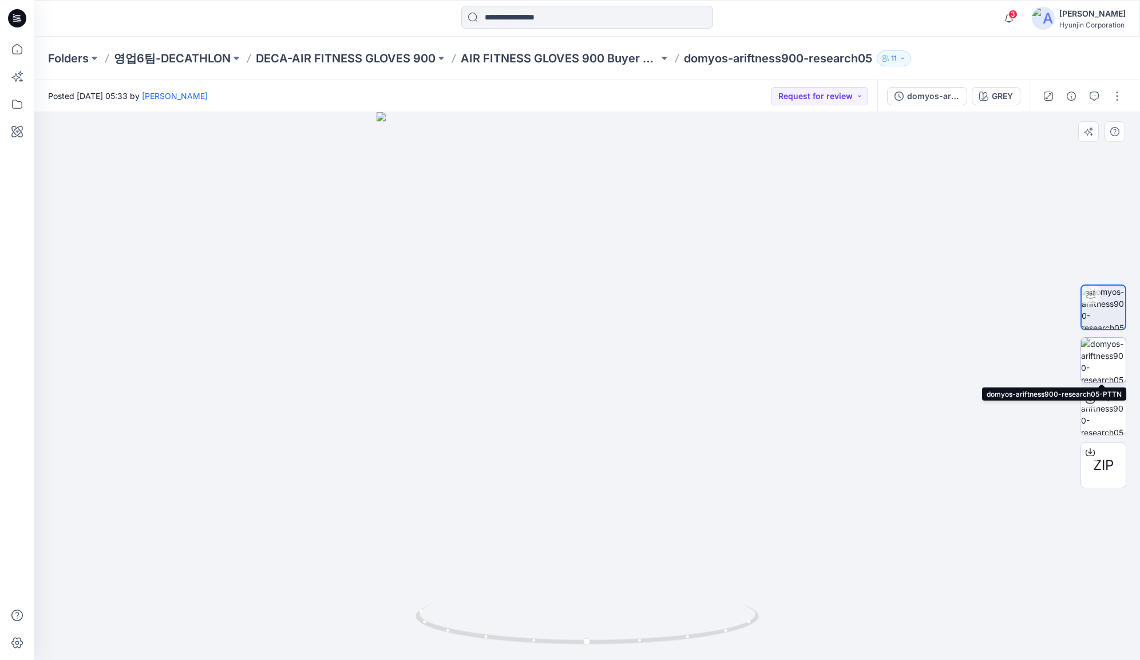
click at [1096, 360] on img at bounding box center [1103, 360] width 45 height 45
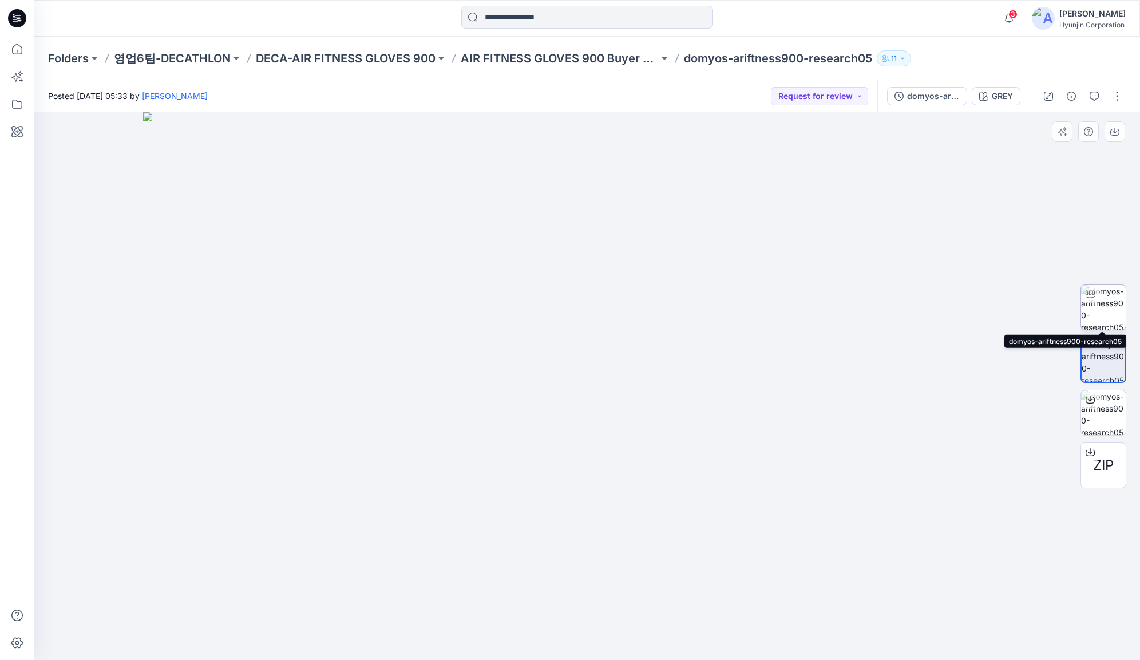
click at [1103, 311] on img at bounding box center [1103, 307] width 45 height 45
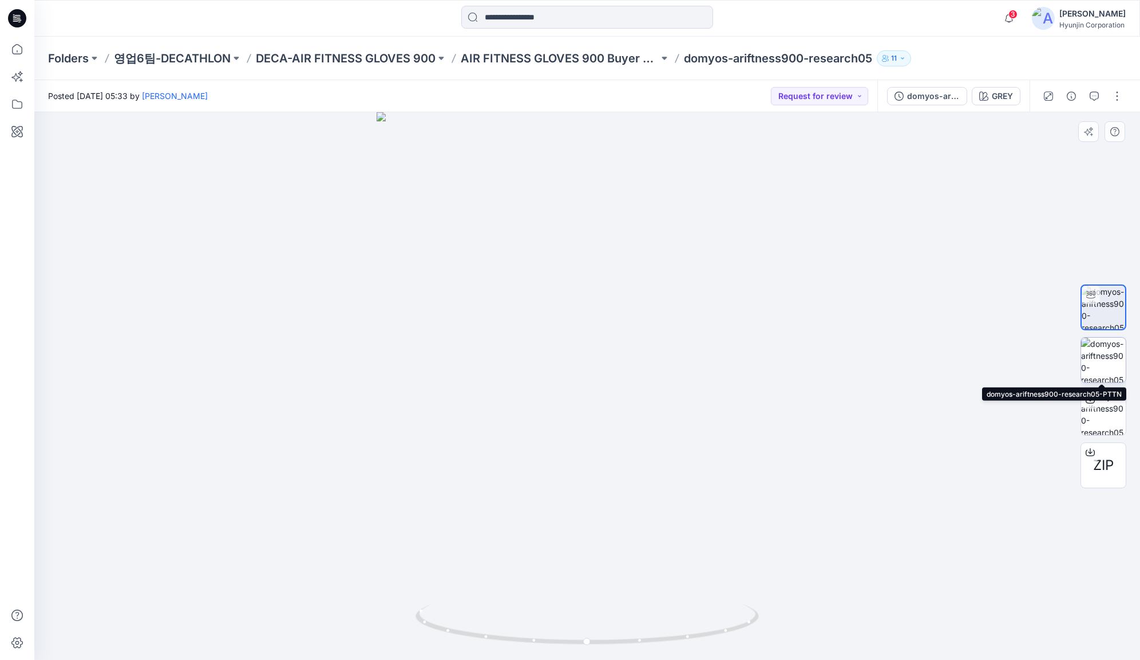
click at [1100, 371] on img at bounding box center [1103, 360] width 45 height 45
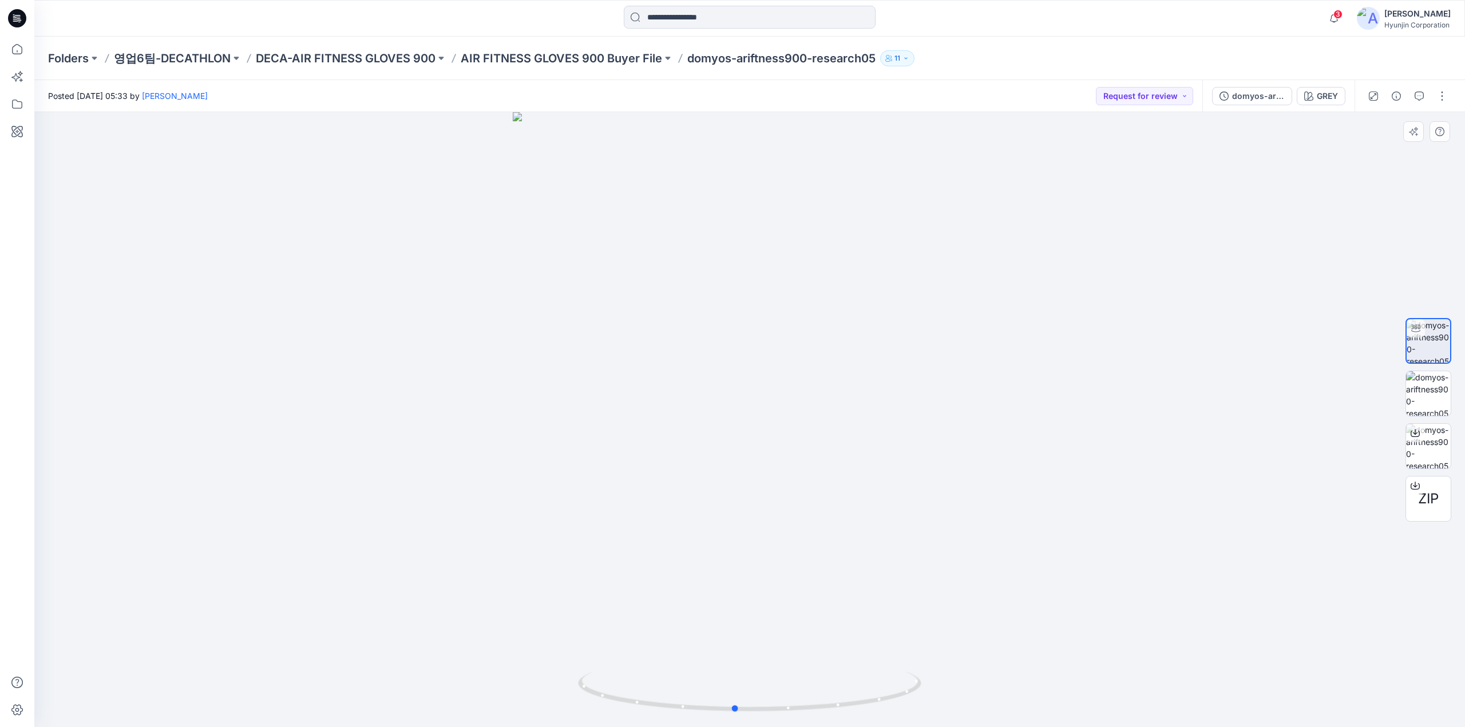
drag, startPoint x: 687, startPoint y: 479, endPoint x: 340, endPoint y: 474, distance: 346.8
click at [340, 474] on div at bounding box center [749, 419] width 1430 height 615
drag, startPoint x: 24, startPoint y: 21, endPoint x: 25, endPoint y: 13, distance: 8.7
click at [24, 21] on icon at bounding box center [17, 18] width 18 height 18
